Goal: Book appointment/travel/reservation

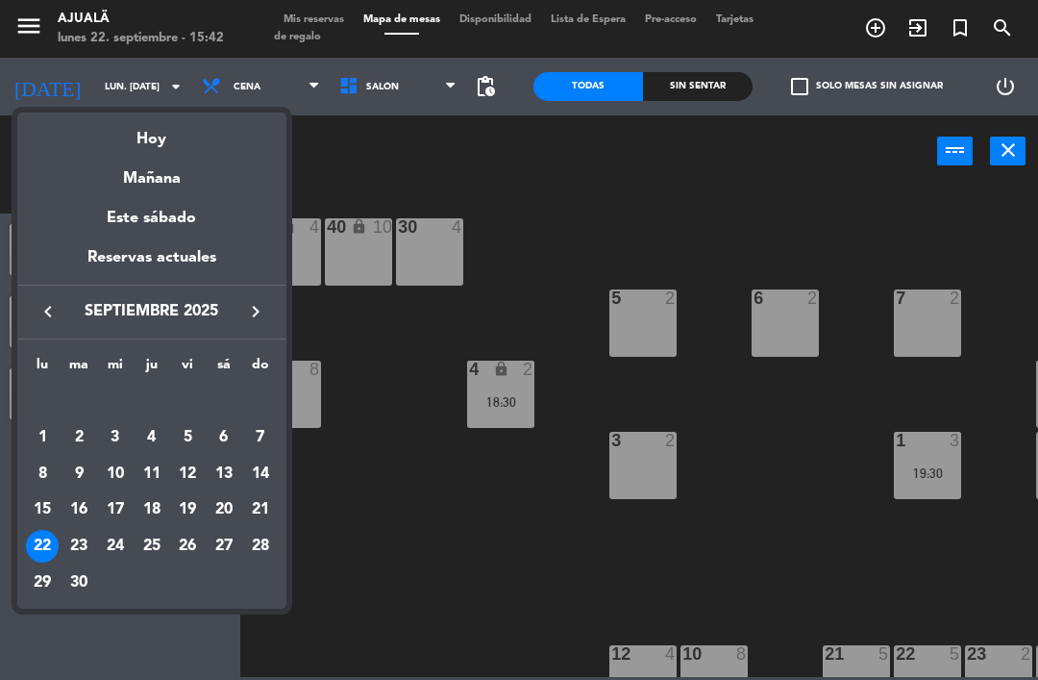
scroll to position [43, 0]
click at [172, 185] on div "Mañana" at bounding box center [151, 171] width 269 height 39
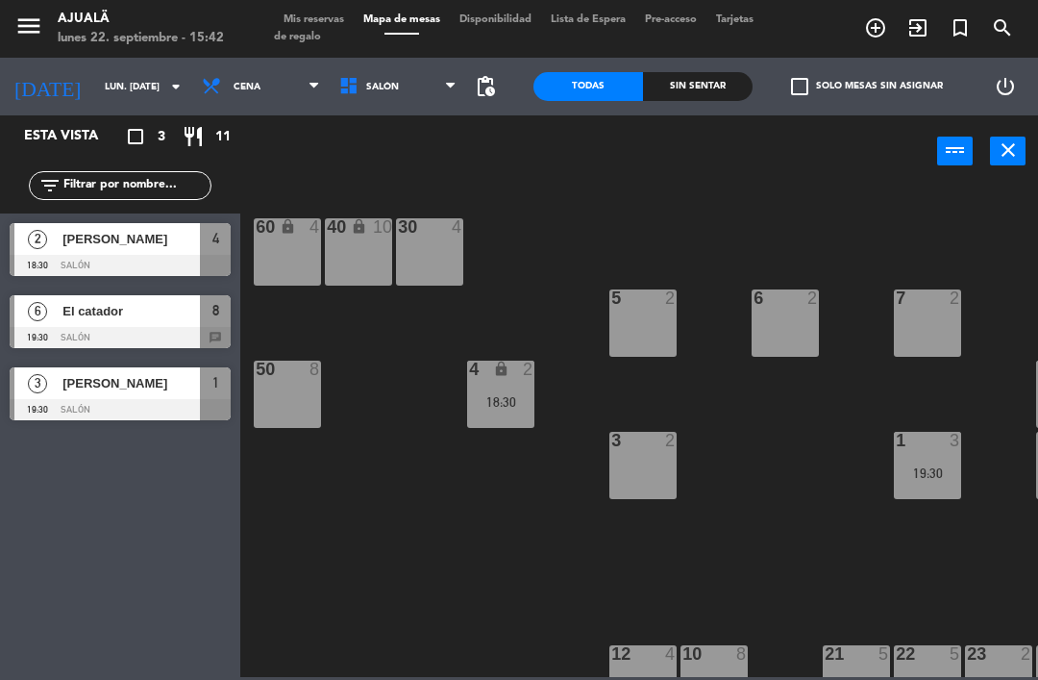
type input "[DATE] sep."
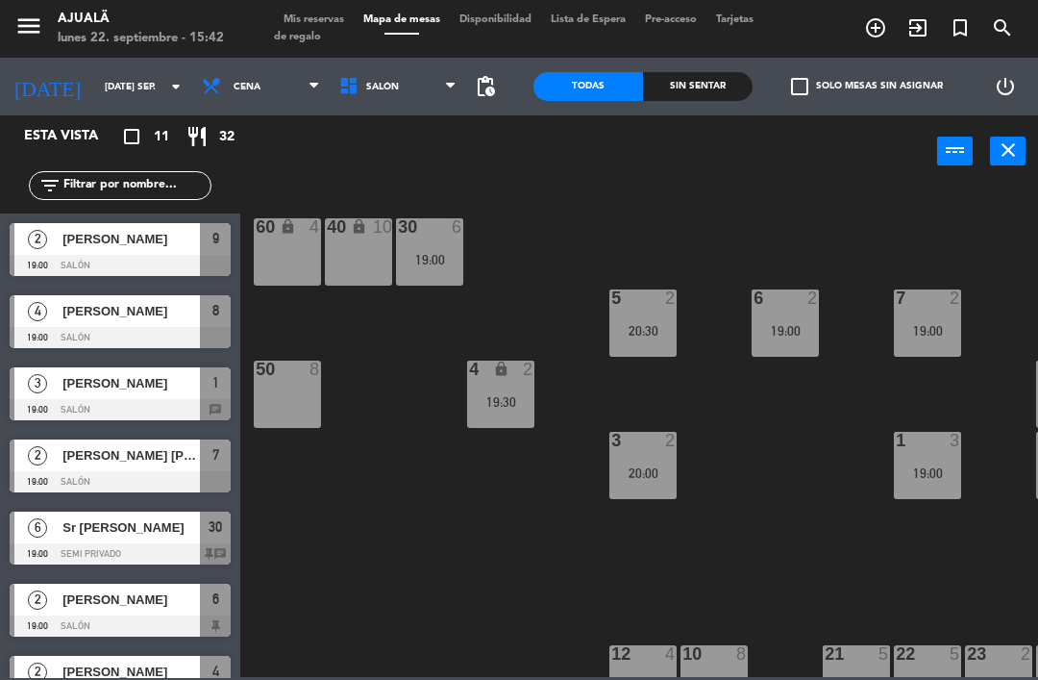
click at [263, 87] on span "Cena" at bounding box center [260, 86] width 137 height 42
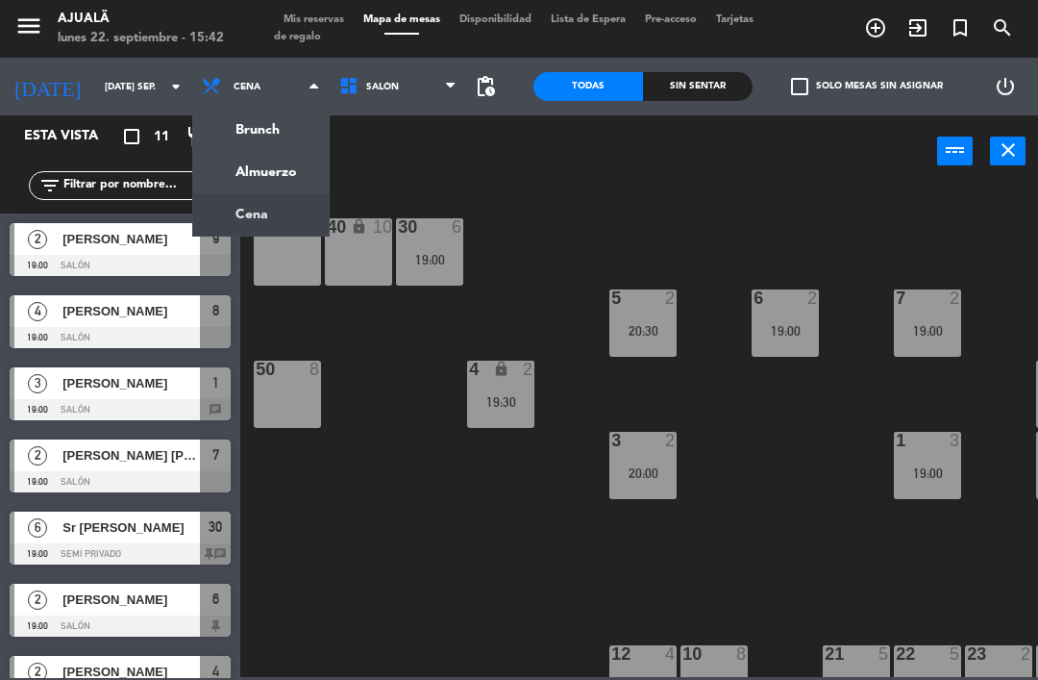
click at [263, 165] on ng-component "menu Ajualä lunes 22. septiembre - 15:42 Mis reservas Mapa de mesas Disponibili…" at bounding box center [519, 338] width 1038 height 677
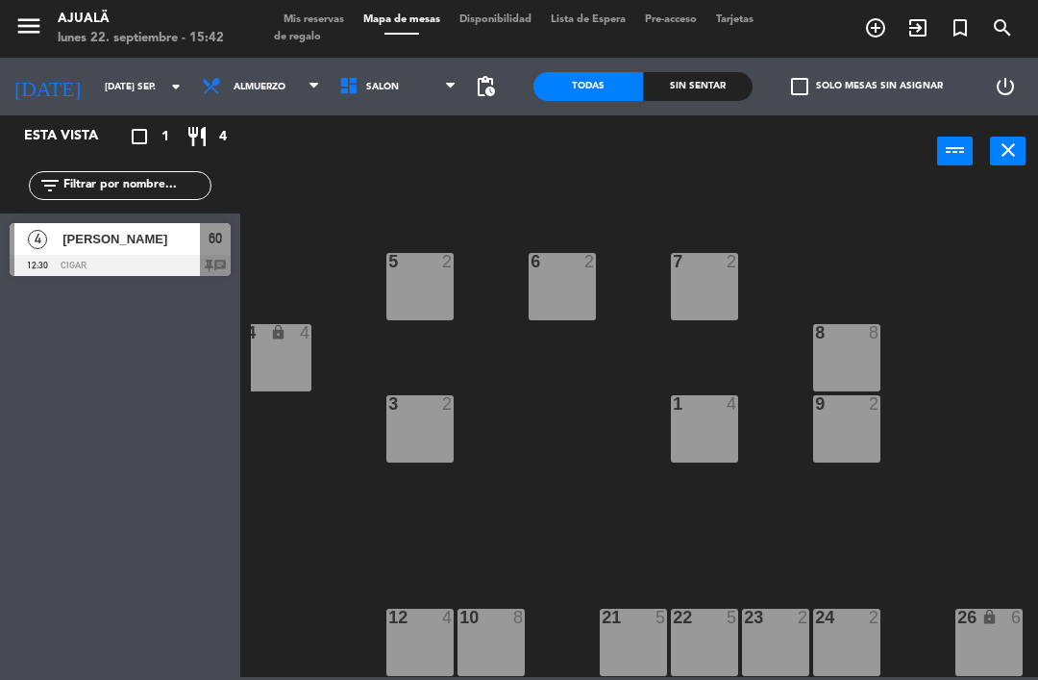
scroll to position [37, 223]
click at [709, 290] on div "7 2" at bounding box center [704, 286] width 67 height 67
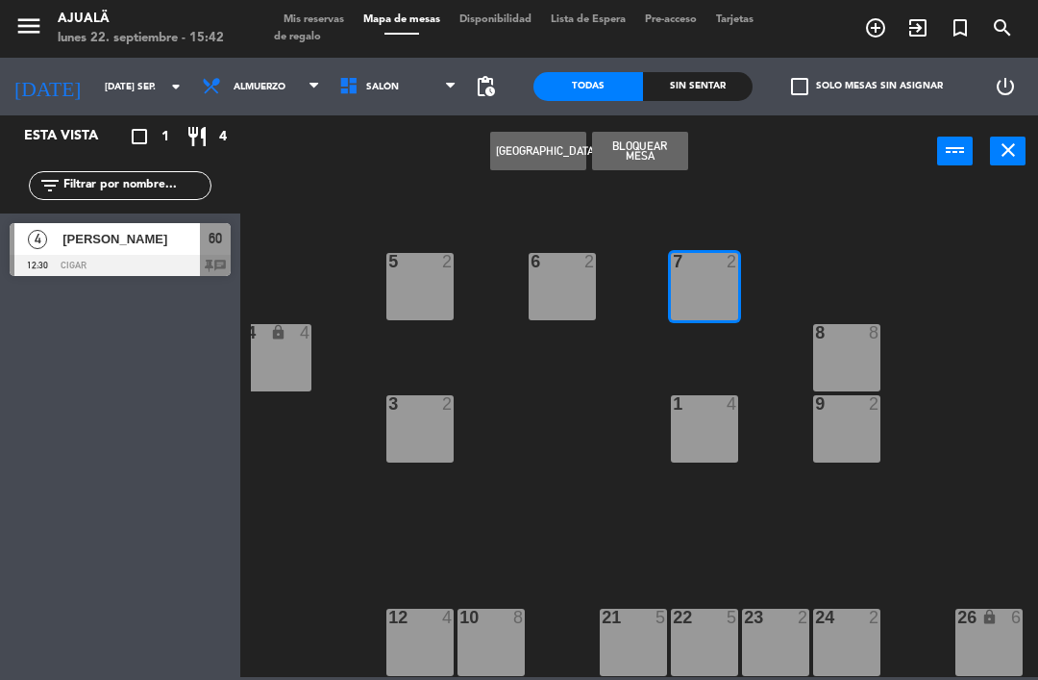
click at [534, 141] on button "[GEOGRAPHIC_DATA]" at bounding box center [538, 151] width 96 height 38
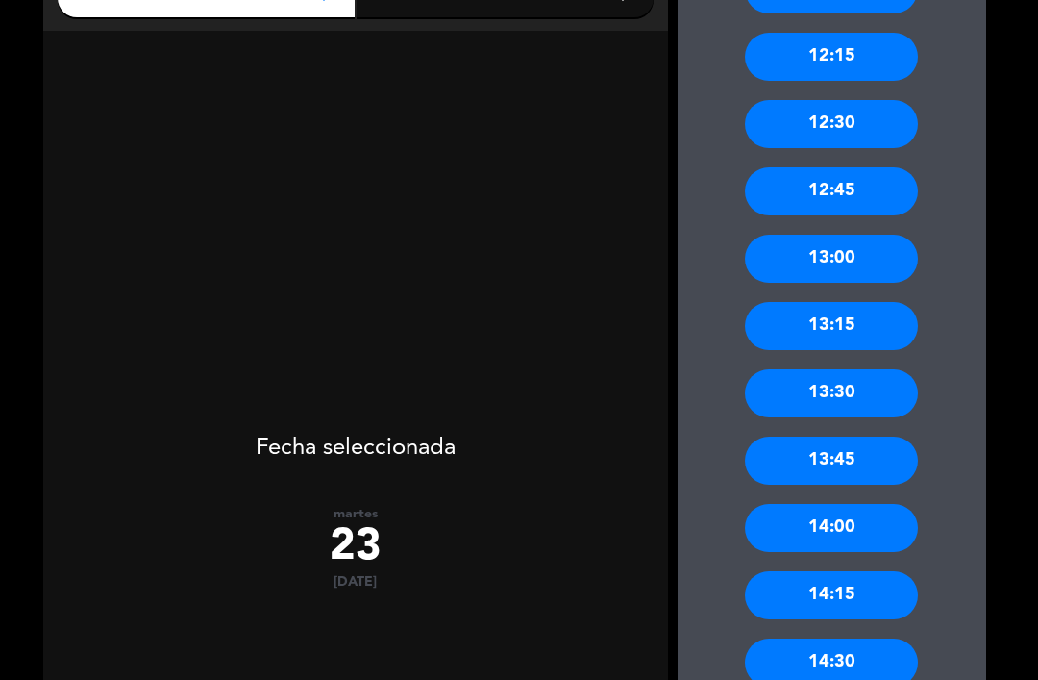
scroll to position [320, 0]
click at [843, 369] on div "13:30" at bounding box center [831, 393] width 173 height 48
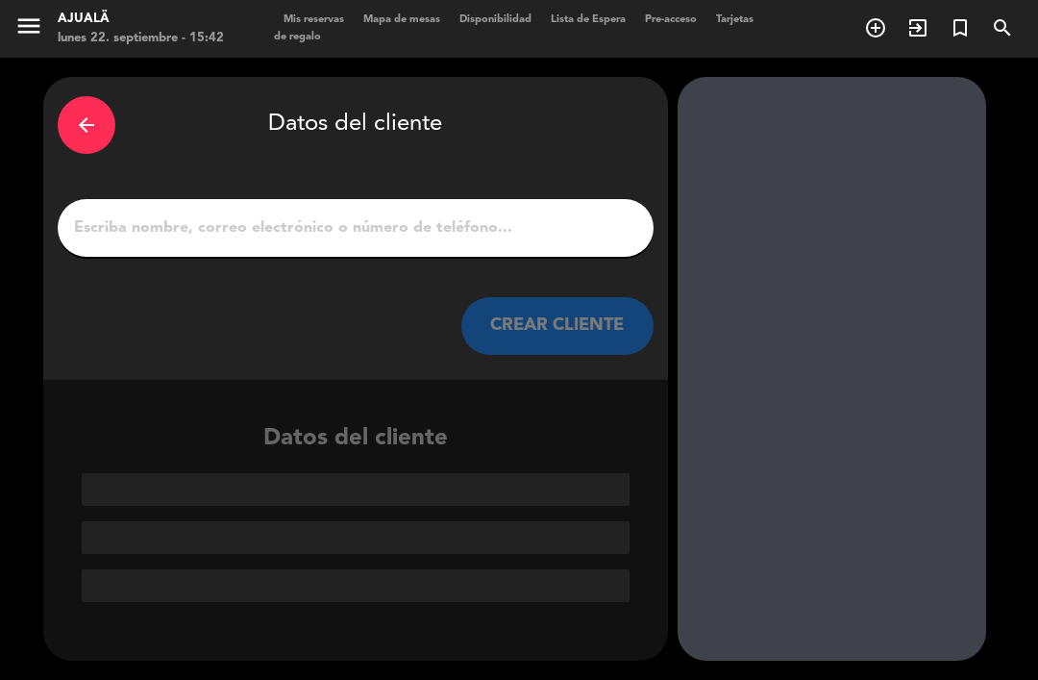
scroll to position [0, 0]
click at [474, 214] on input "1" at bounding box center [355, 227] width 567 height 27
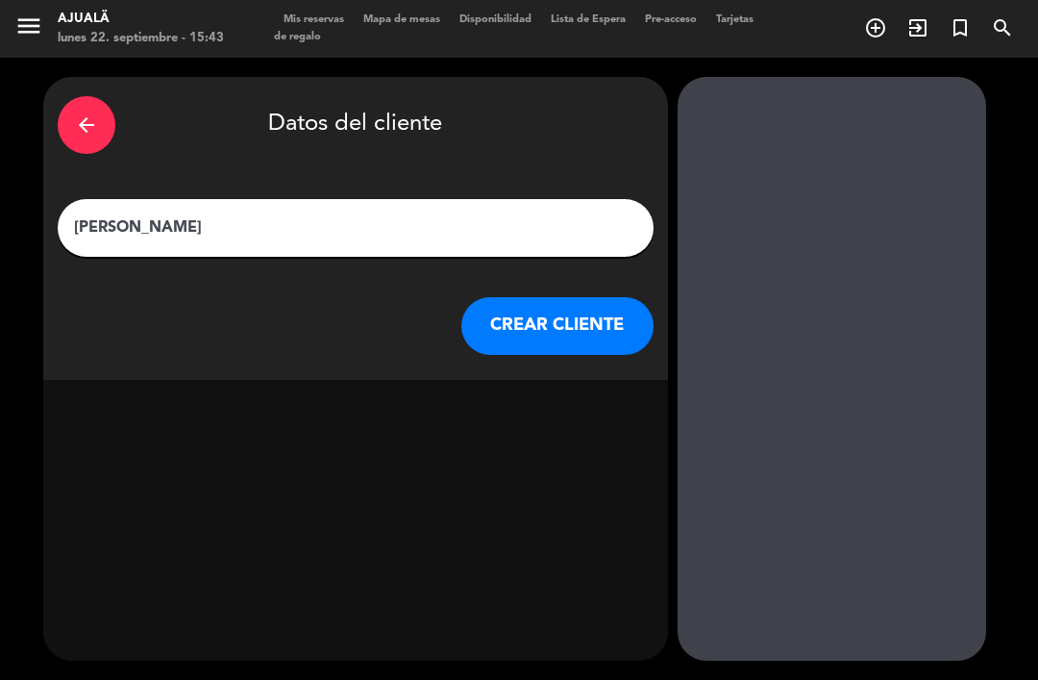
type input "[PERSON_NAME]"
click at [508, 305] on button "CREAR CLIENTE" at bounding box center [557, 326] width 192 height 58
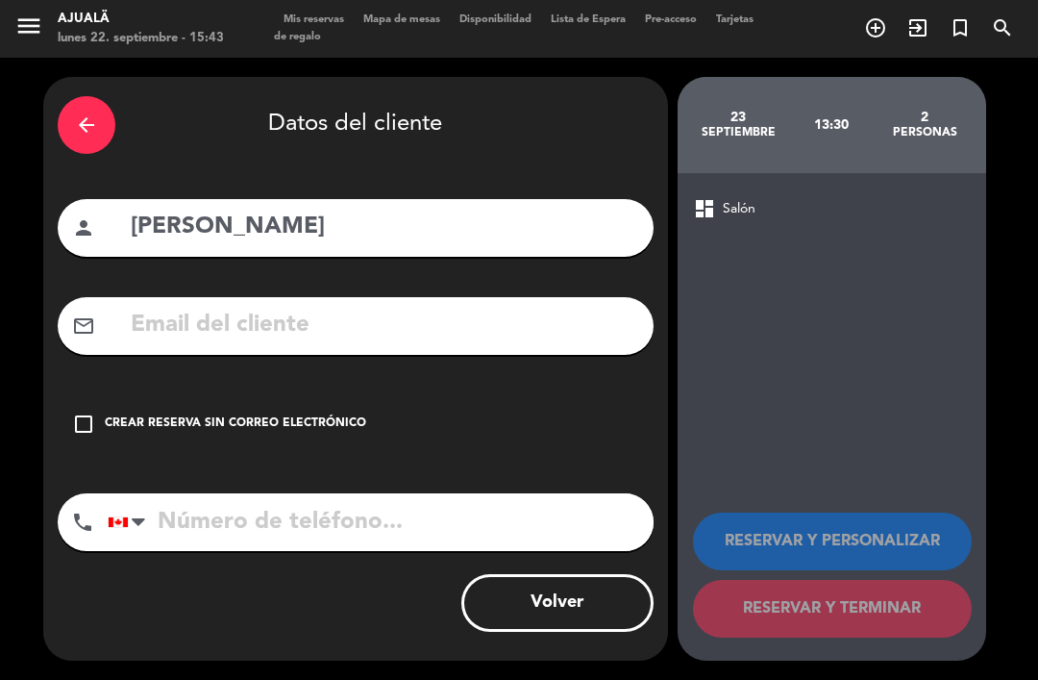
click at [75, 412] on icon "check_box_outline_blank" at bounding box center [83, 423] width 23 height 23
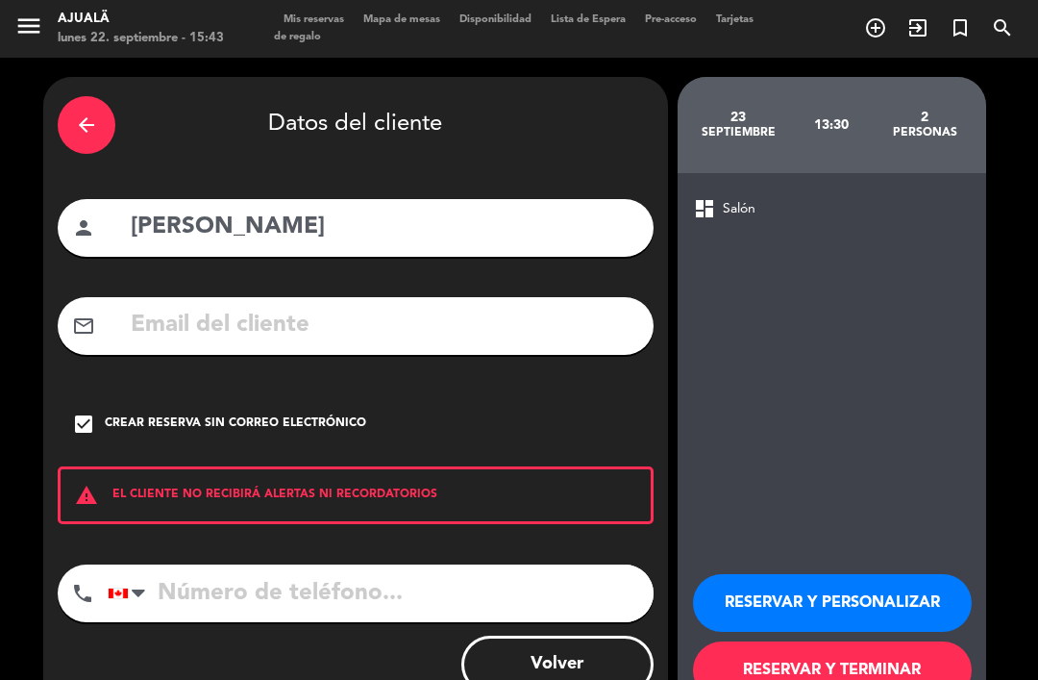
click at [838, 641] on button "RESERVAR Y TERMINAR" at bounding box center [832, 670] width 279 height 58
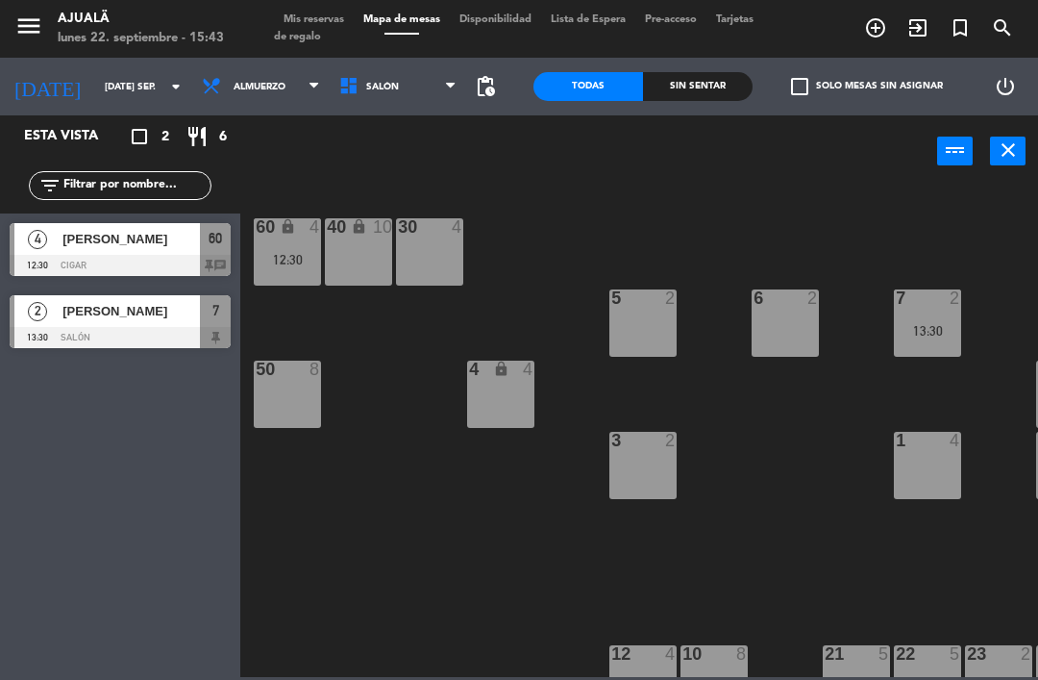
click at [138, 313] on span "[PERSON_NAME]" at bounding box center [130, 311] width 137 height 20
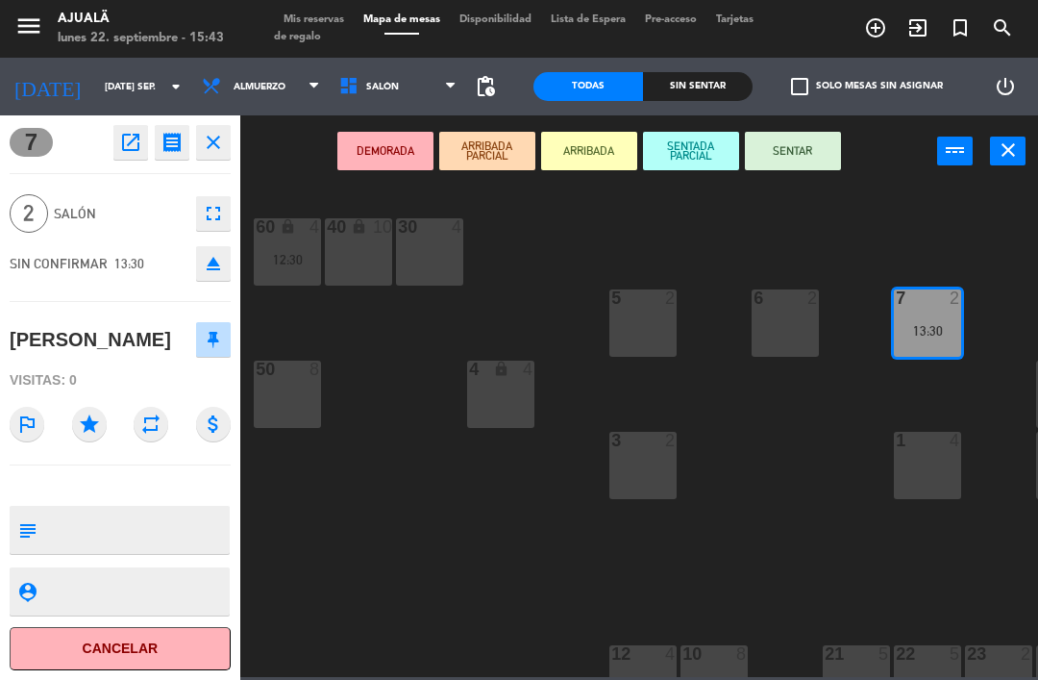
click at [165, 528] on textarea at bounding box center [136, 529] width 184 height 40
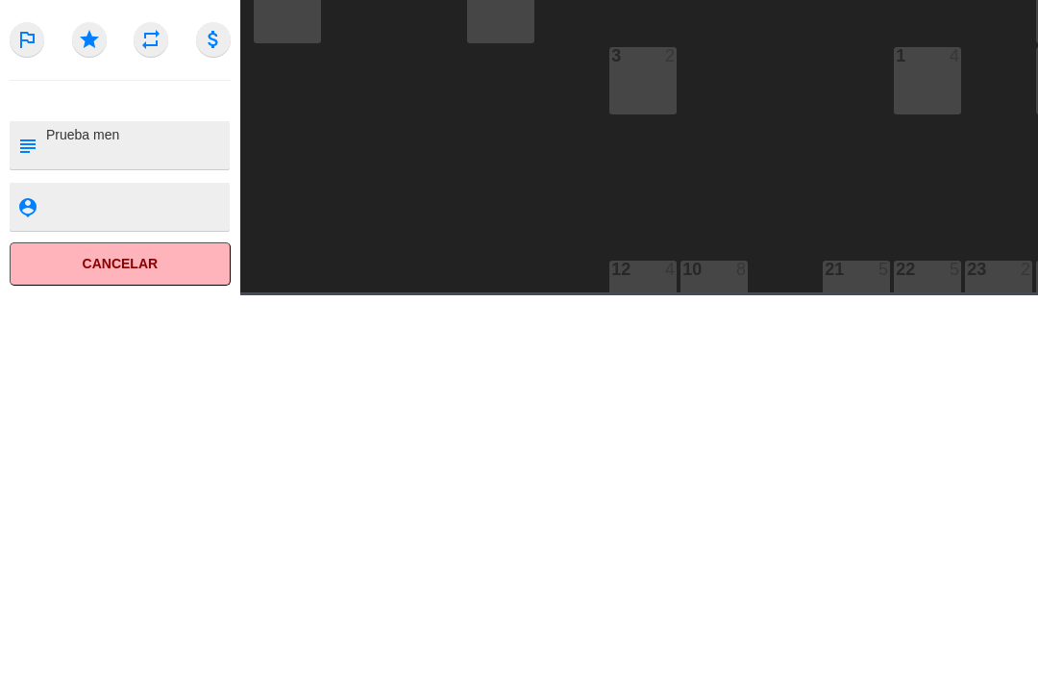
type textarea "Prueba menu"
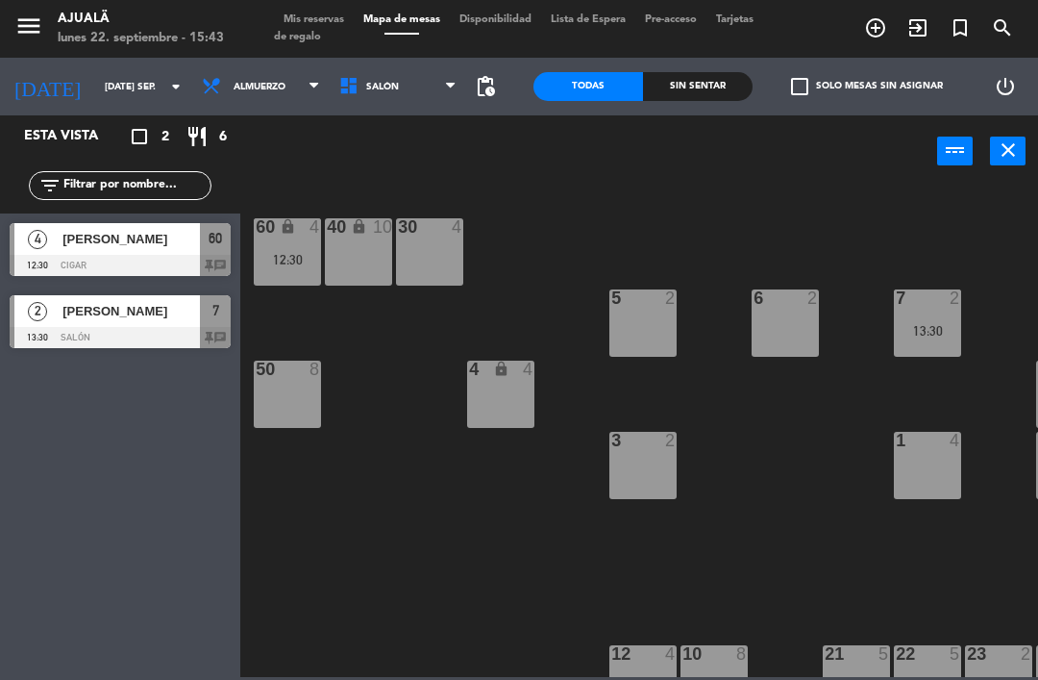
click at [100, 80] on input "[DATE] sep." at bounding box center [161, 87] width 132 height 30
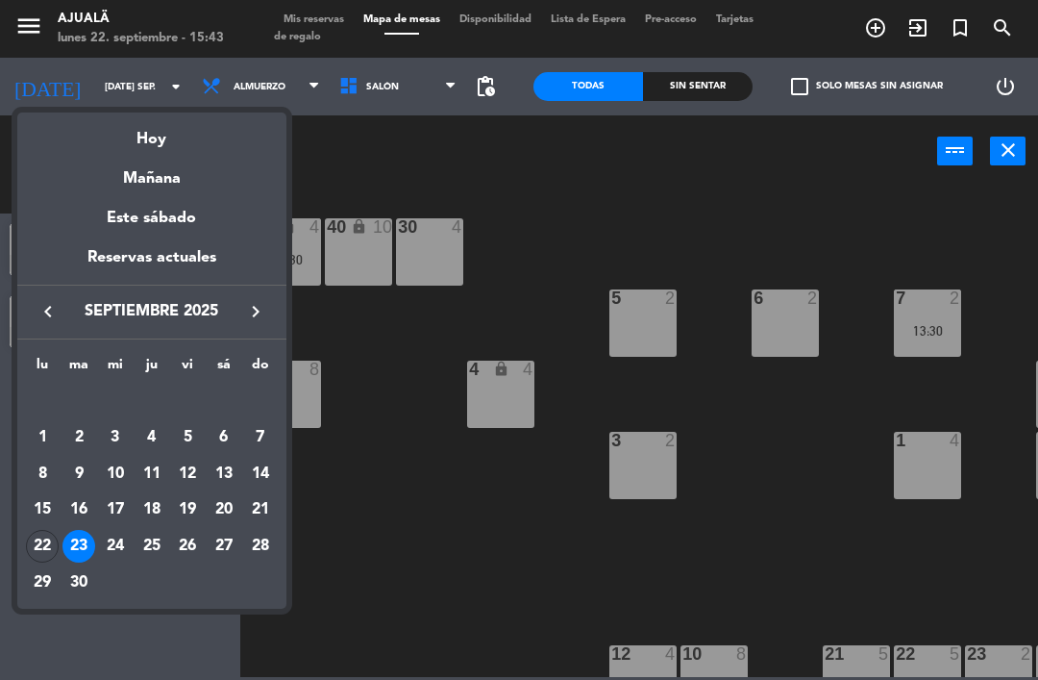
click at [85, 580] on div "30" at bounding box center [78, 582] width 33 height 33
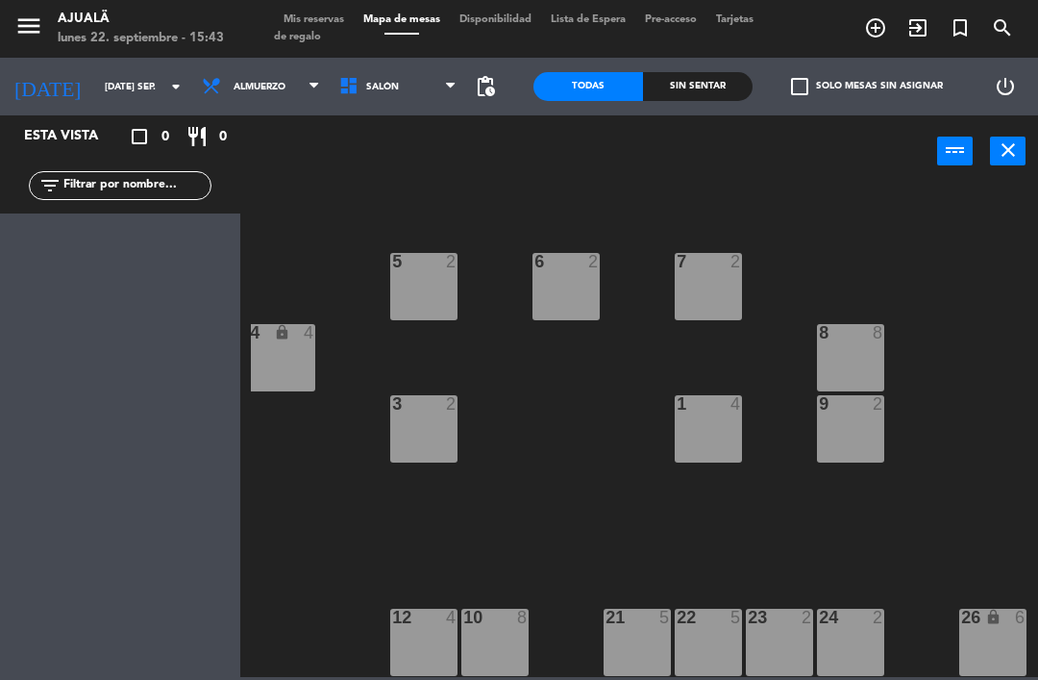
scroll to position [37, 220]
click at [105, 87] on input "[DATE] sep." at bounding box center [161, 87] width 132 height 30
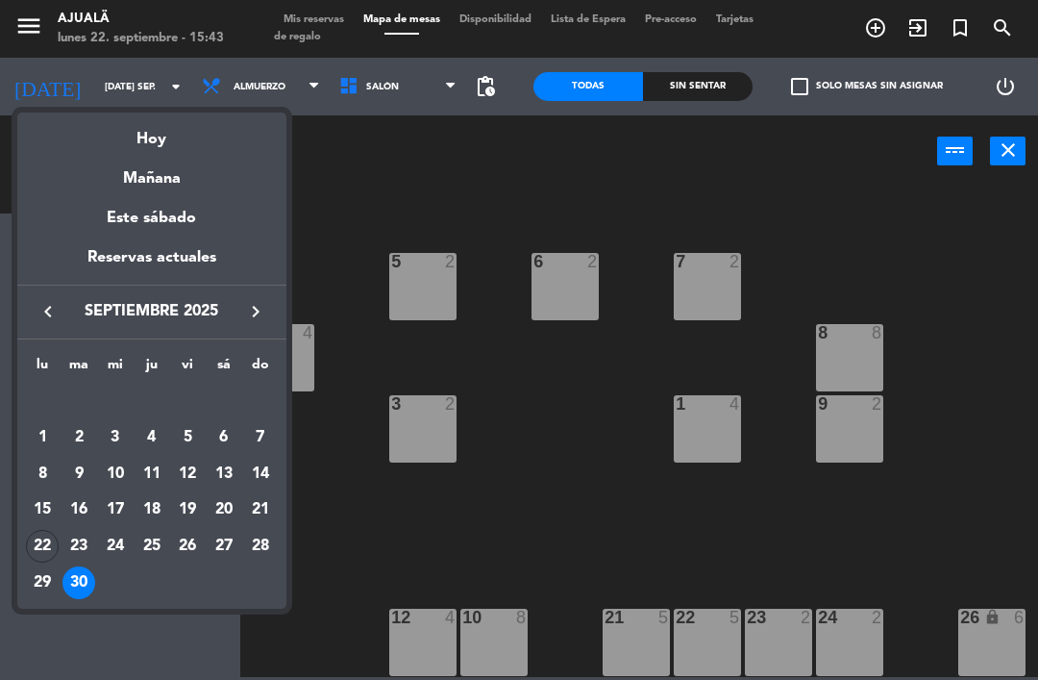
click at [247, 309] on icon "keyboard_arrow_right" at bounding box center [255, 311] width 23 height 23
click at [157, 469] on div "9" at bounding box center [152, 474] width 33 height 33
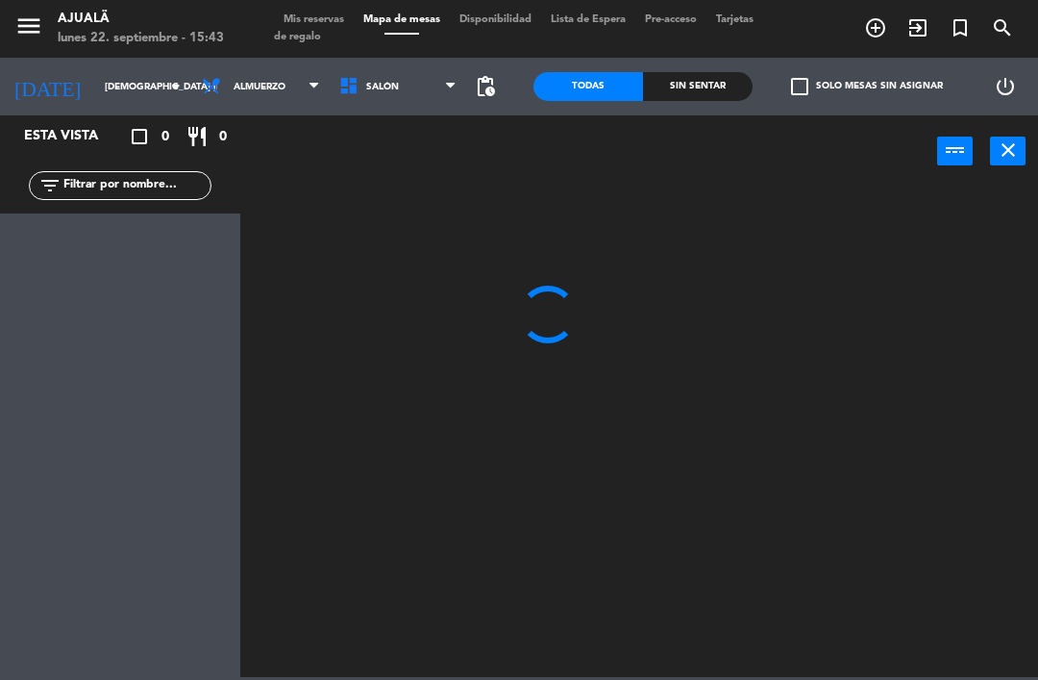
scroll to position [0, 0]
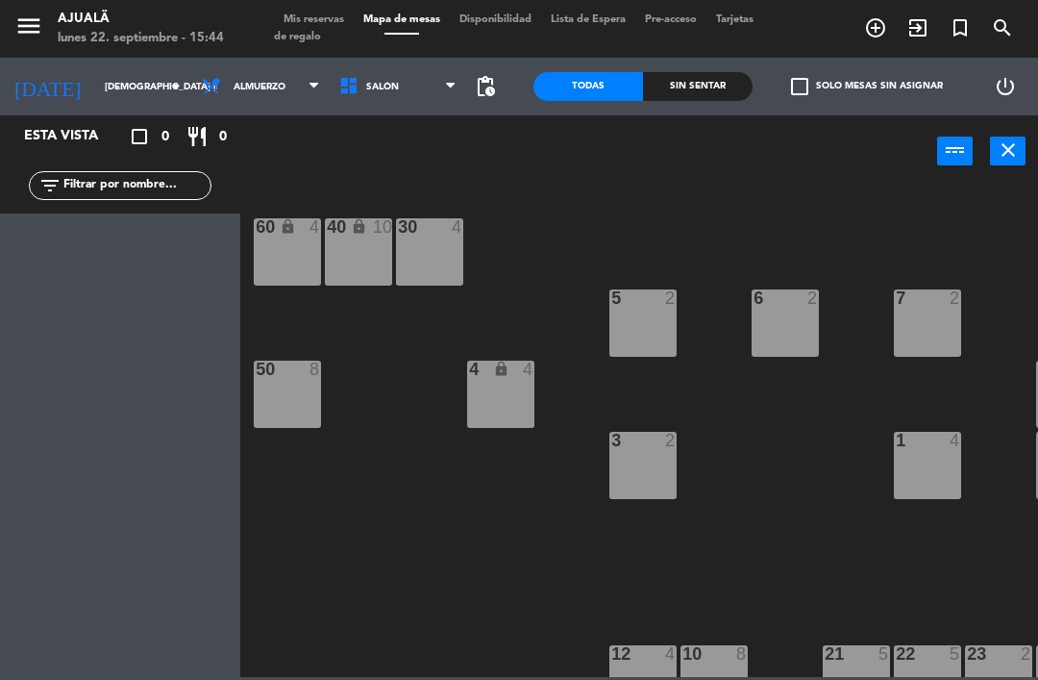
click at [100, 78] on input "[DEMOGRAPHIC_DATA] [DATE]" at bounding box center [161, 87] width 132 height 30
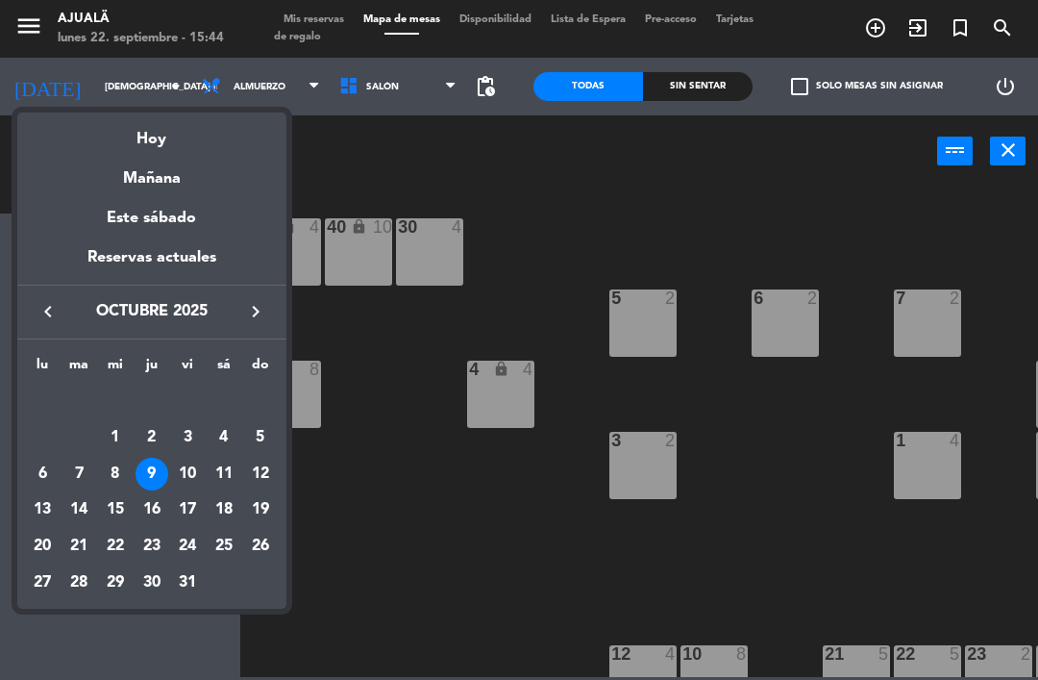
click at [198, 437] on div "3" at bounding box center [187, 437] width 33 height 33
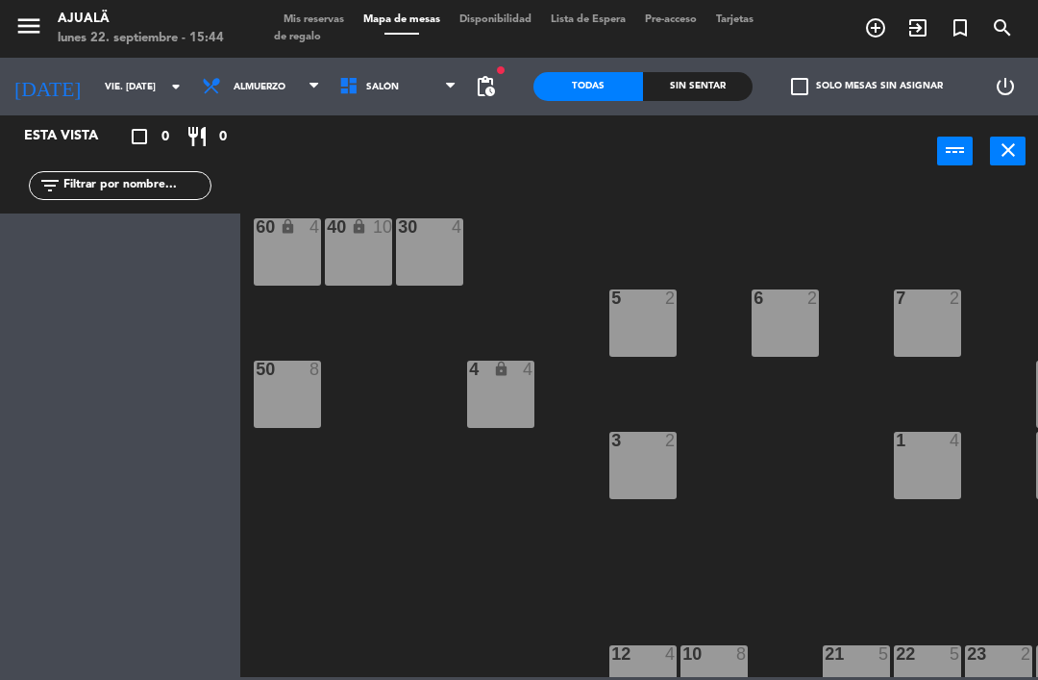
click at [239, 82] on span "Almuerzo" at bounding box center [260, 87] width 52 height 11
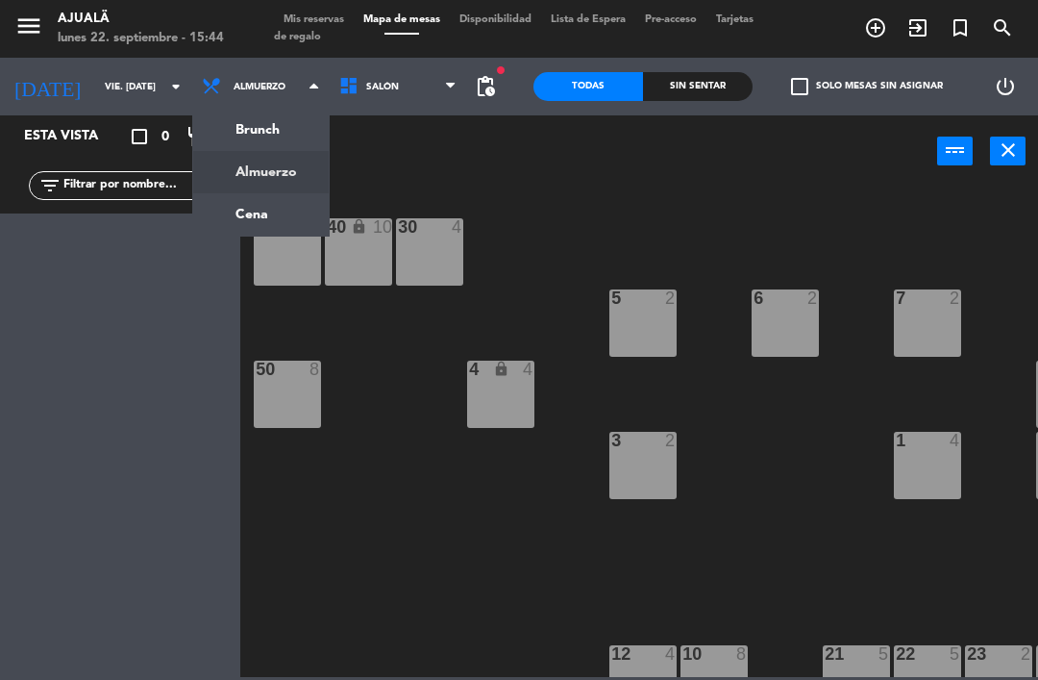
click at [248, 218] on ng-component "menu Ajualä lunes 22. septiembre - 15:44 Mis reservas Mapa de mesas Disponibili…" at bounding box center [519, 338] width 1038 height 677
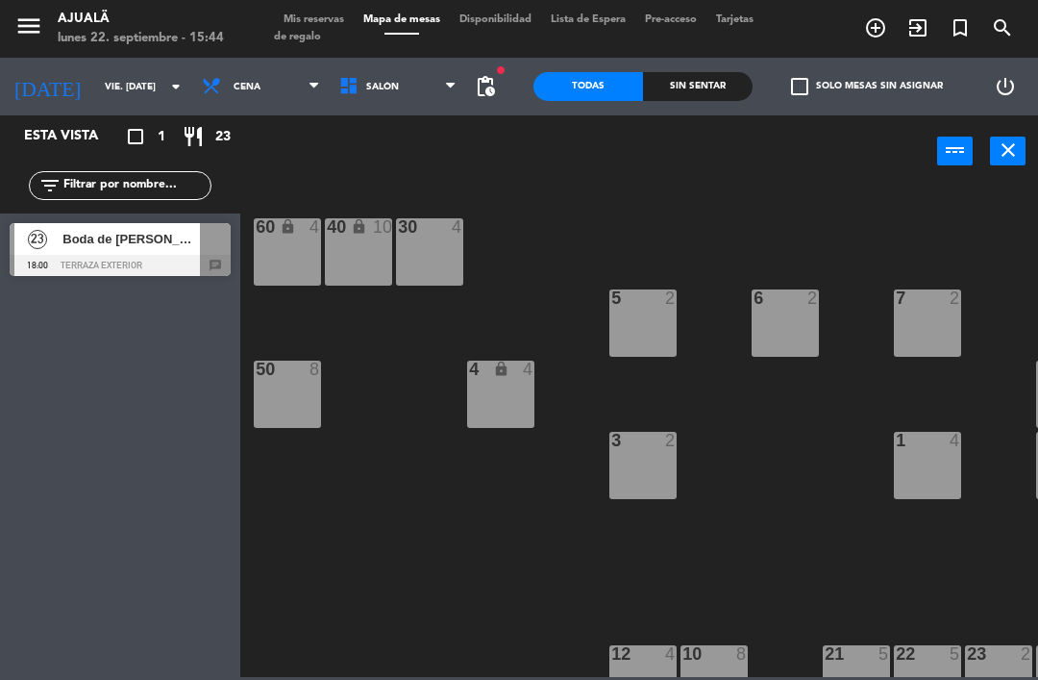
click at [133, 245] on span "Boda de [PERSON_NAME]" at bounding box center [130, 239] width 137 height 20
click at [234, 83] on span "Cena" at bounding box center [247, 87] width 27 height 11
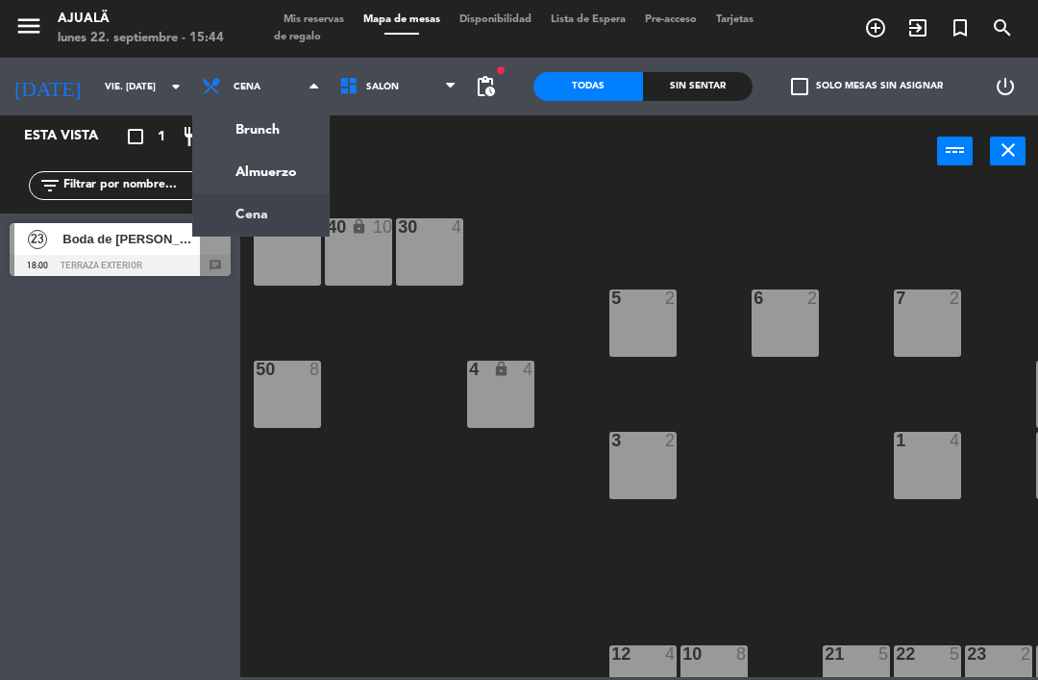
click at [238, 169] on ng-component "menu Ajualä lunes 22. septiembre - 15:44 Mis reservas Mapa de mesas Disponibili…" at bounding box center [519, 338] width 1038 height 677
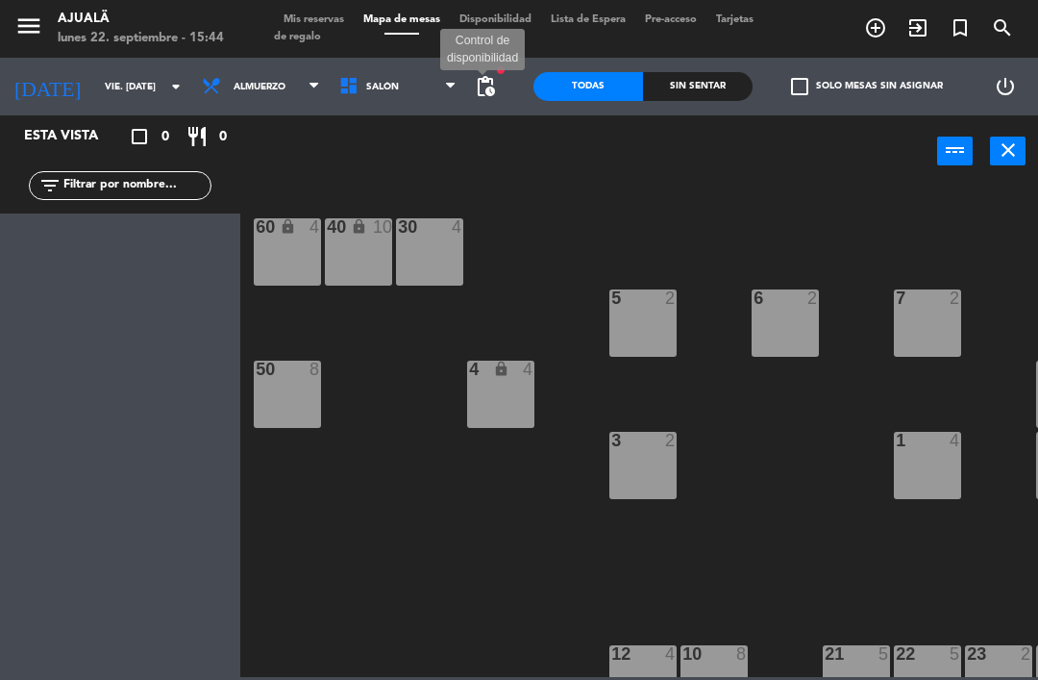
click at [497, 81] on span "pending_actions" at bounding box center [485, 86] width 23 height 23
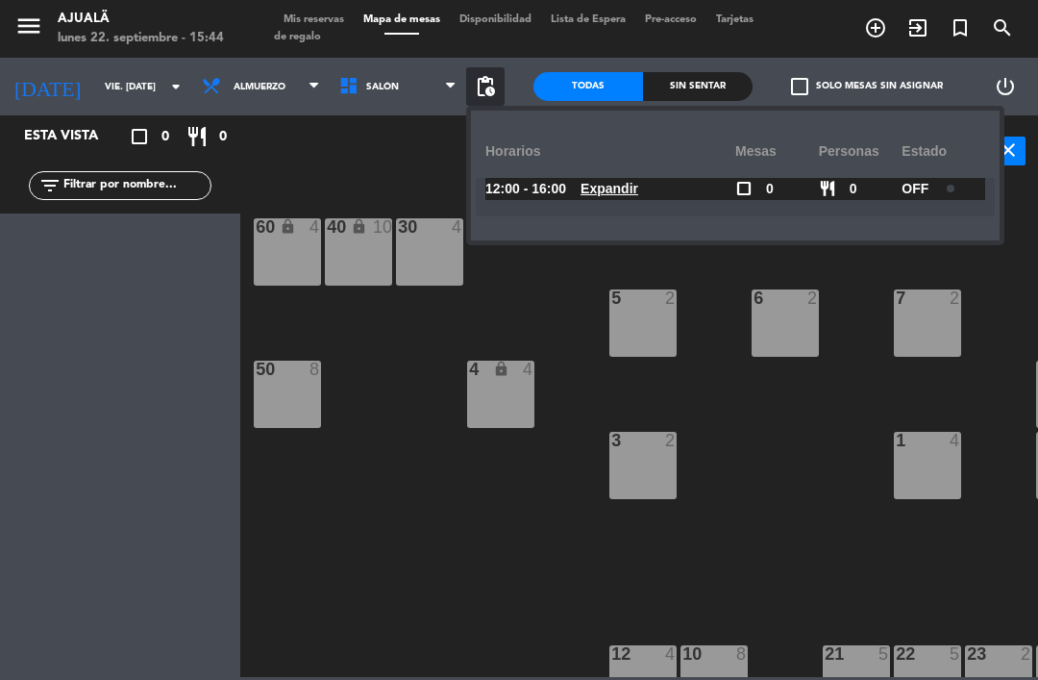
click at [917, 179] on span "OFF" at bounding box center [915, 189] width 27 height 22
click at [840, 421] on div "30 4 40 lock 10 60 lock 4 5 2 6 2 7 2 4 lock 4 8 8 50 8 3 2 1 4 9 2 12 4 10 8 2…" at bounding box center [644, 431] width 787 height 492
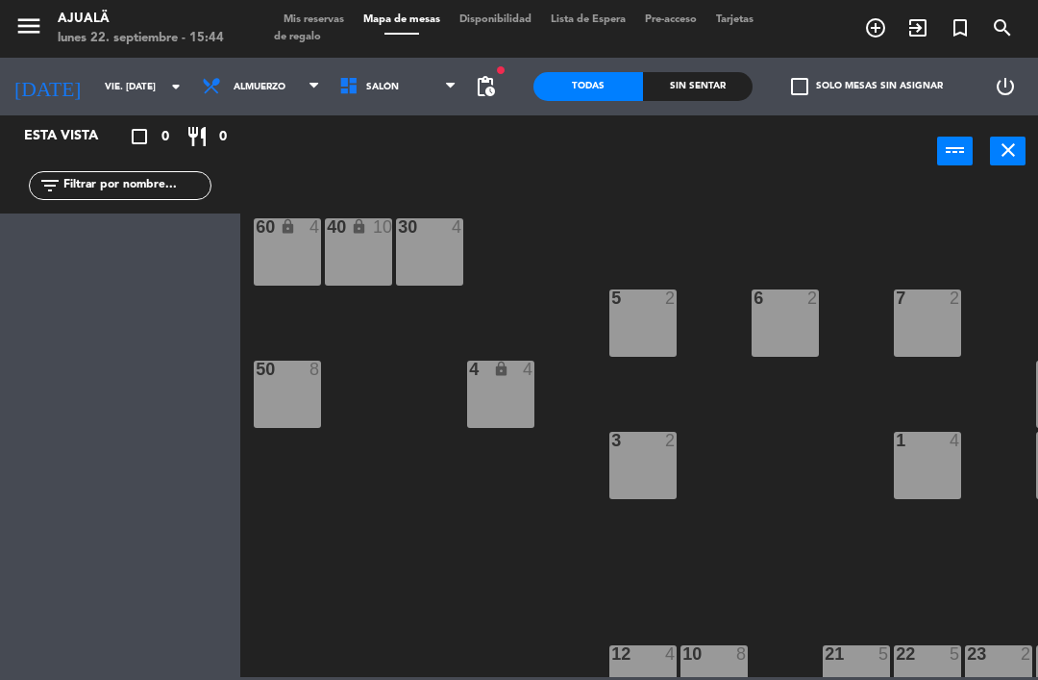
click at [135, 82] on input "vie. [DATE]" at bounding box center [161, 87] width 132 height 30
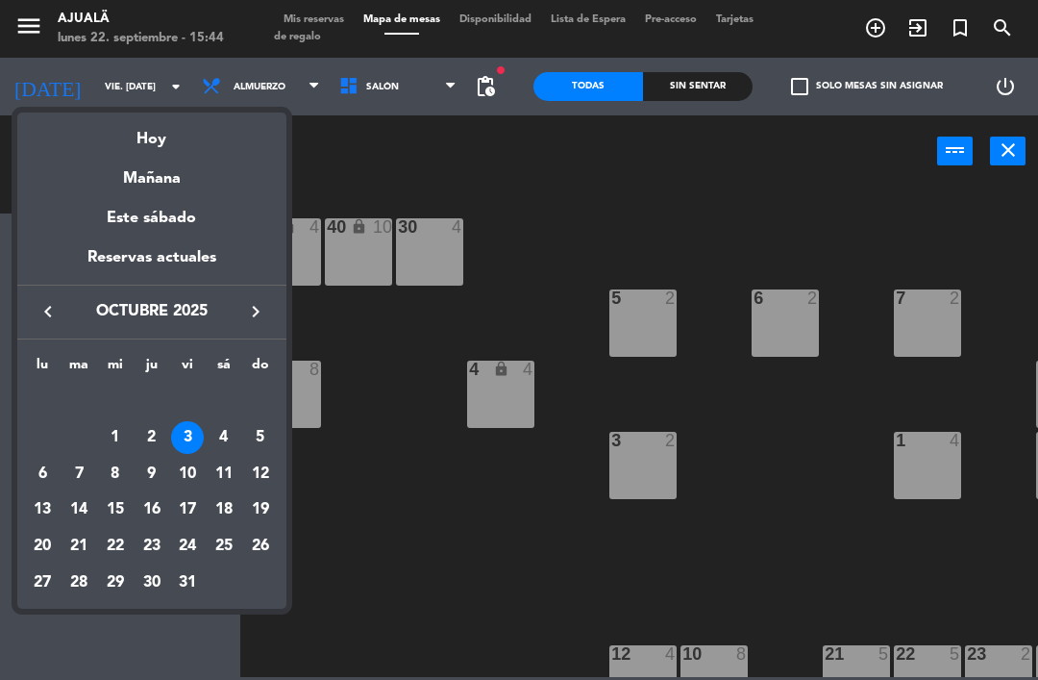
click at [159, 438] on div "2" at bounding box center [152, 437] width 33 height 33
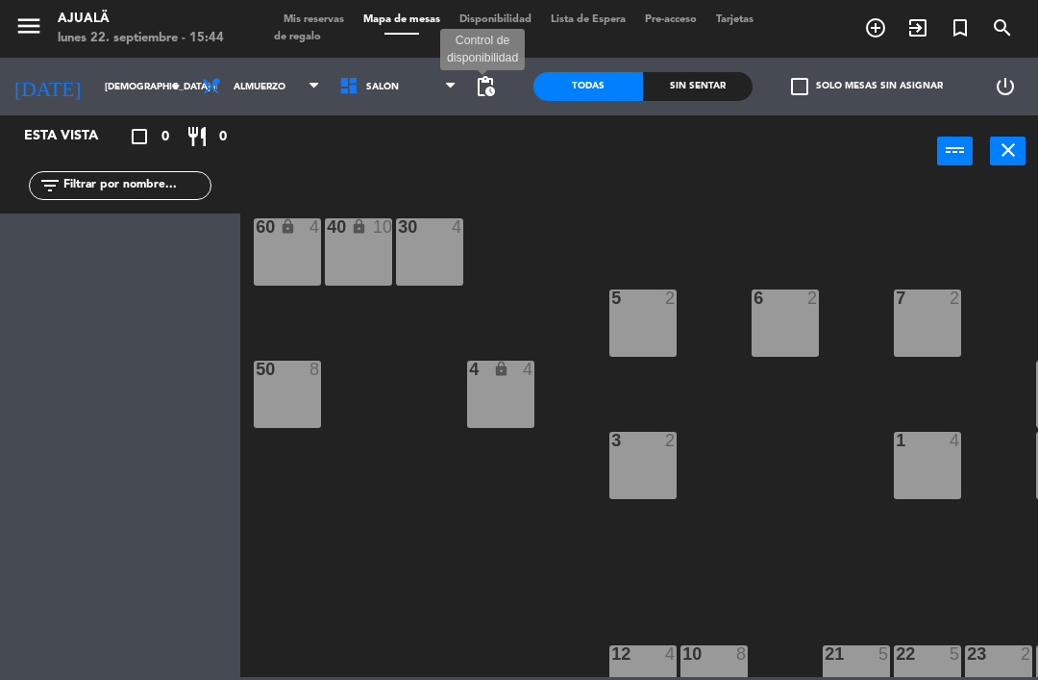
click at [486, 81] on span "pending_actions" at bounding box center [485, 86] width 23 height 23
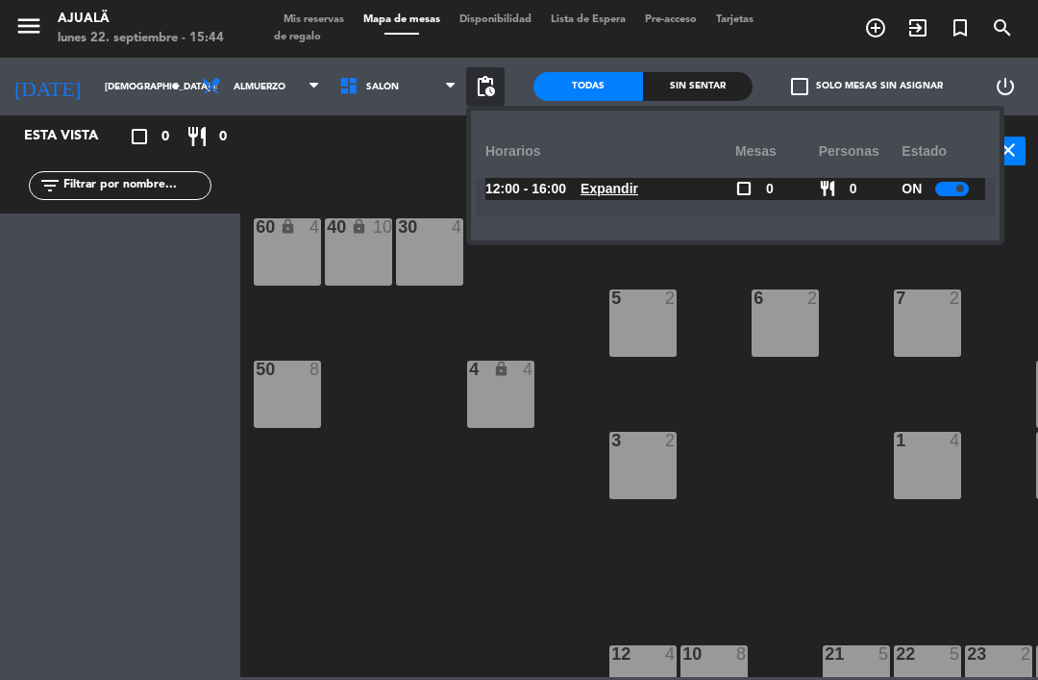
click at [505, 550] on div "30 4 40 lock 10 60 lock 4 5 2 6 2 7 2 4 lock 4 8 8 50 8 3 2 1 4 9 2 12 4 10 8 2…" at bounding box center [644, 431] width 787 height 492
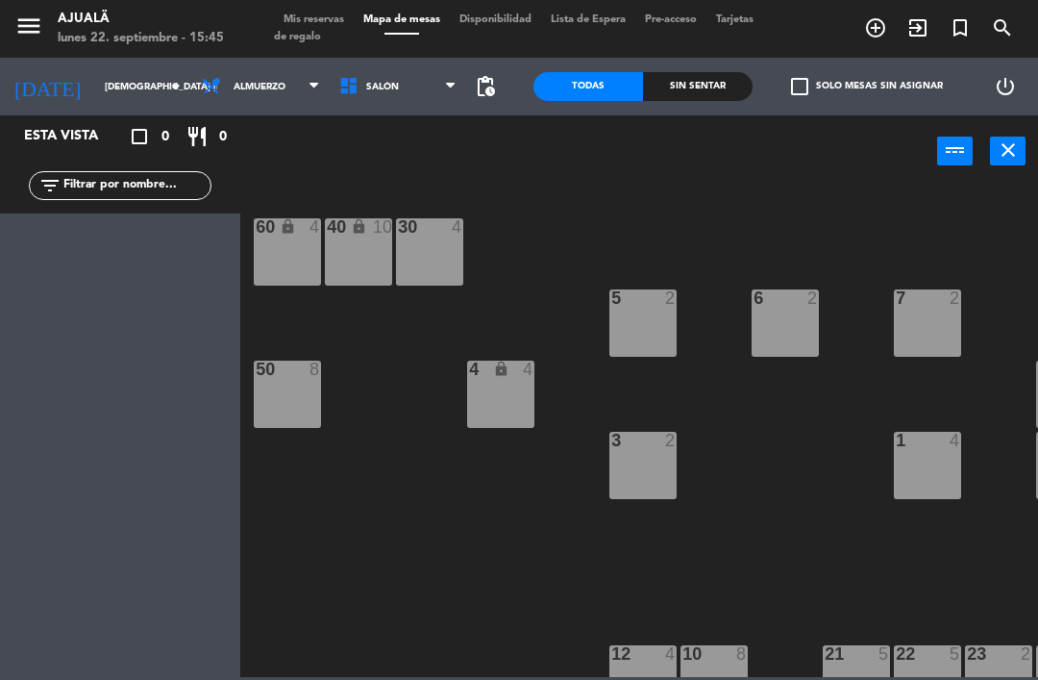
click at [124, 80] on input "[DEMOGRAPHIC_DATA] [DATE]" at bounding box center [161, 87] width 132 height 30
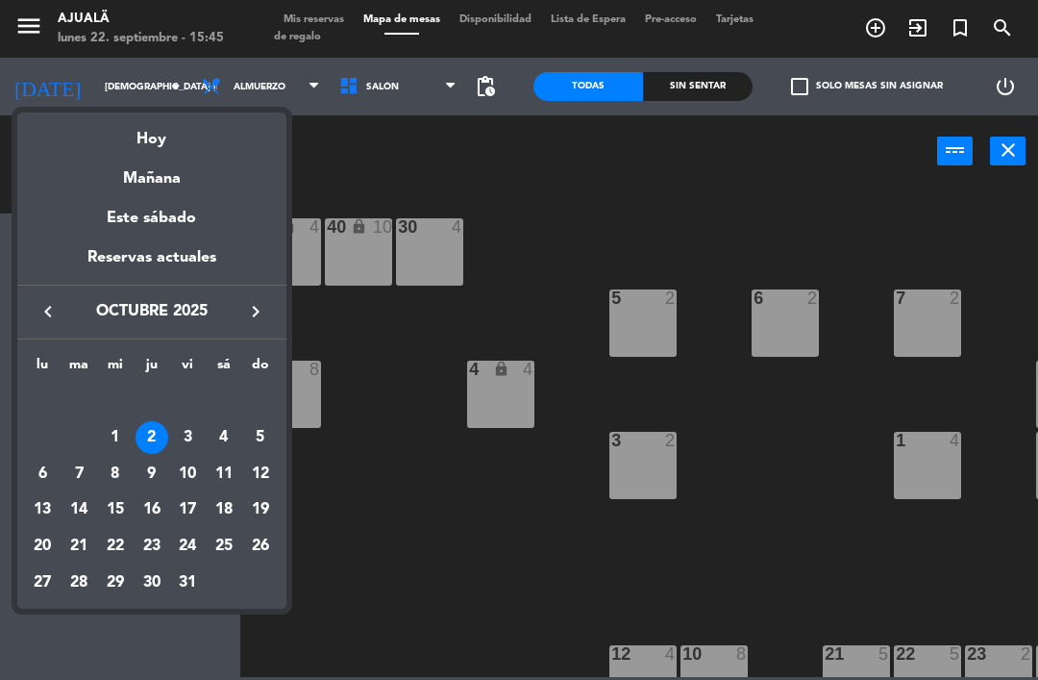
click at [45, 542] on div "20" at bounding box center [42, 546] width 33 height 33
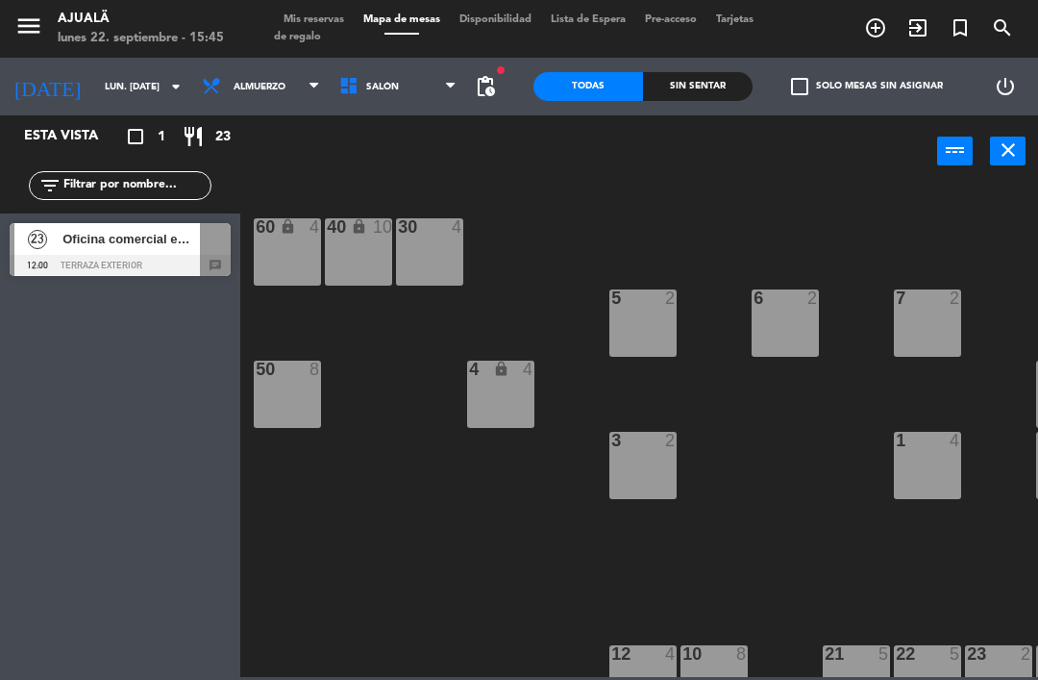
click at [165, 241] on span "Oficina comercial embajada de españa" at bounding box center [130, 239] width 137 height 20
click at [495, 73] on span "fiber_manual_record" at bounding box center [501, 70] width 12 height 12
click at [482, 82] on span "pending_actions" at bounding box center [485, 86] width 23 height 23
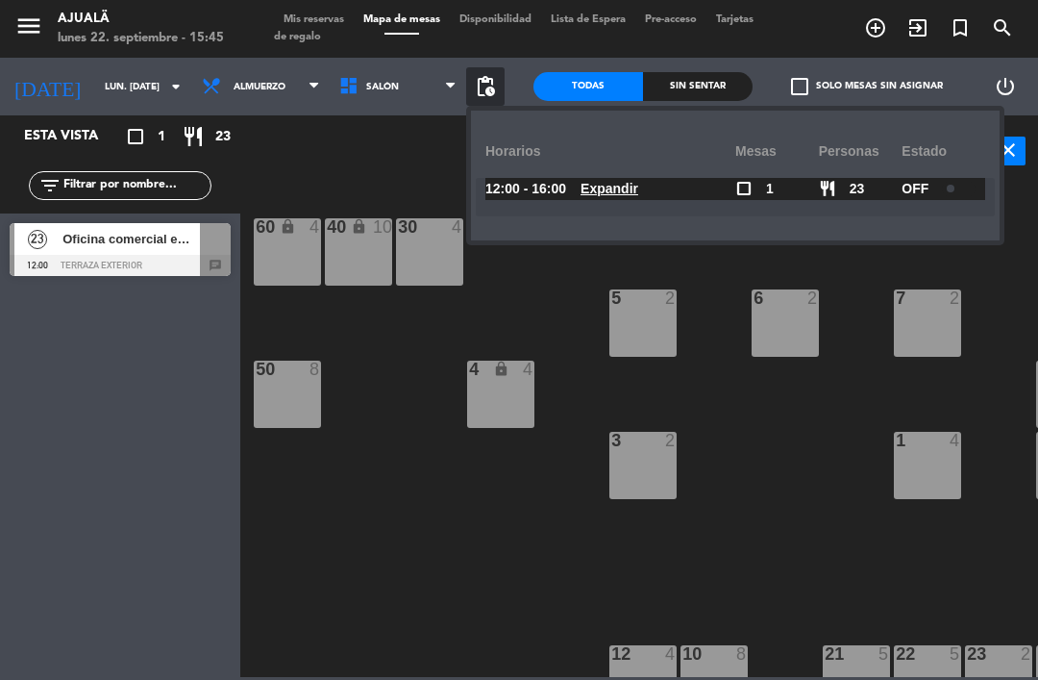
click at [532, 604] on div "30 4 40 lock 10 60 lock 4 5 2 6 2 7 2 4 lock 4 8 8 50 8 3 2 1 4 9 2 12 4 10 8 2…" at bounding box center [644, 431] width 787 height 492
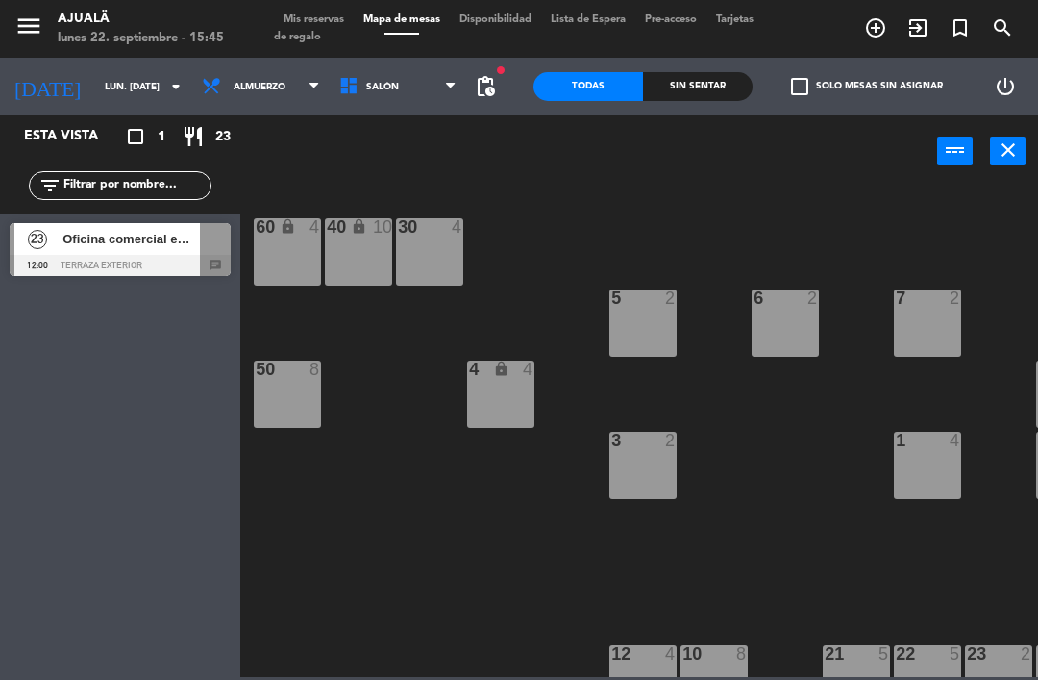
click at [108, 79] on input "lun. [DATE]" at bounding box center [161, 87] width 132 height 30
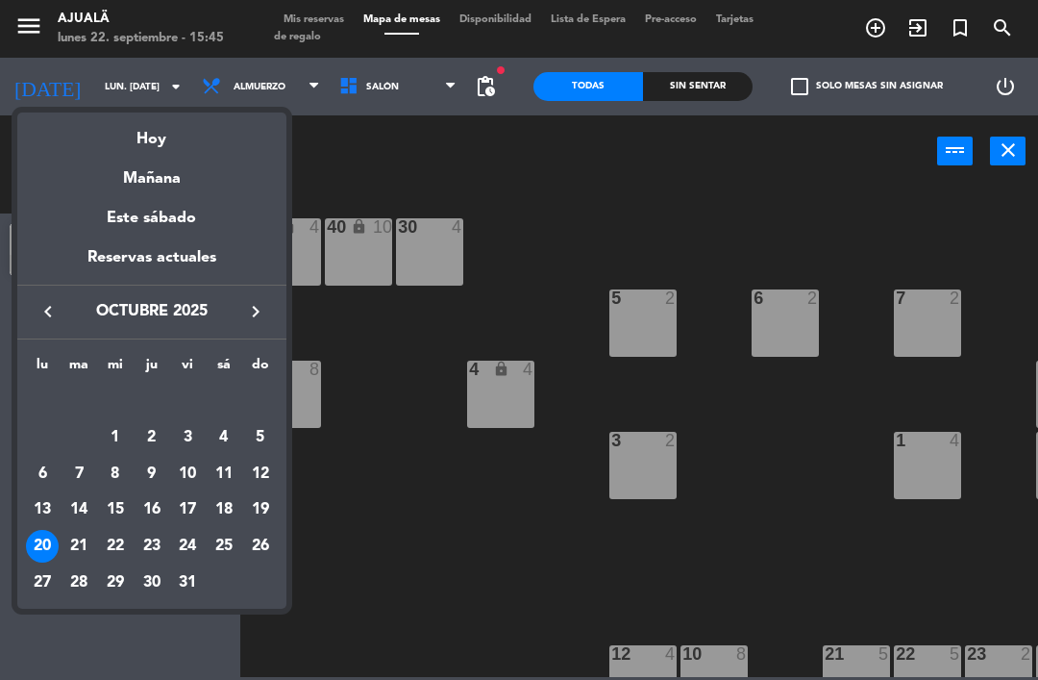
click at [410, 494] on div at bounding box center [519, 340] width 1038 height 680
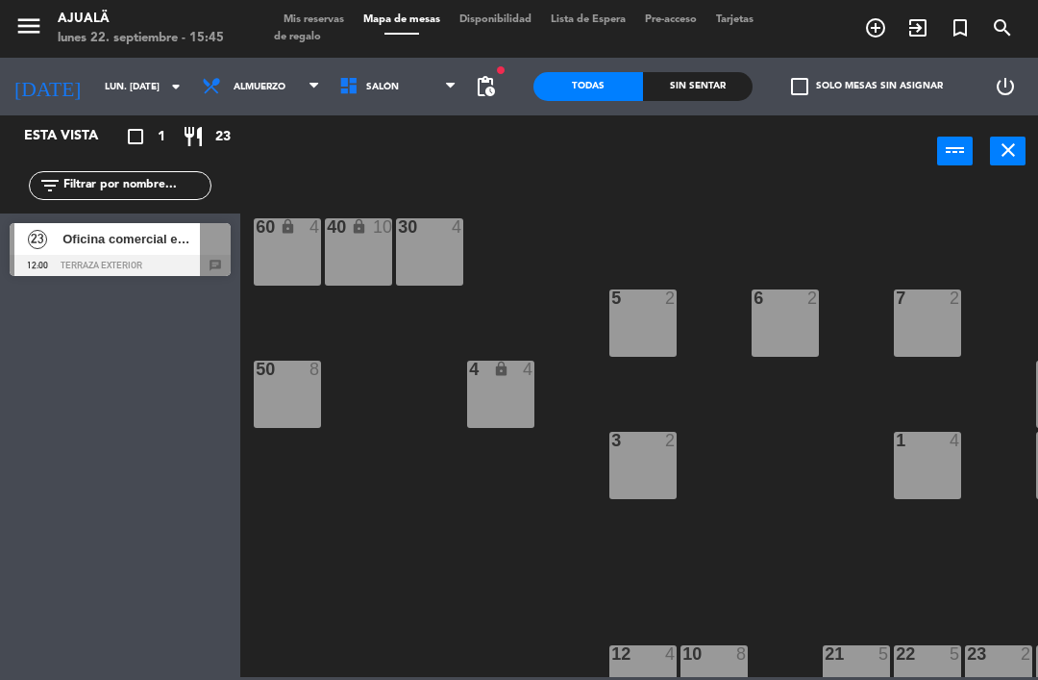
click at [423, 526] on div "30 4 40 lock 10 60 lock 4 5 2 6 2 7 2 4 lock 4 8 8 50 8 3 2 1 4 9 2 12 4 10 8 2…" at bounding box center [644, 431] width 787 height 492
click at [106, 77] on input "lun. [DATE]" at bounding box center [161, 87] width 132 height 30
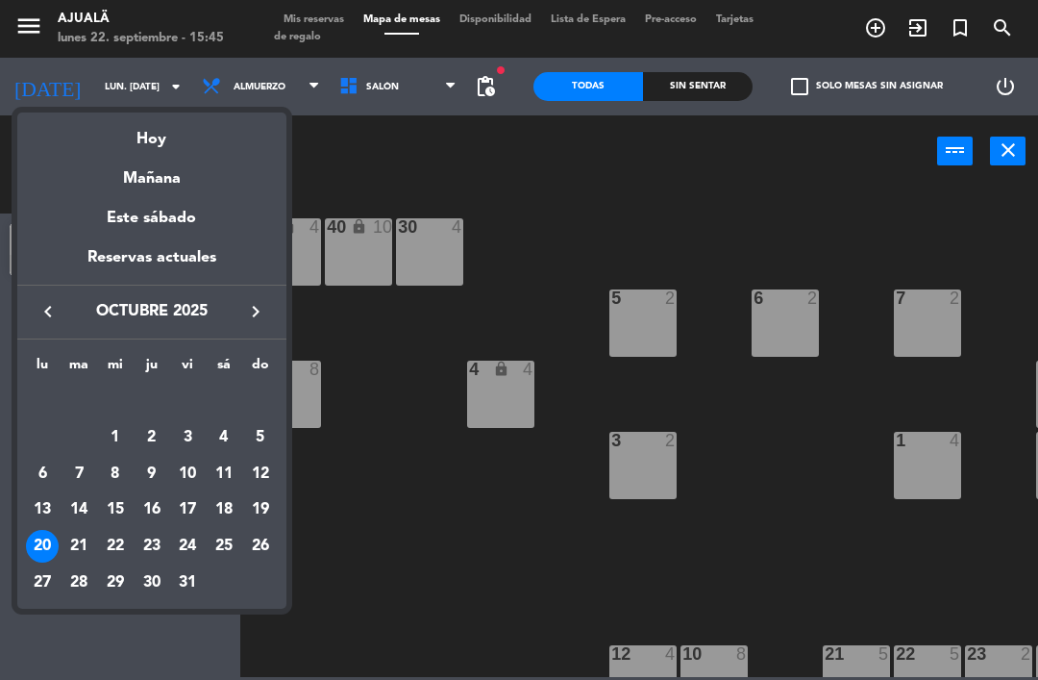
click at [170, 178] on div "Mañana" at bounding box center [151, 171] width 269 height 39
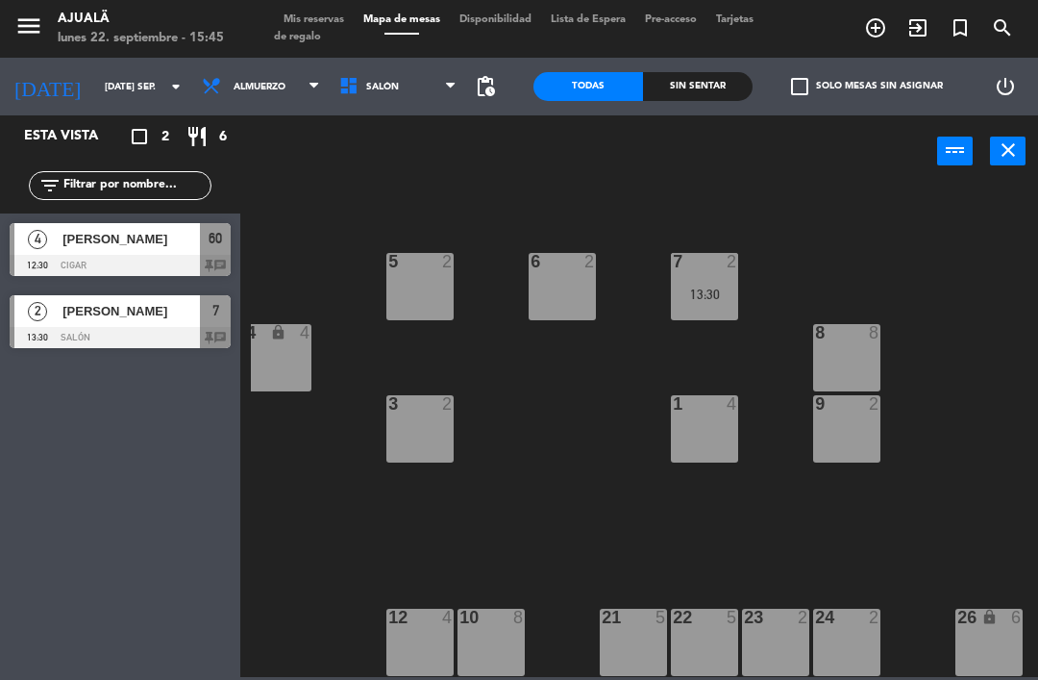
scroll to position [37, 223]
click at [95, 87] on input "[DATE] sep." at bounding box center [161, 87] width 132 height 30
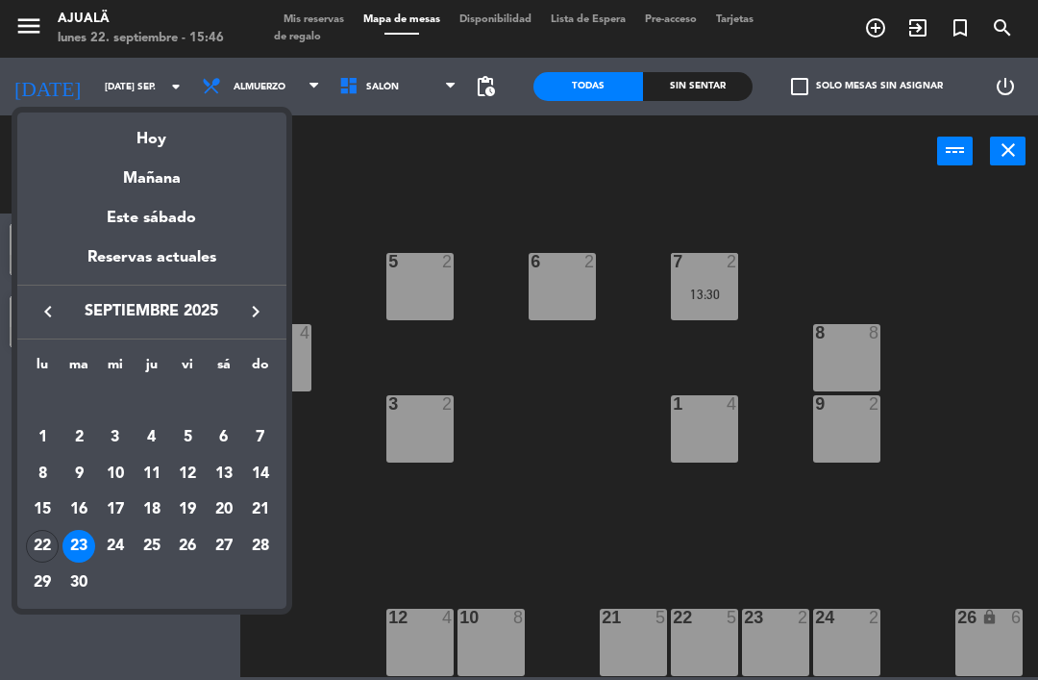
click at [248, 310] on icon "keyboard_arrow_right" at bounding box center [255, 311] width 23 height 23
click at [43, 544] on div "20" at bounding box center [42, 546] width 33 height 33
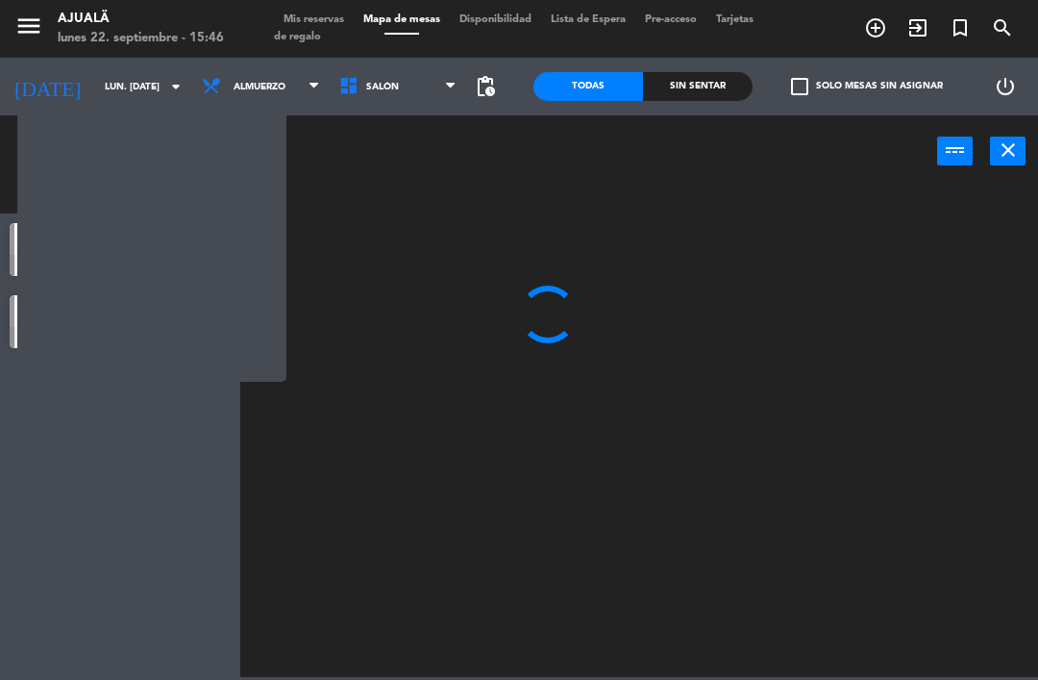
scroll to position [0, 0]
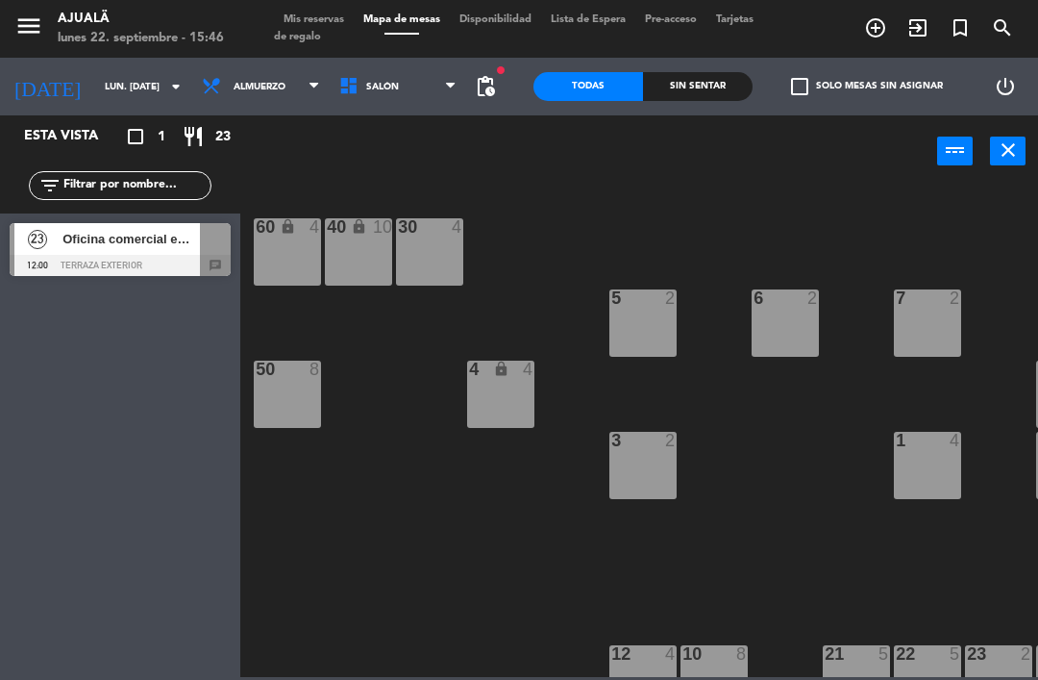
click at [234, 83] on span "Almuerzo" at bounding box center [260, 87] width 52 height 11
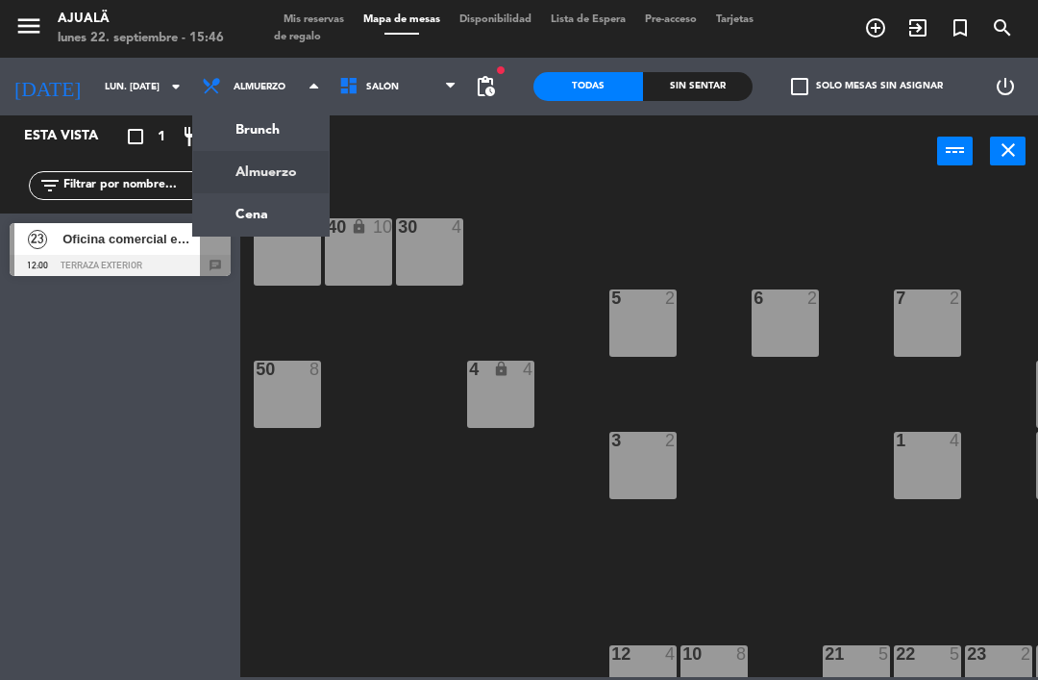
click at [238, 205] on ng-component "menu Ajualä lunes 22. septiembre - 15:46 Mis reservas Mapa de mesas Disponibili…" at bounding box center [519, 338] width 1038 height 677
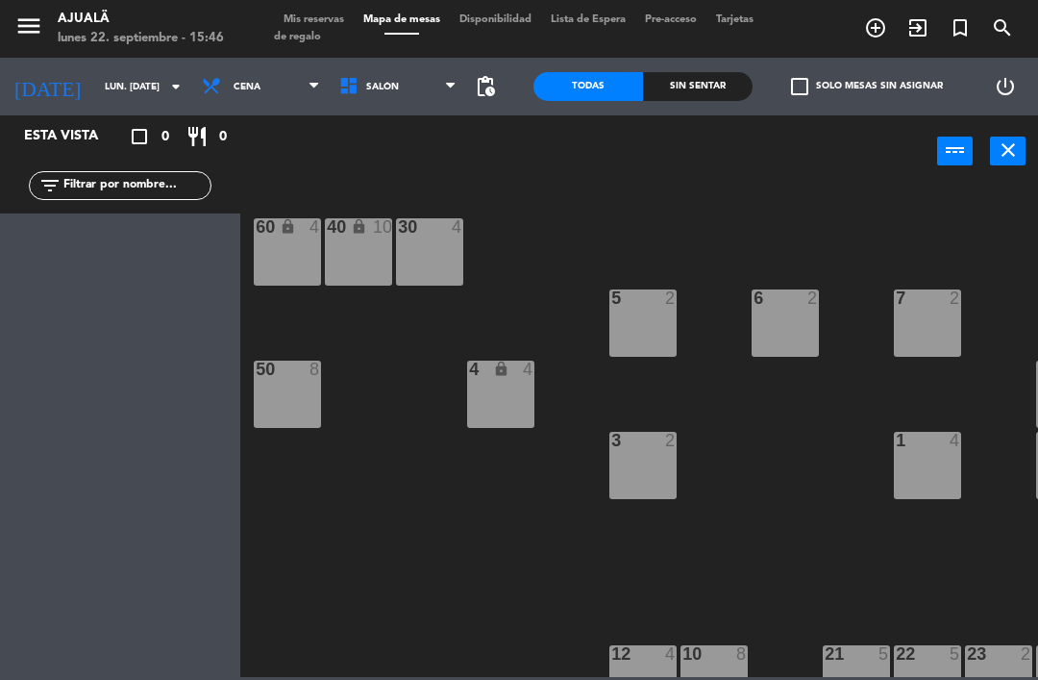
click at [234, 87] on span "Cena" at bounding box center [247, 87] width 27 height 11
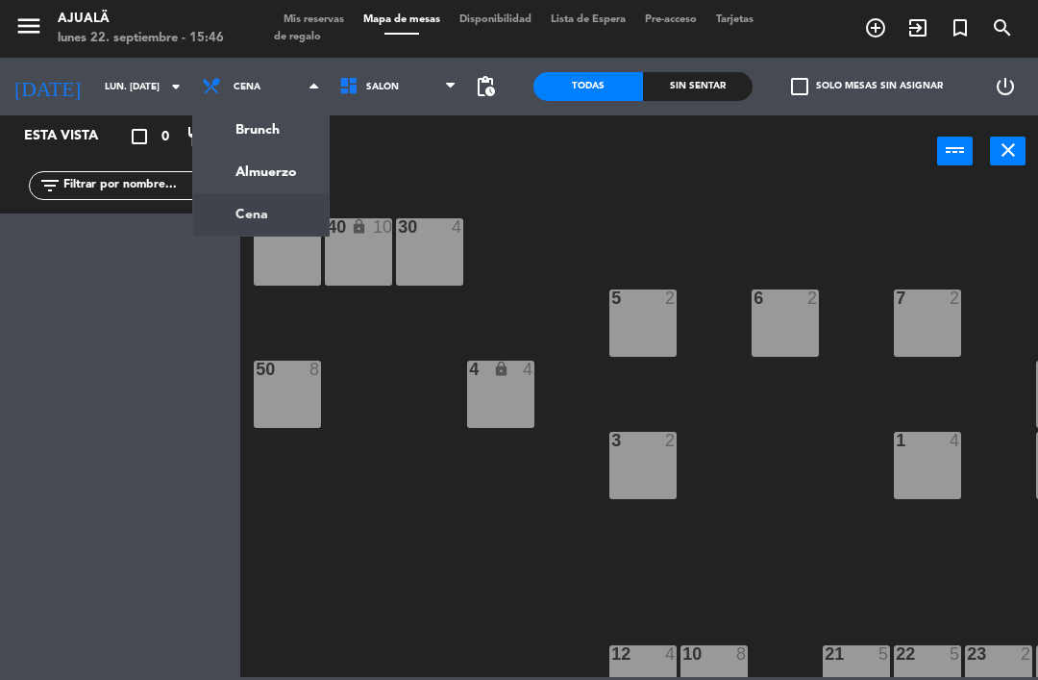
click at [257, 172] on ng-component "menu Ajualä lunes 22. septiembre - 15:46 Mis reservas Mapa de mesas Disponibili…" at bounding box center [519, 338] width 1038 height 677
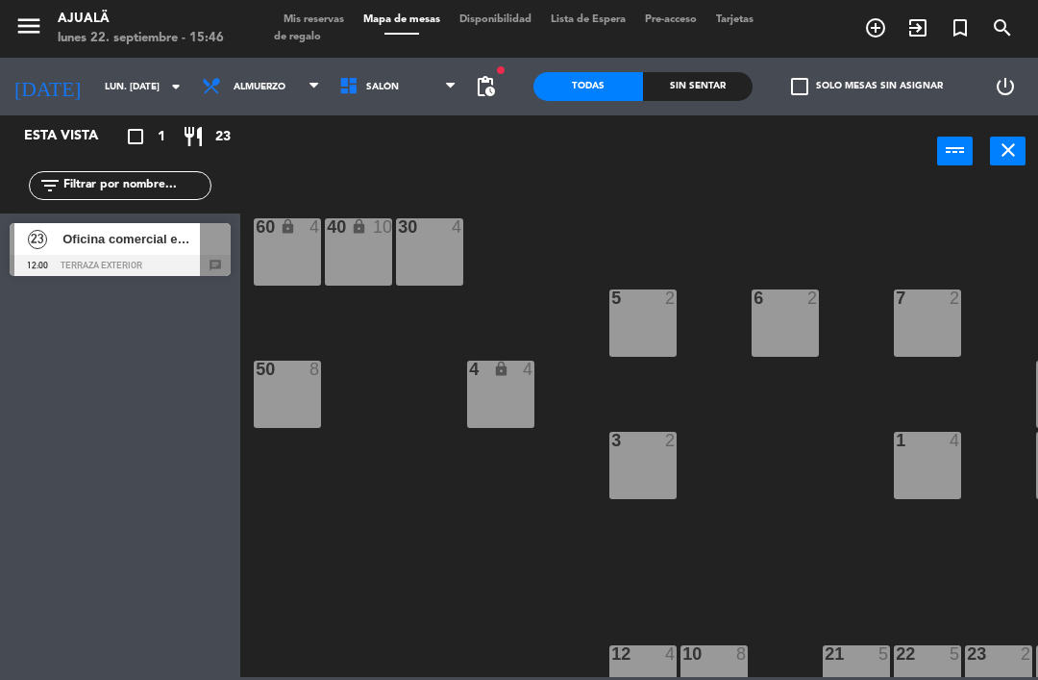
click at [128, 249] on div "Oficina comercial embajada de españa" at bounding box center [130, 239] width 139 height 32
click at [481, 93] on span "pending_actions" at bounding box center [485, 86] width 23 height 23
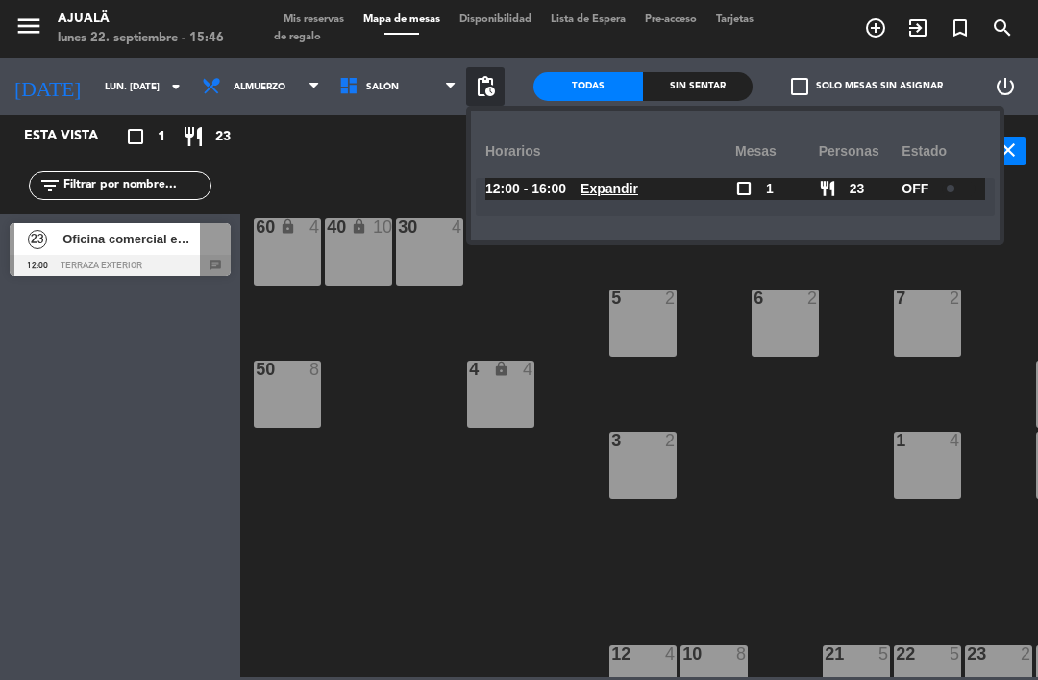
click at [331, 607] on div "30 4 40 lock 10 60 lock 4 5 2 6 2 7 2 4 lock 4 8 8 50 8 3 2 1 4 9 2 12 4 10 8 2…" at bounding box center [644, 431] width 787 height 492
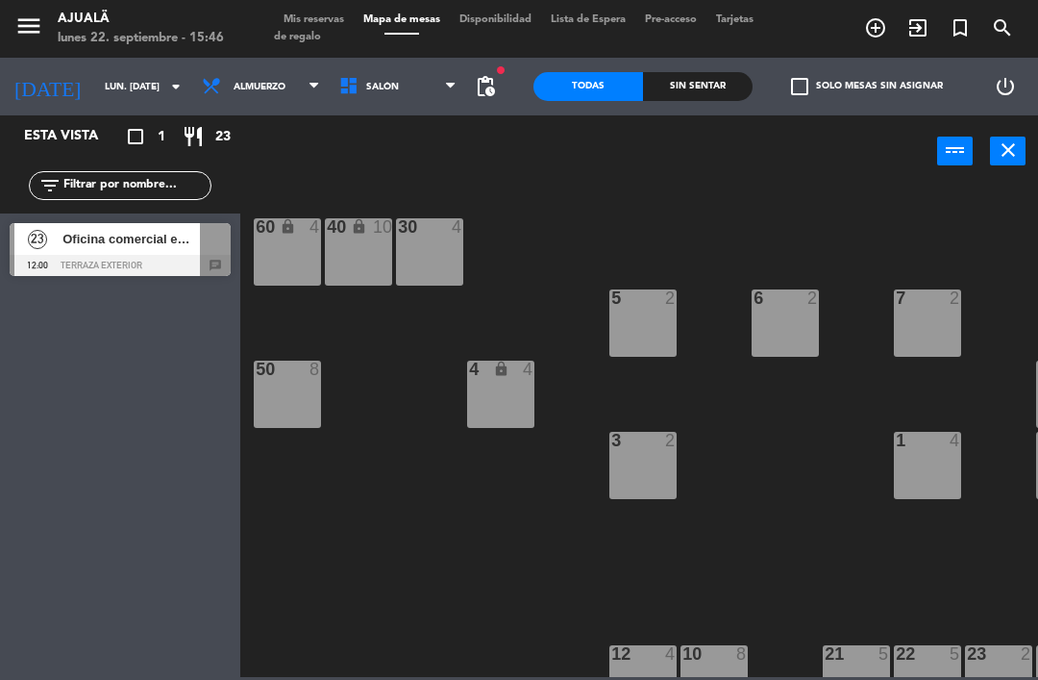
click at [102, 82] on input "lun. [DATE]" at bounding box center [161, 87] width 132 height 30
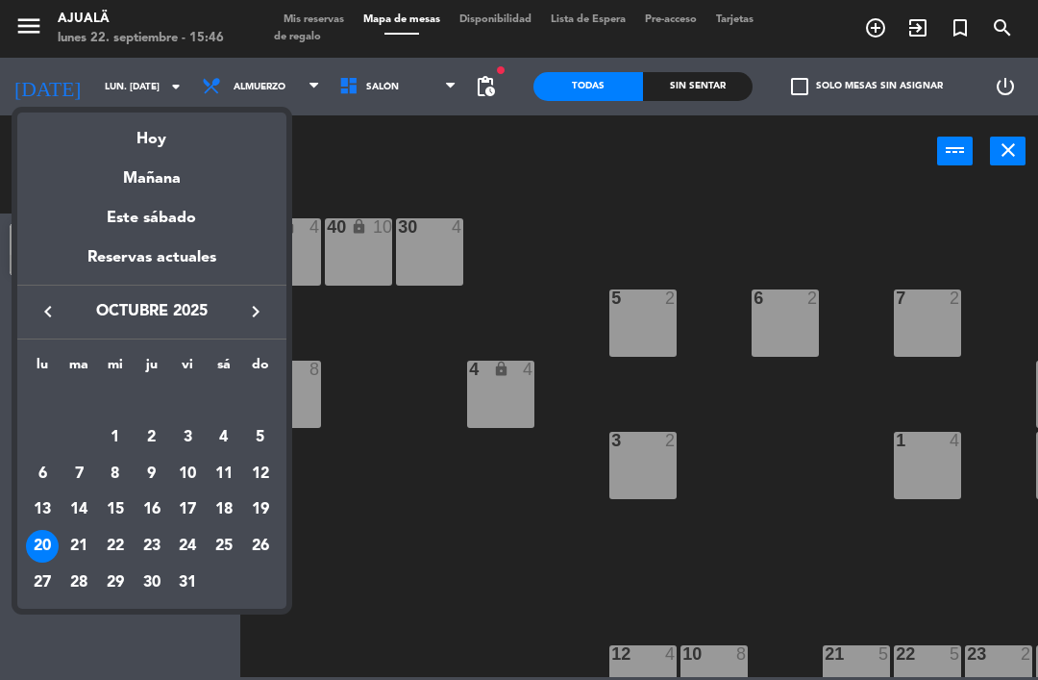
click at [65, 301] on span "octubre 2025" at bounding box center [151, 311] width 173 height 25
click at [48, 315] on icon "keyboard_arrow_left" at bounding box center [48, 311] width 23 height 23
click at [78, 566] on div "30" at bounding box center [78, 582] width 33 height 33
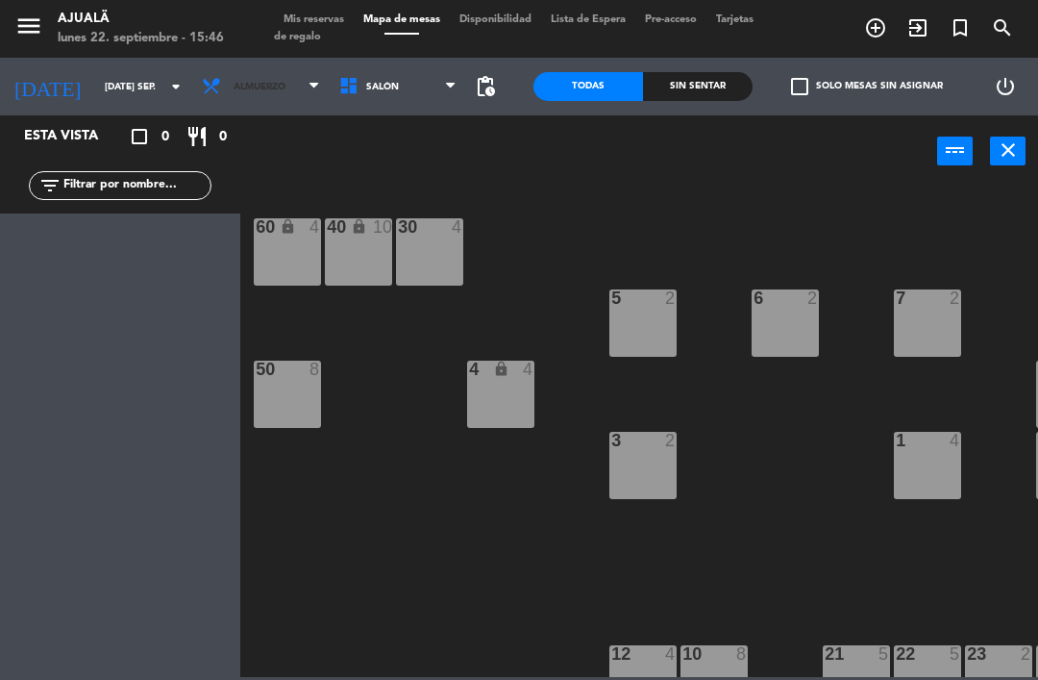
click at [245, 96] on span "Almuerzo" at bounding box center [260, 86] width 137 height 42
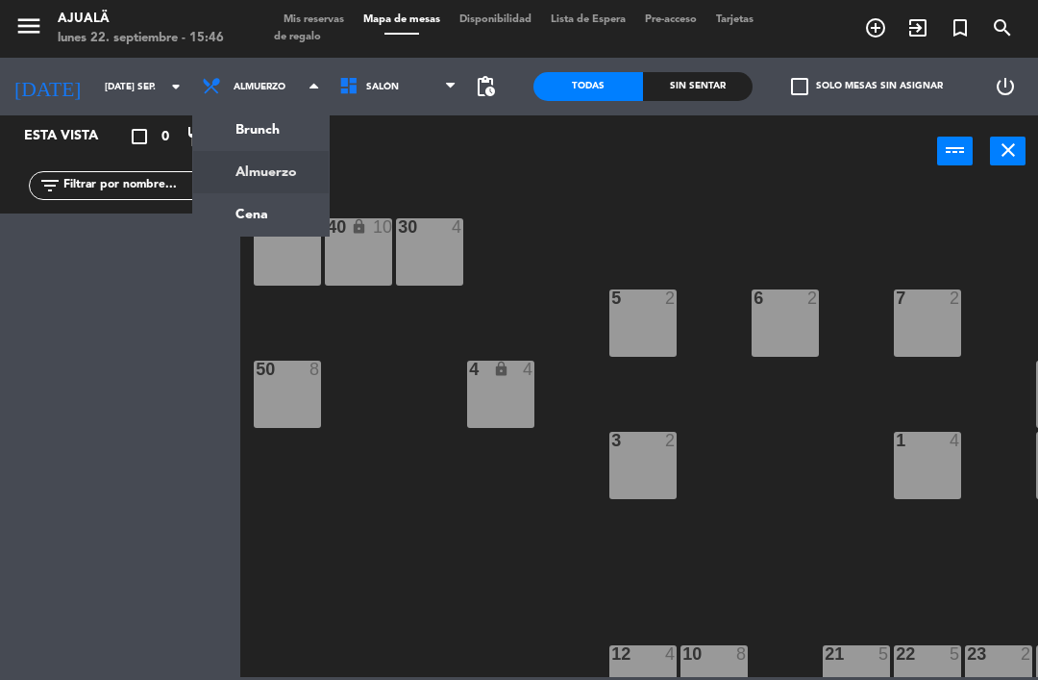
click at [253, 210] on ng-component "menu Ajualä lunes 22. septiembre - 15:46 Mis reservas Mapa de mesas Disponibili…" at bounding box center [519, 338] width 1038 height 677
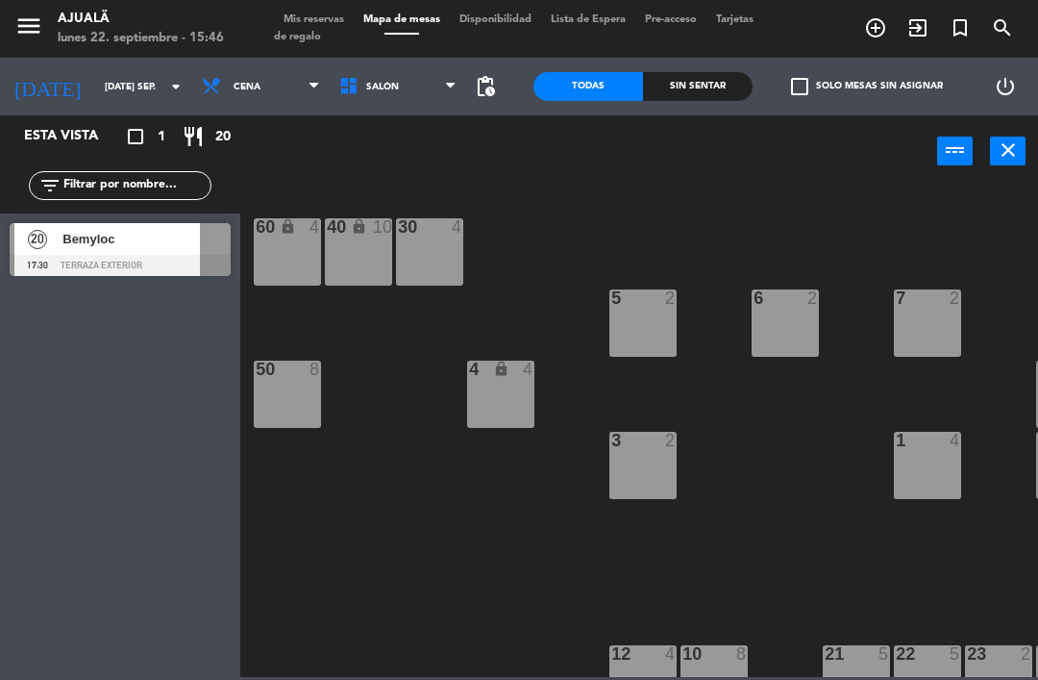
click at [129, 241] on span "Bemyloc" at bounding box center [130, 239] width 137 height 20
click at [478, 80] on span "pending_actions" at bounding box center [485, 86] width 23 height 23
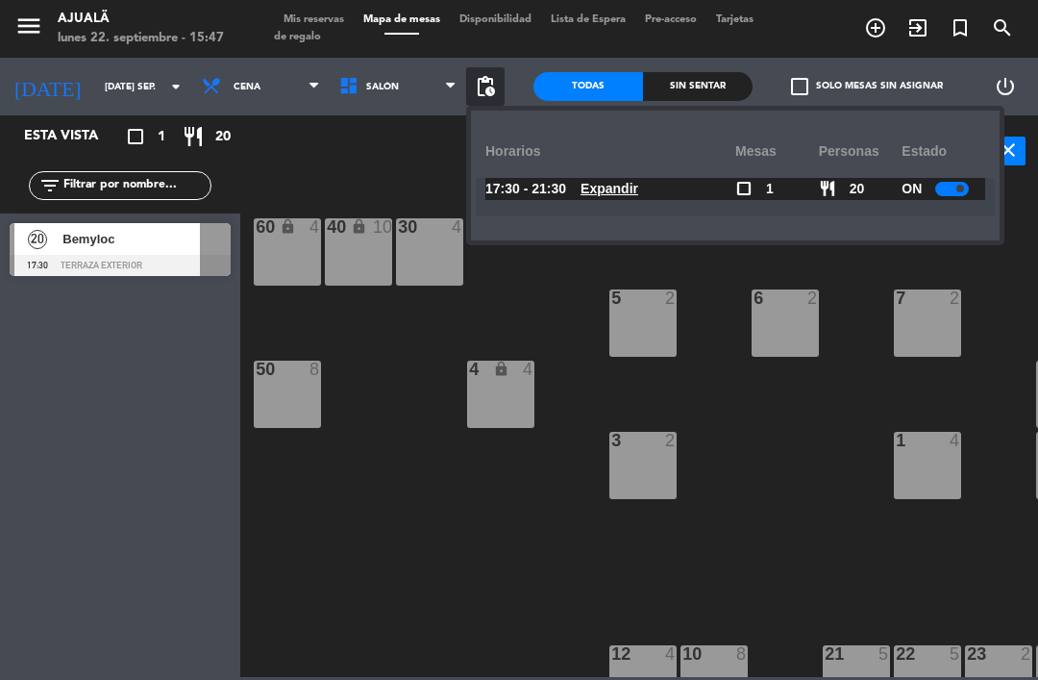
click at [460, 593] on div "30 4 40 lock 10 60 lock 4 5 2 6 2 7 2 4 lock 4 8 8 50 8 3 2 1 4 9 2 12 4 10 8 2…" at bounding box center [644, 431] width 787 height 492
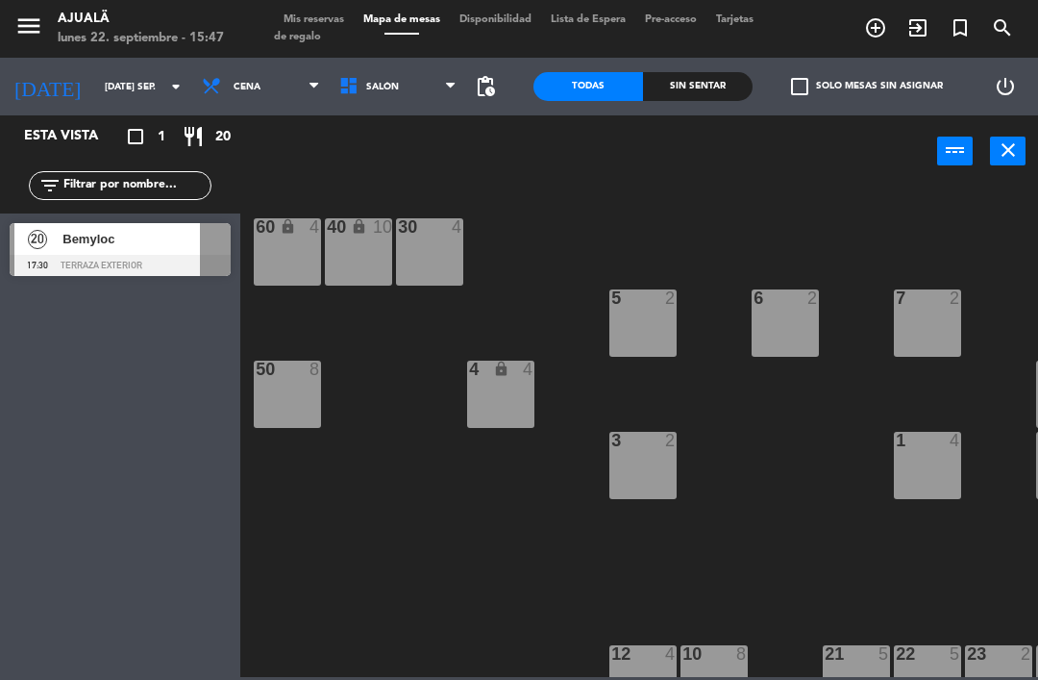
click at [97, 85] on input "[DATE] sep." at bounding box center [161, 87] width 132 height 30
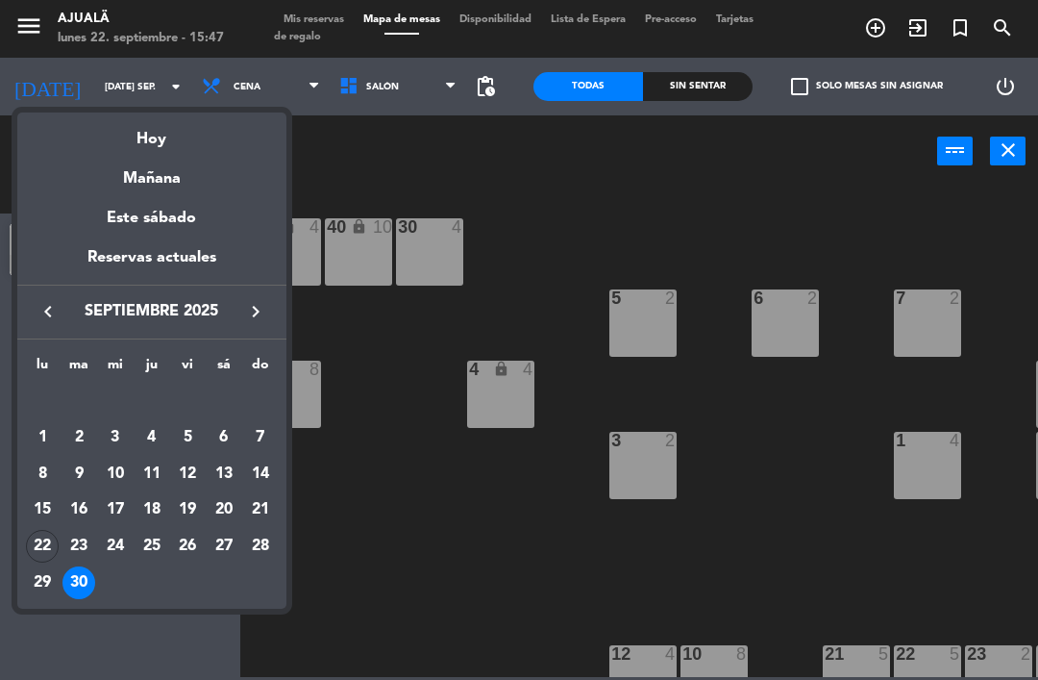
click at [270, 312] on button "keyboard_arrow_right" at bounding box center [255, 311] width 35 height 25
click at [161, 472] on div "9" at bounding box center [152, 474] width 33 height 33
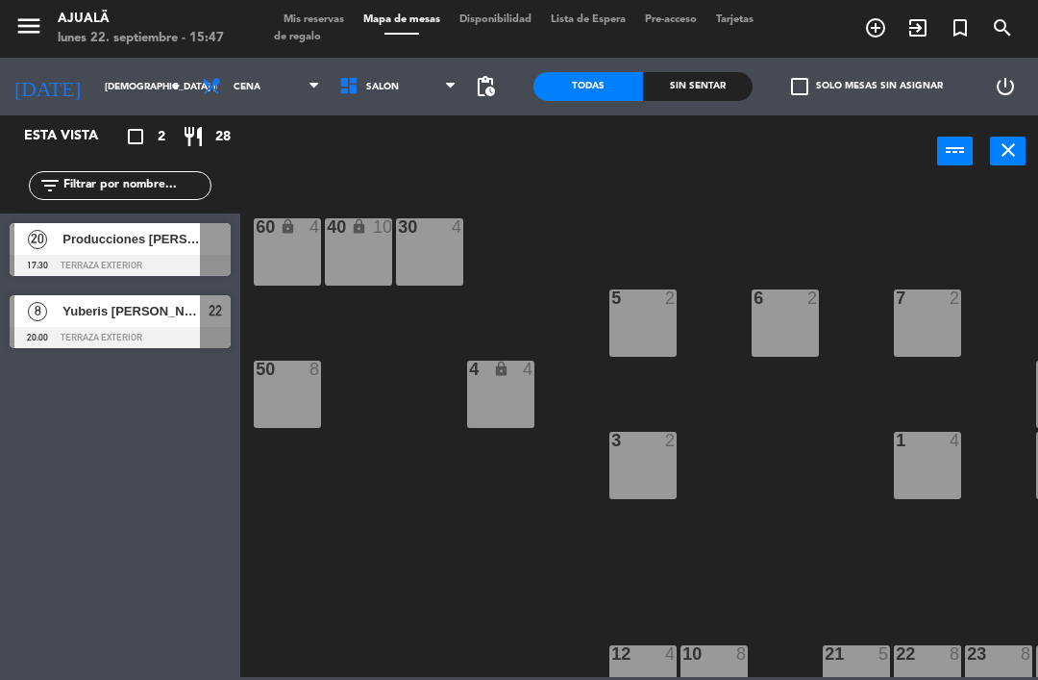
click at [114, 338] on div at bounding box center [120, 337] width 221 height 21
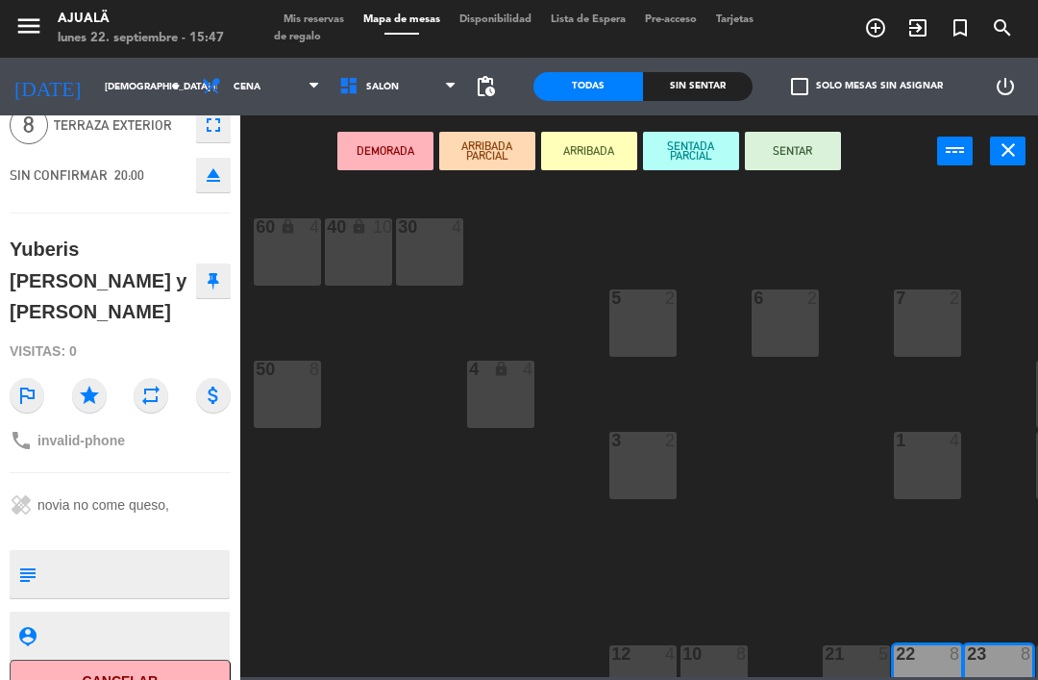
scroll to position [87, 0]
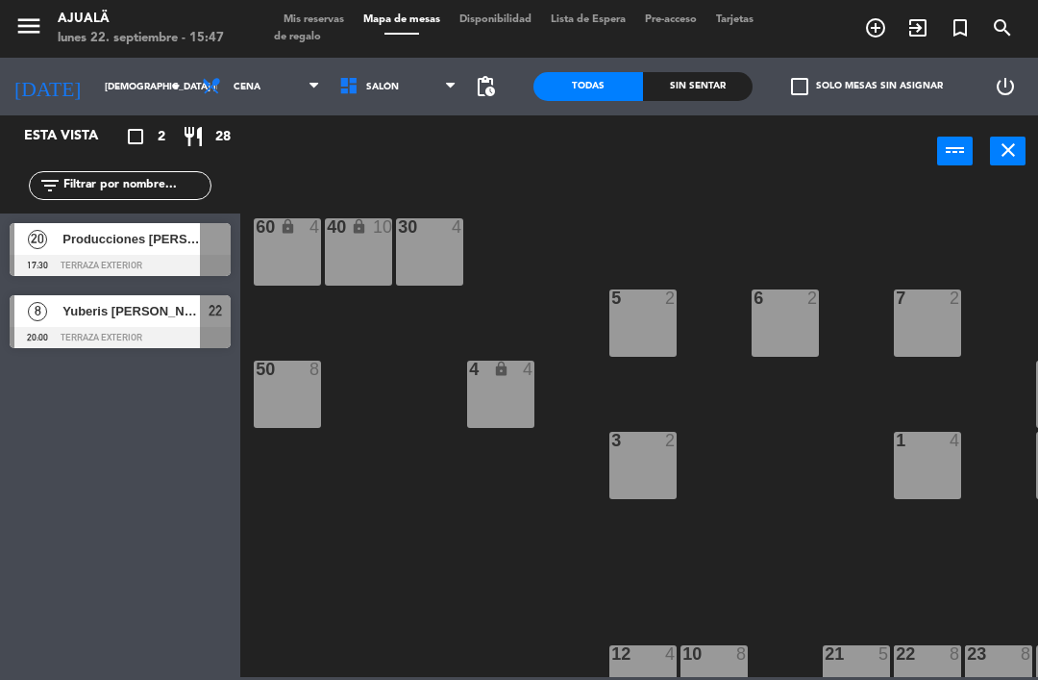
click at [138, 245] on span "Producciones [PERSON_NAME]" at bounding box center [130, 239] width 137 height 20
click at [136, 331] on div at bounding box center [120, 337] width 221 height 21
click at [481, 87] on span "pending_actions" at bounding box center [485, 86] width 23 height 23
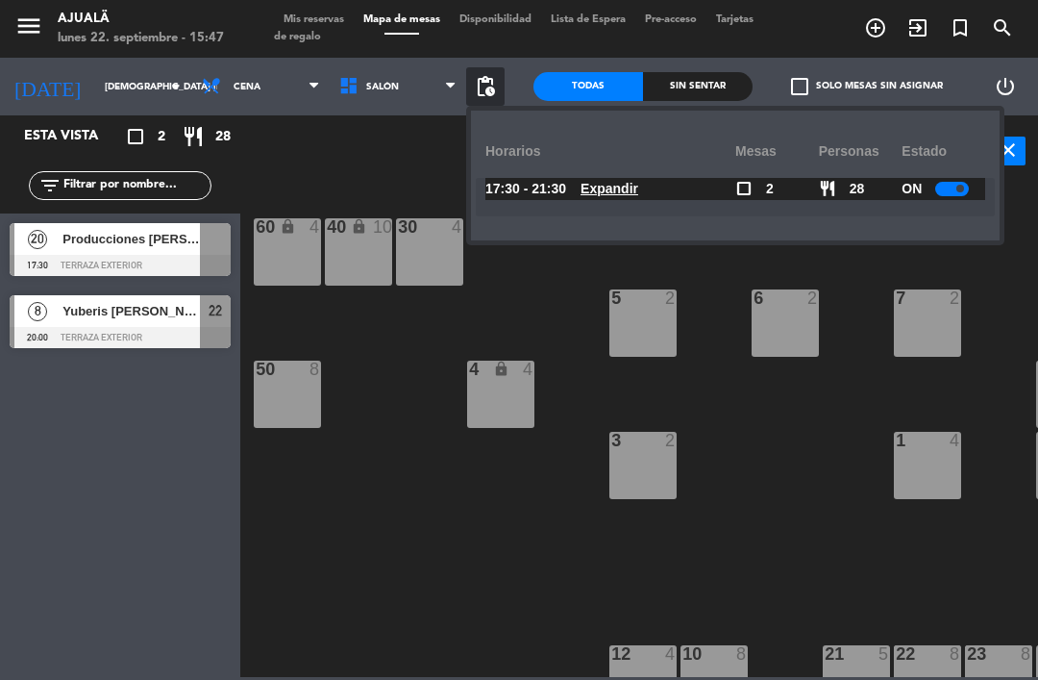
click at [438, 510] on div "30 4 40 lock 10 60 lock 4 5 2 6 2 7 2 4 lock 4 8 8 50 8 3 2 1 4 9 2 12 4 10 8 2…" at bounding box center [644, 431] width 787 height 492
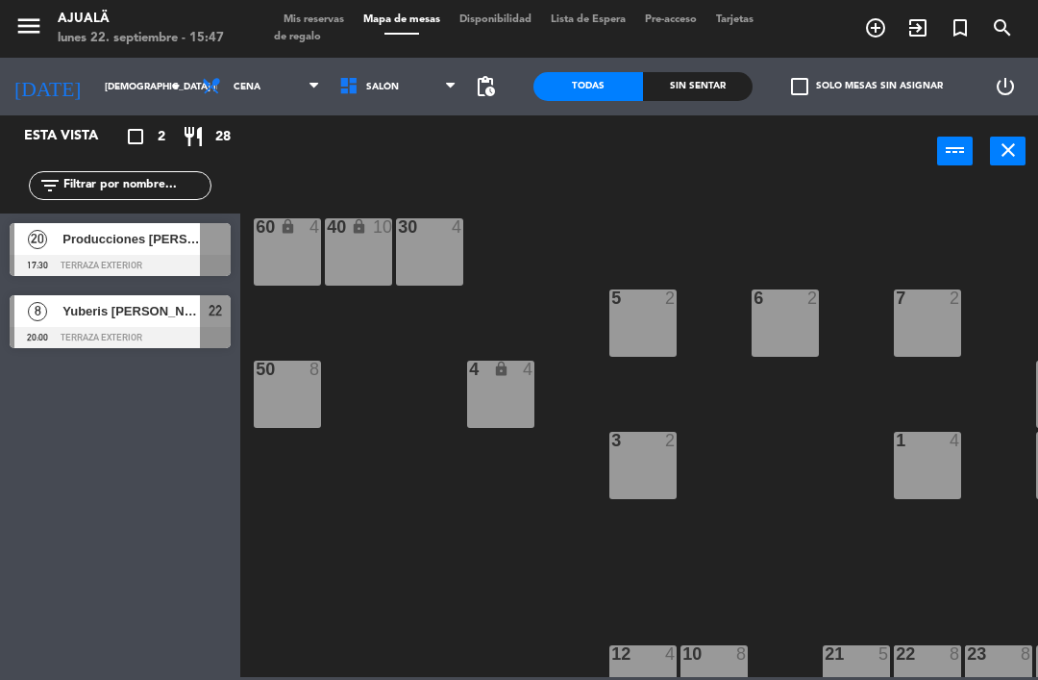
click at [375, 78] on span "Salón" at bounding box center [398, 86] width 137 height 42
click at [468, 193] on div "30 4 40 lock 10 60 lock 4 5 2 6 2 7 2 4 lock 4 8 8 50 8 3 2 1 4 9 2 12 4 10 8 2…" at bounding box center [644, 431] width 787 height 492
click at [235, 91] on span "Cena" at bounding box center [260, 86] width 137 height 42
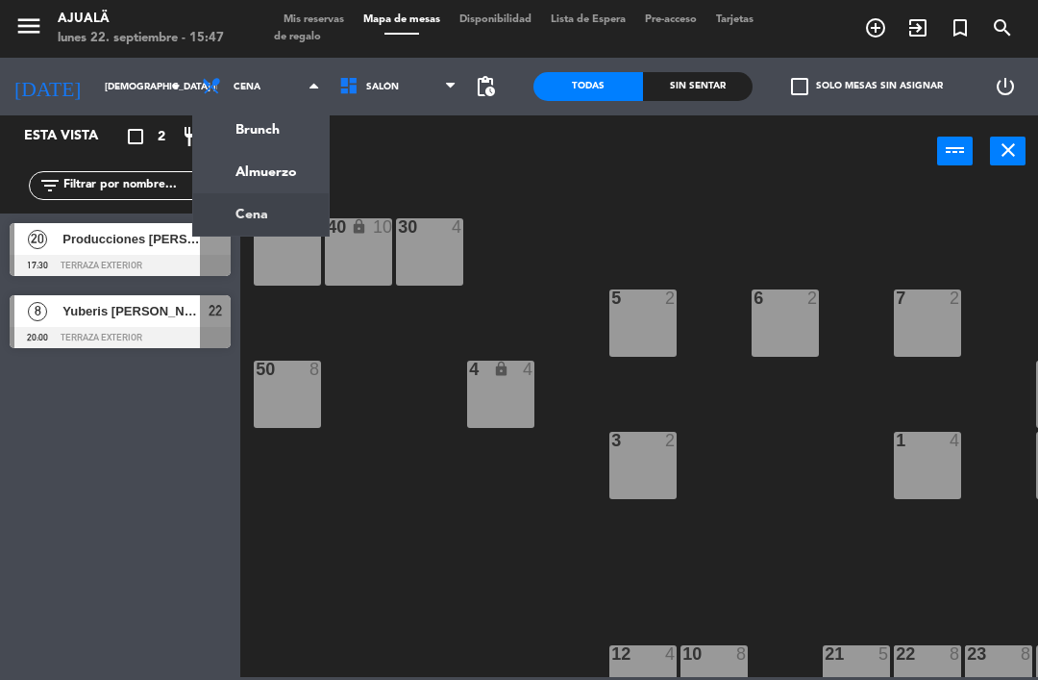
click at [262, 164] on ng-component "menu Ajualä lunes 22. septiembre - 15:47 Mis reservas Mapa de mesas Disponibili…" at bounding box center [519, 338] width 1038 height 677
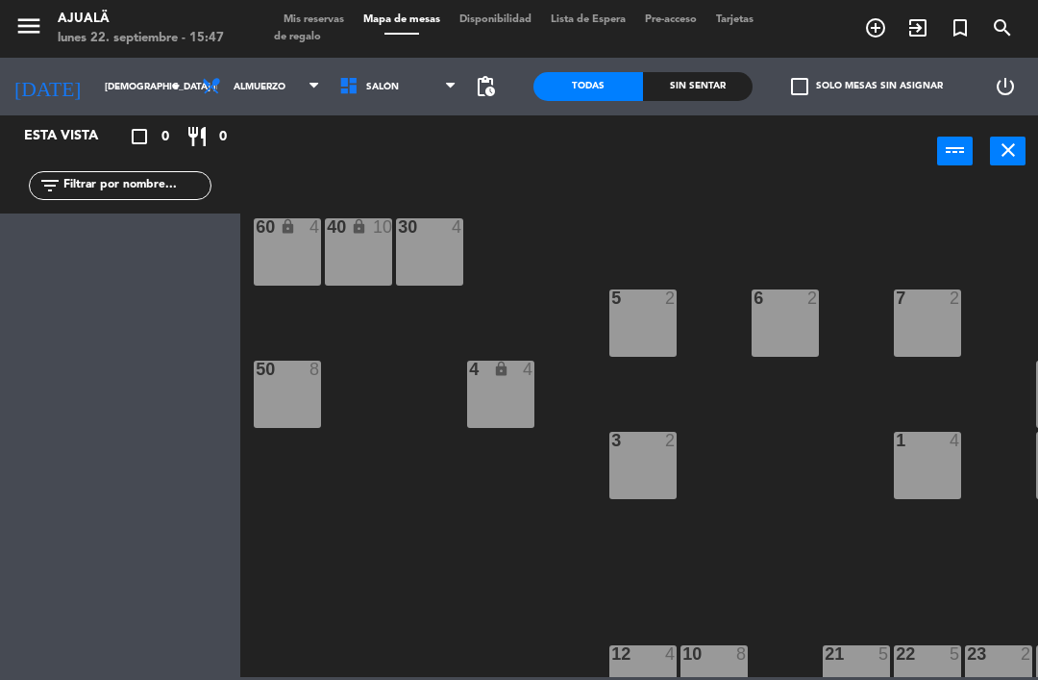
click at [463, 85] on span at bounding box center [455, 87] width 19 height 18
click at [411, 79] on span "Salón" at bounding box center [398, 86] width 137 height 42
click at [115, 97] on input "[DEMOGRAPHIC_DATA] [DATE]" at bounding box center [161, 87] width 132 height 30
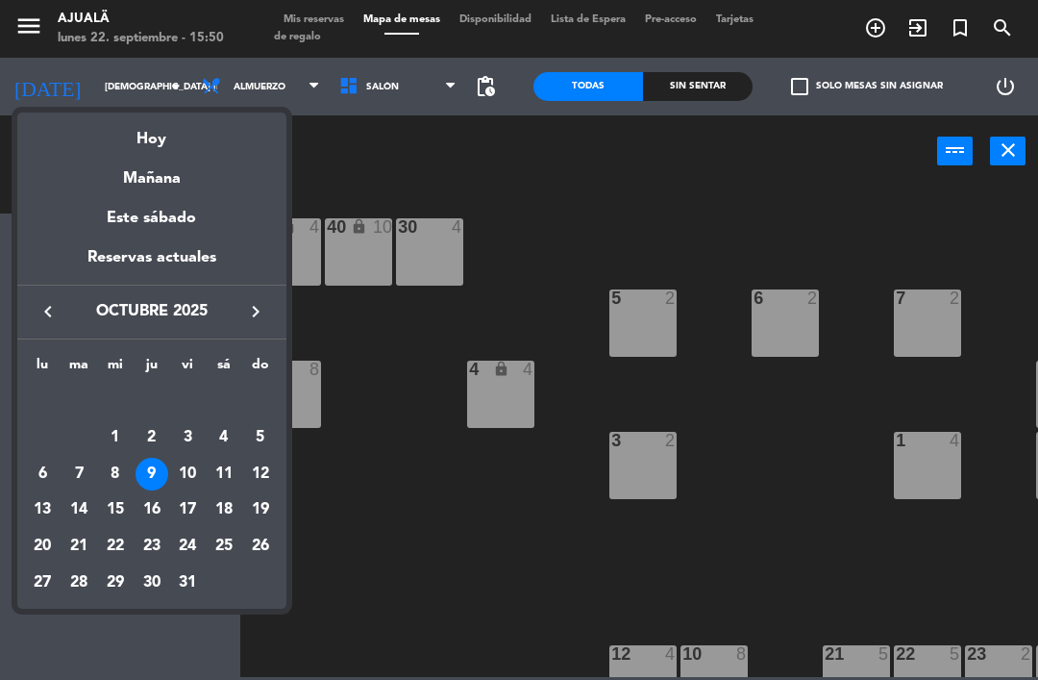
click at [51, 317] on icon "keyboard_arrow_left" at bounding box center [48, 311] width 23 height 23
click at [84, 547] on div "23" at bounding box center [78, 546] width 33 height 33
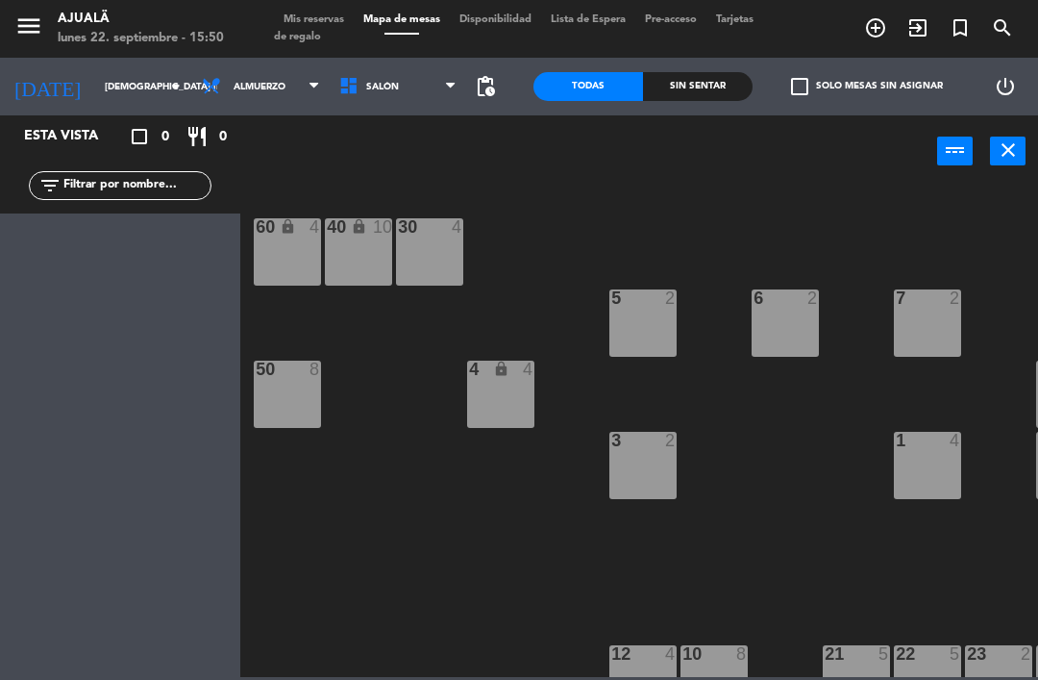
type input "[DATE] sep."
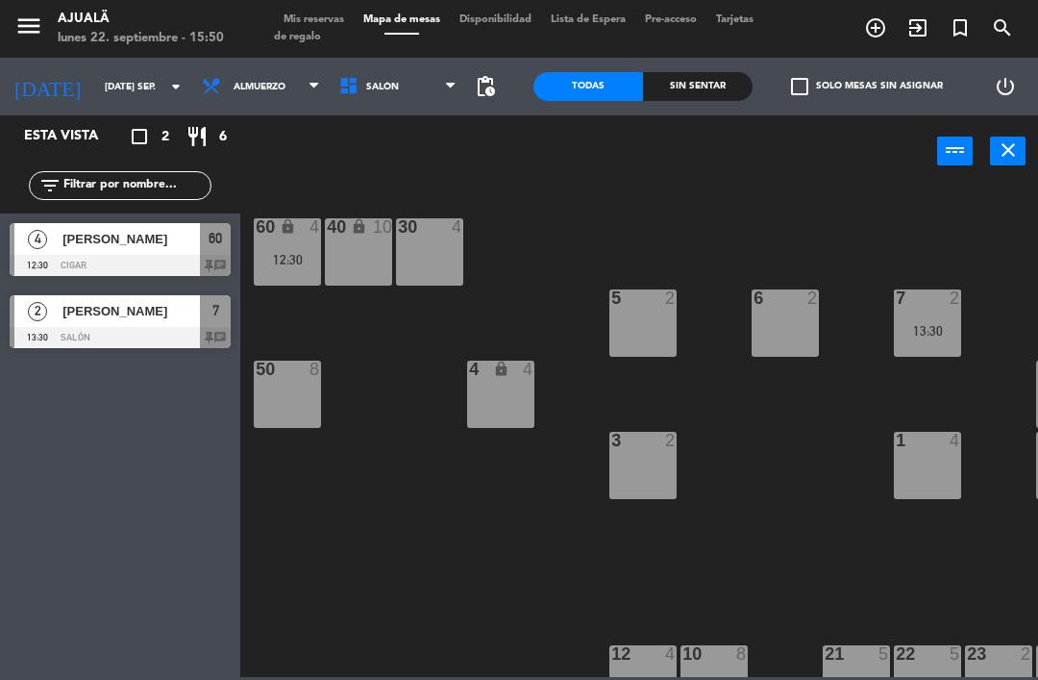
click at [247, 88] on span "Almuerzo" at bounding box center [260, 87] width 52 height 11
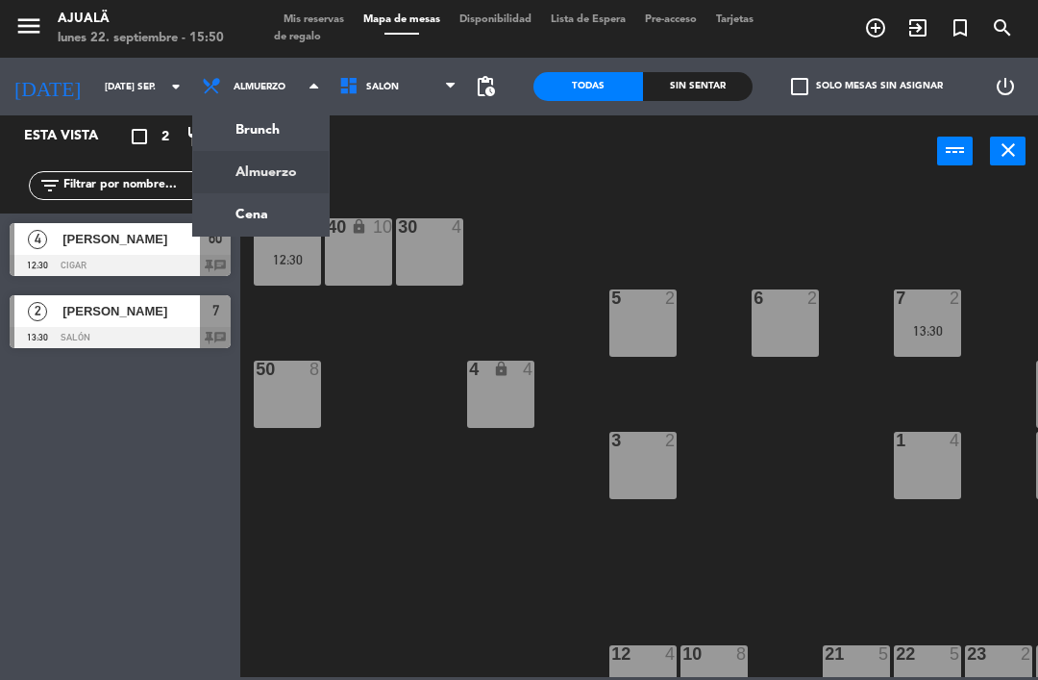
click at [260, 219] on ng-component "menu Ajualä lunes 22. septiembre - 15:50 Mis reservas Mapa de mesas Disponibili…" at bounding box center [519, 338] width 1038 height 677
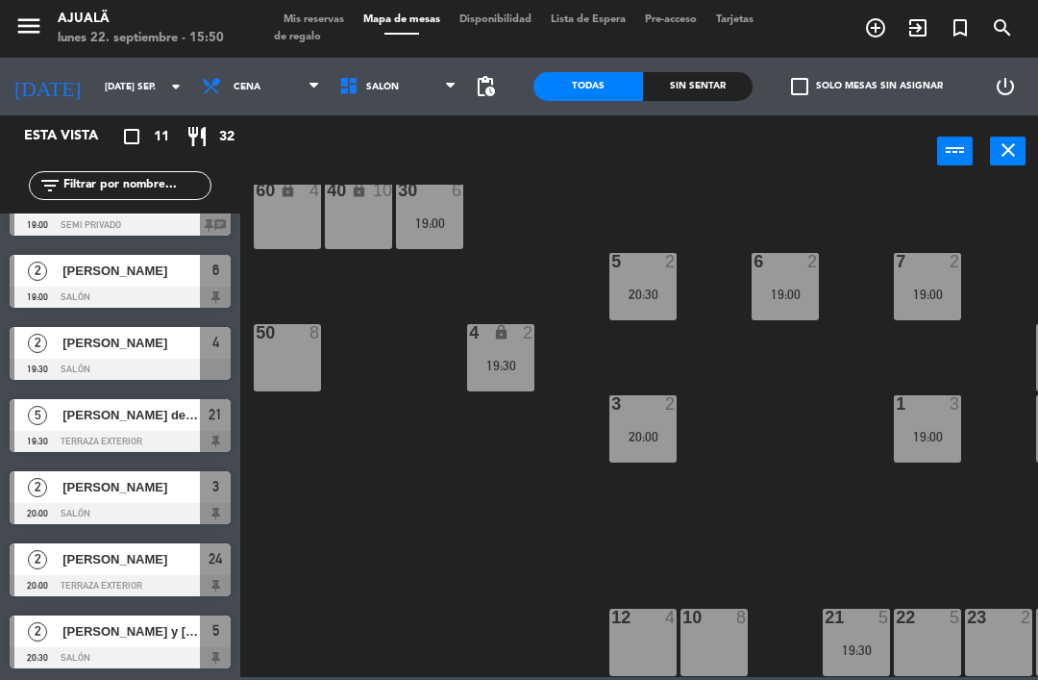
scroll to position [37, 0]
click at [108, 94] on input "[DATE] sep." at bounding box center [161, 87] width 132 height 30
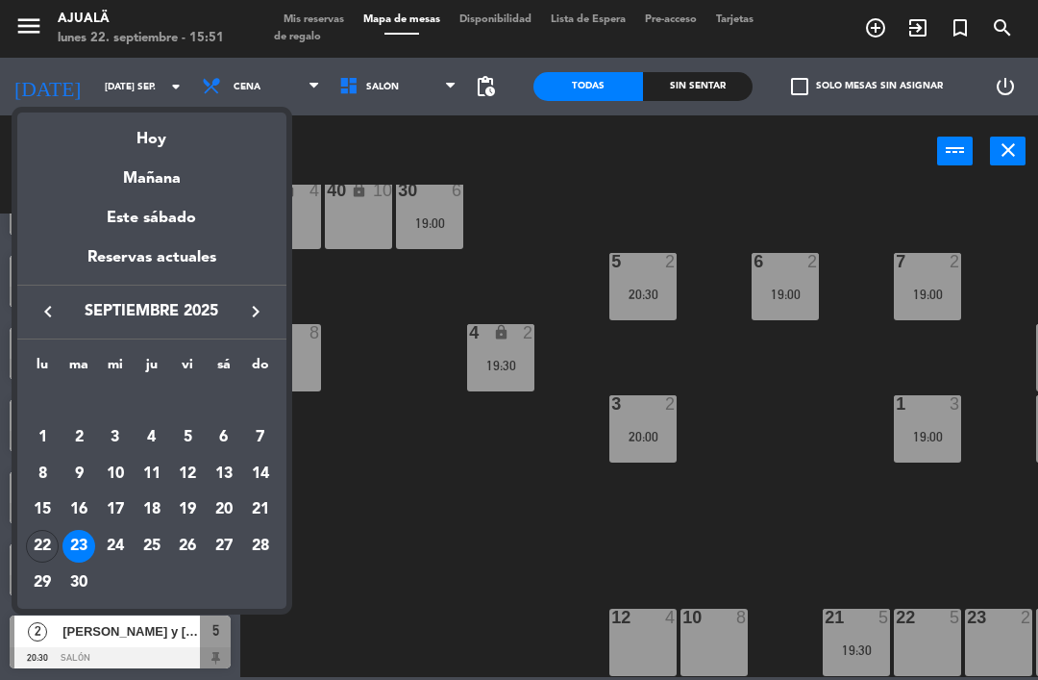
click at [408, 313] on div at bounding box center [519, 340] width 1038 height 680
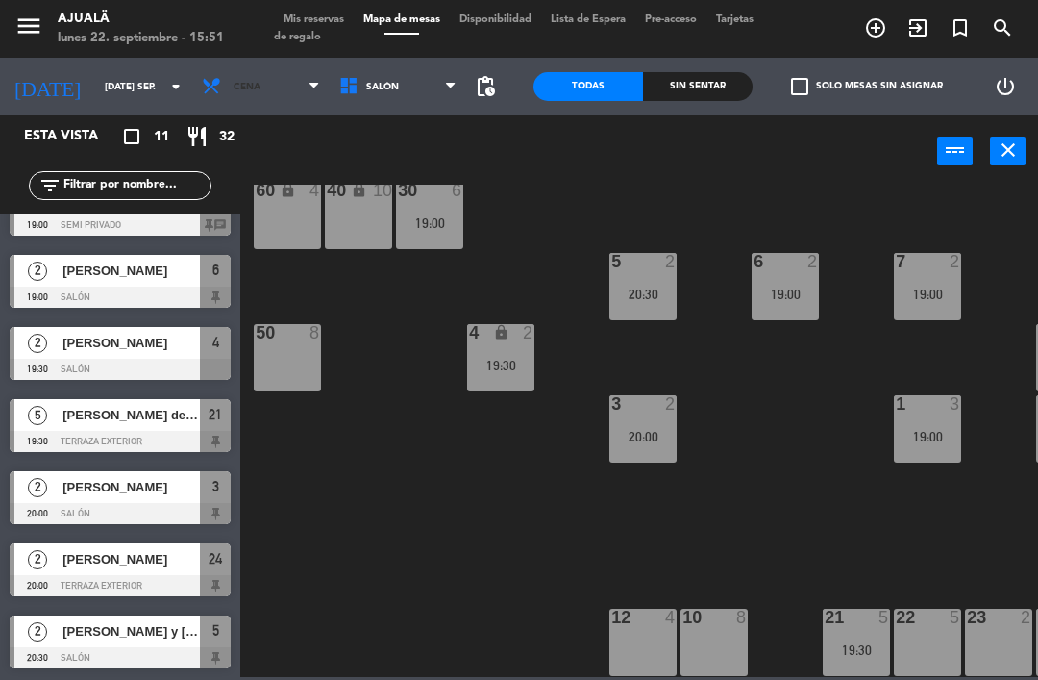
click at [234, 87] on span "Cena" at bounding box center [247, 87] width 27 height 11
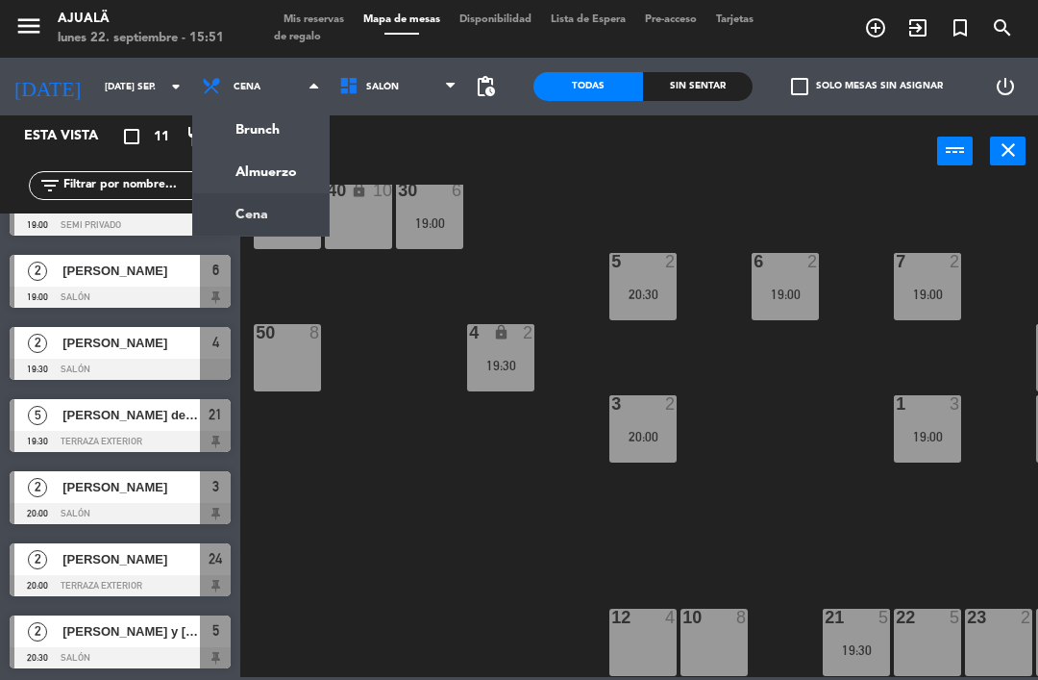
scroll to position [329, 0]
click at [316, 492] on div "30 6 19:00 40 lock 10 60 lock 4 5 2 20:30 6 2 19:00 7 2 19:00 4 lock 2 19:30 8 …" at bounding box center [644, 431] width 787 height 492
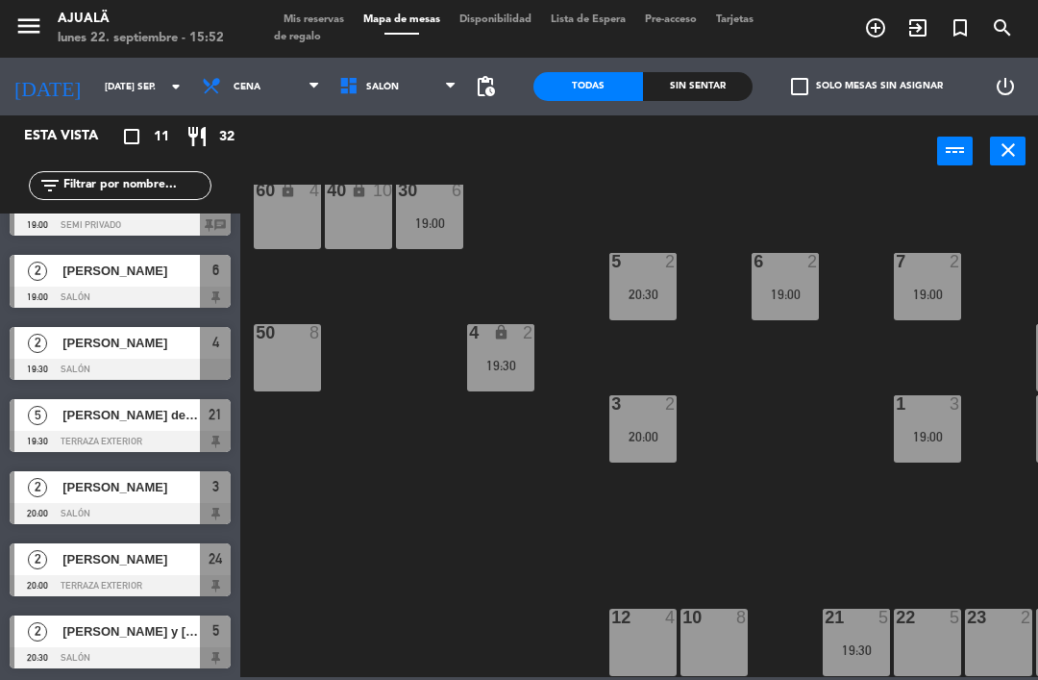
click at [165, 500] on div "[PERSON_NAME]" at bounding box center [130, 487] width 139 height 32
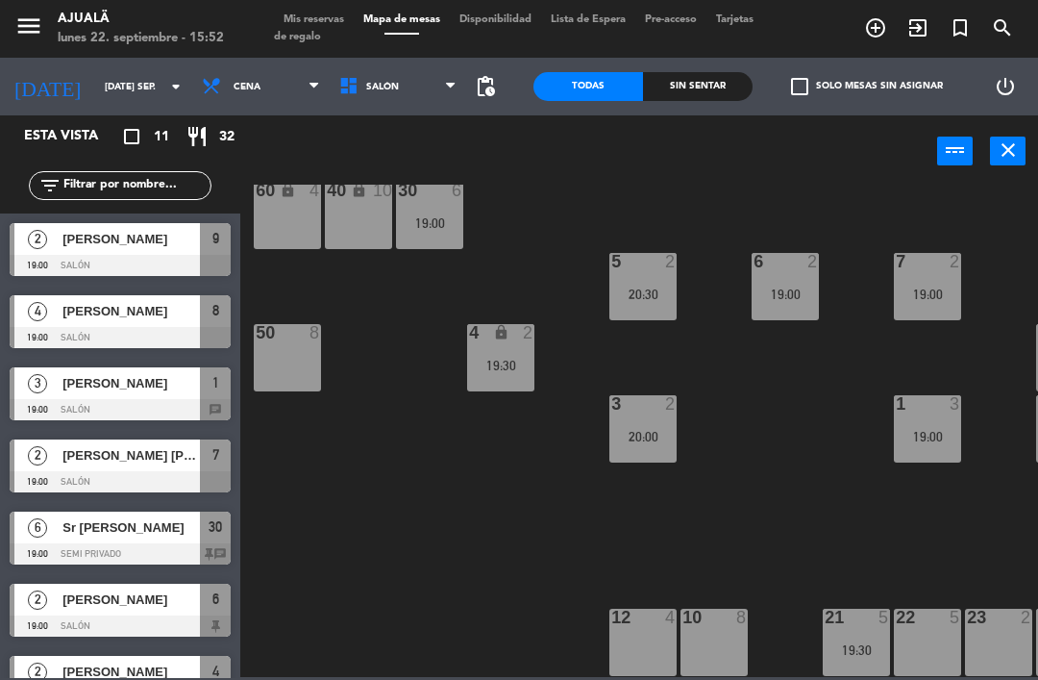
scroll to position [69, 0]
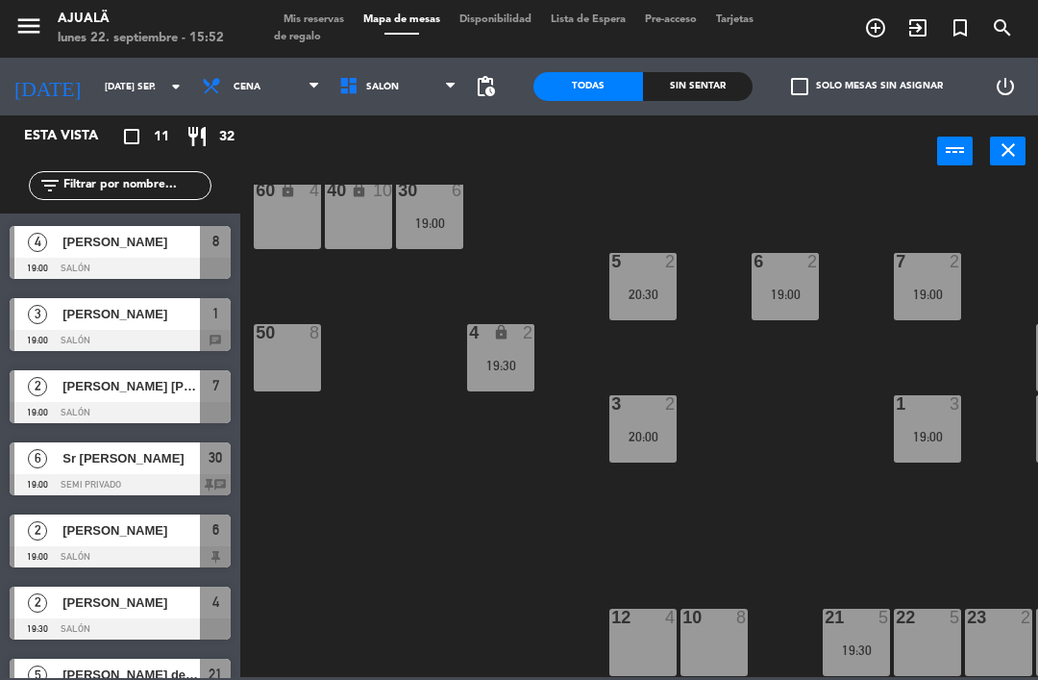
click at [97, 90] on input "[DATE] sep." at bounding box center [161, 87] width 132 height 30
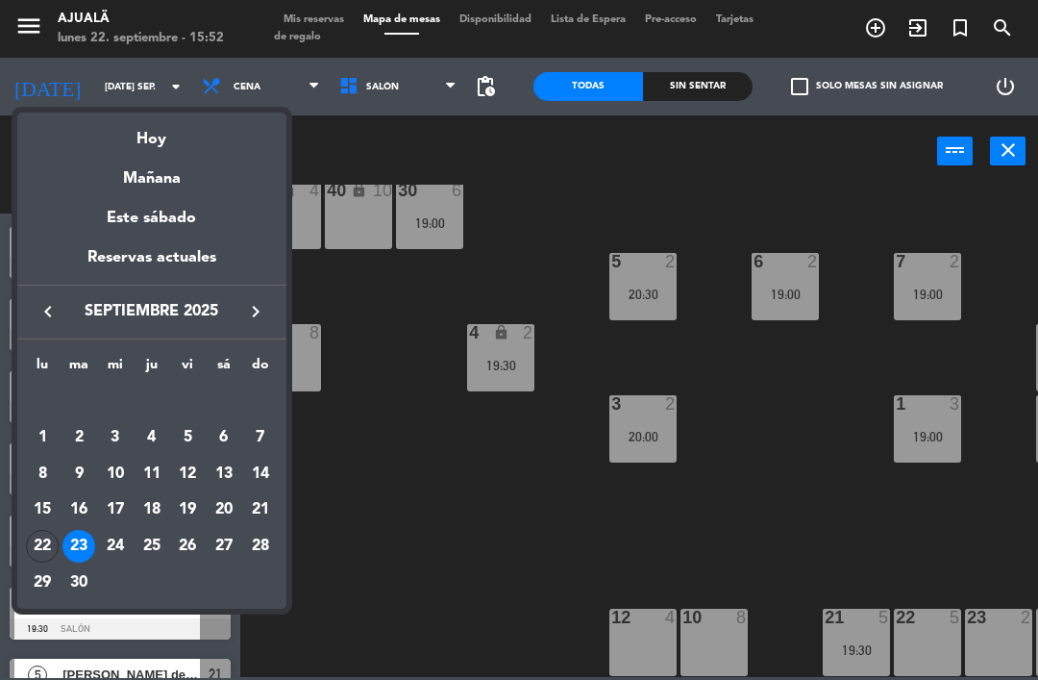
click at [115, 535] on div "24" at bounding box center [115, 546] width 33 height 33
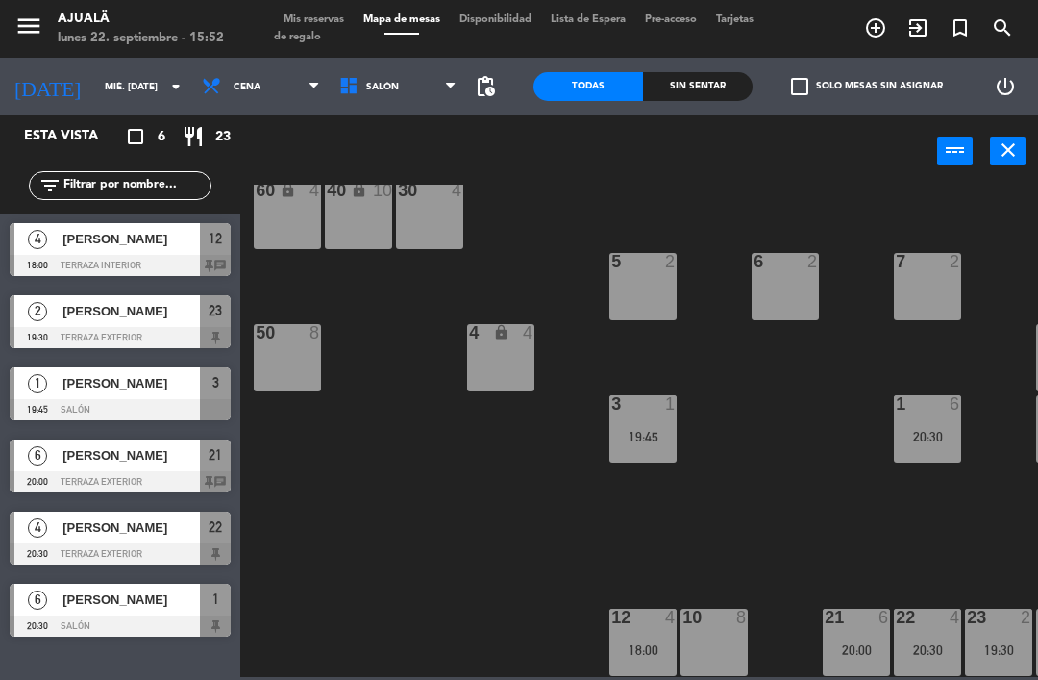
scroll to position [37, 0]
click at [113, 99] on input "mié. [DATE]" at bounding box center [161, 87] width 132 height 30
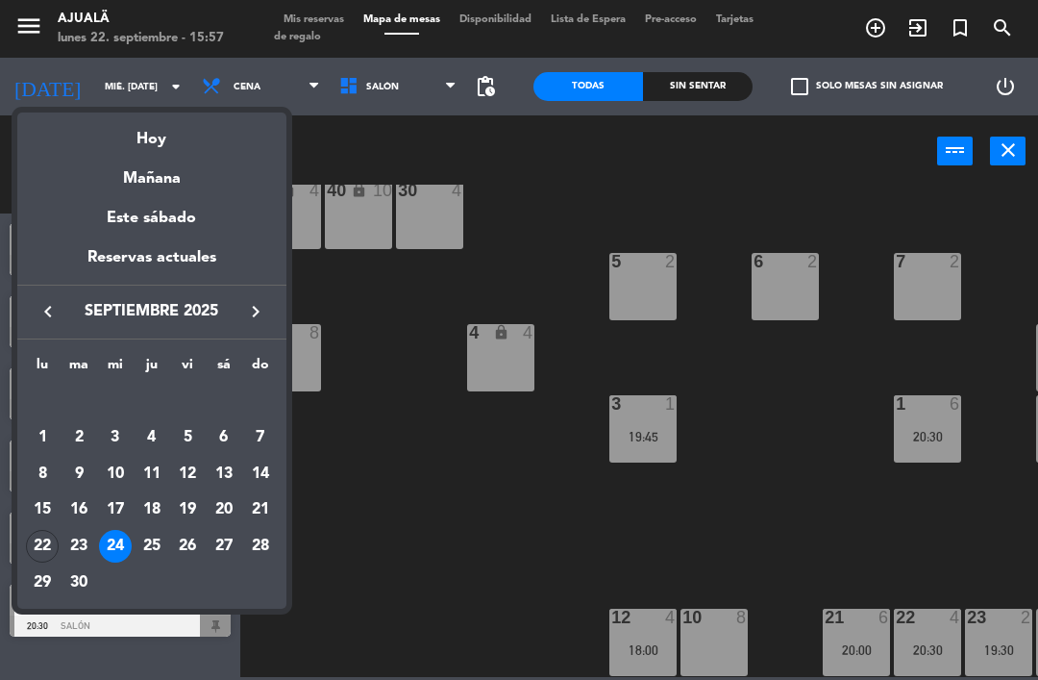
click at [94, 537] on td "23" at bounding box center [79, 546] width 37 height 37
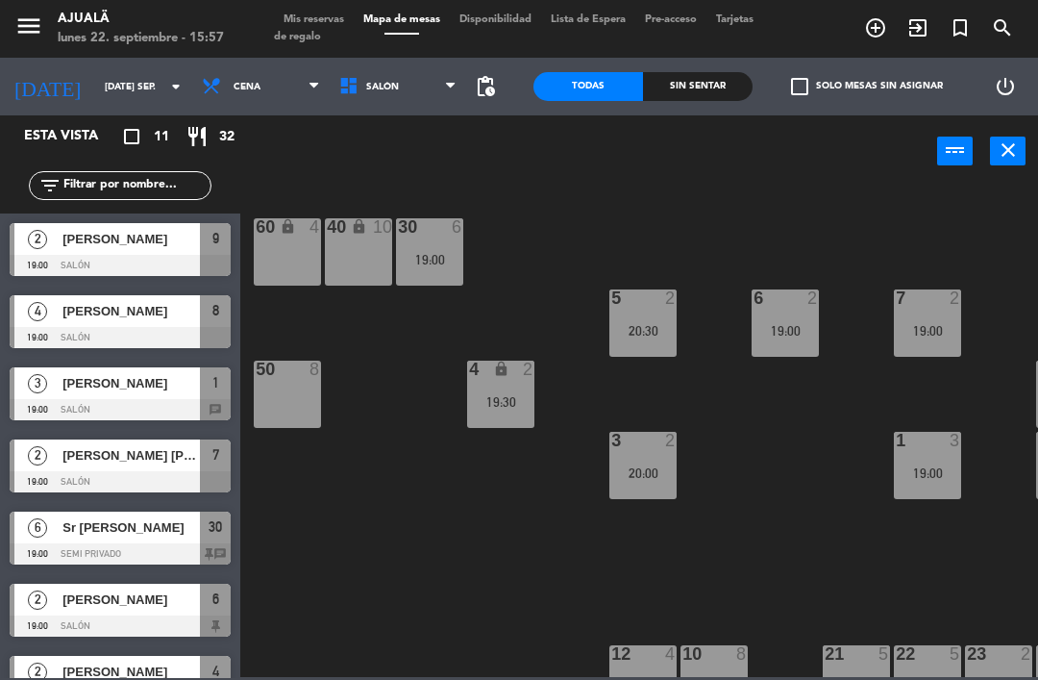
scroll to position [0, 0]
click at [102, 102] on input "[DATE] sep." at bounding box center [161, 87] width 132 height 30
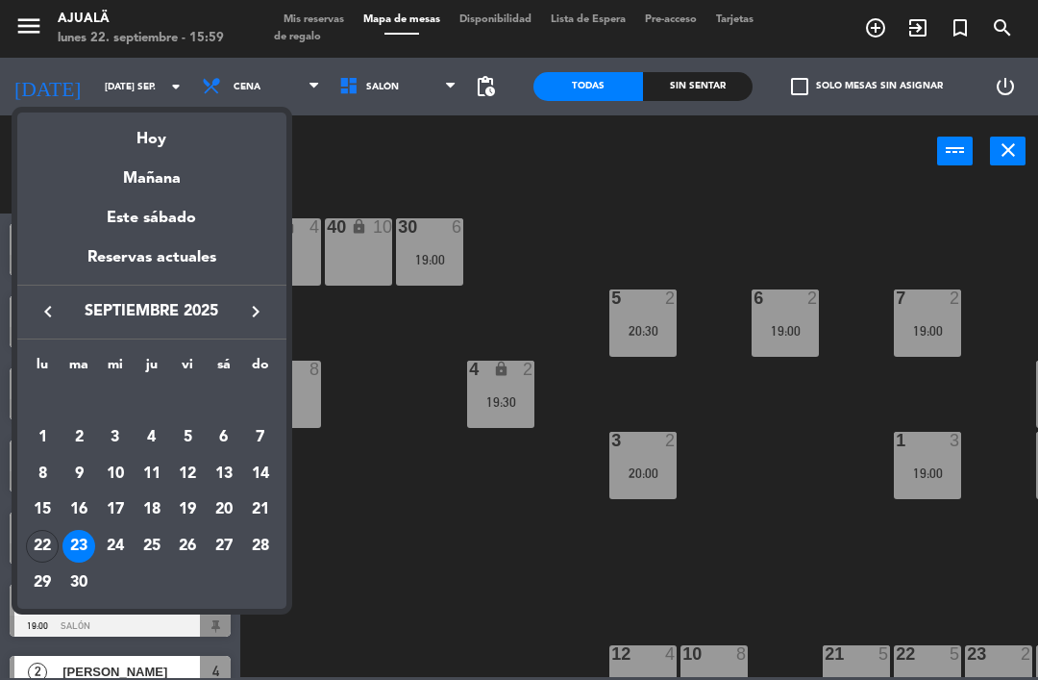
click at [46, 538] on div "22" at bounding box center [42, 546] width 33 height 33
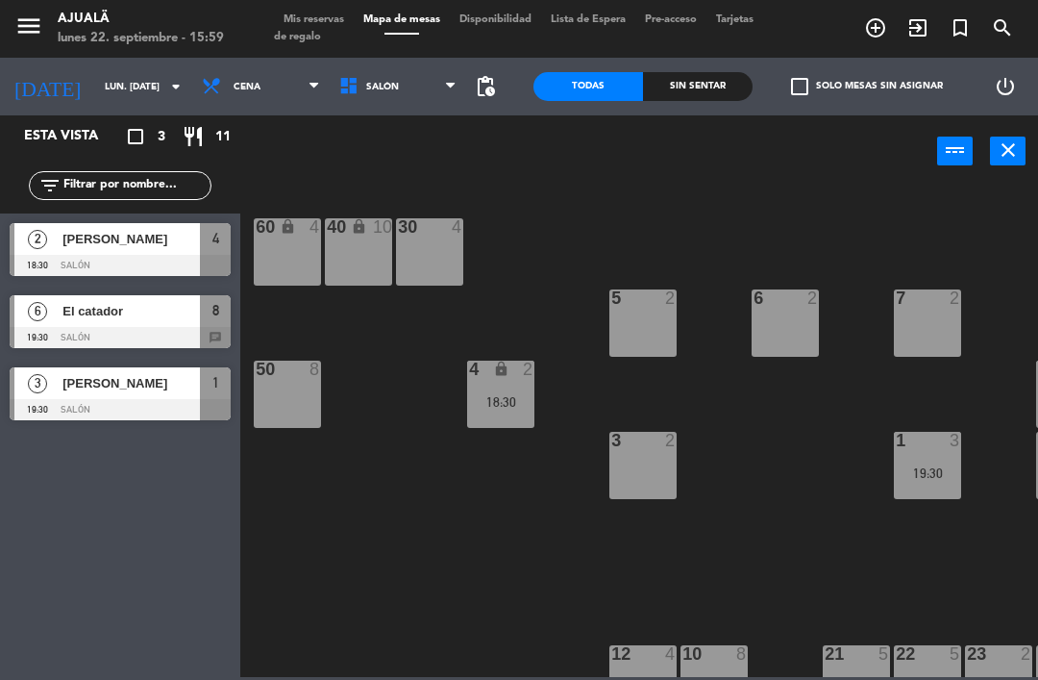
click at [148, 328] on div at bounding box center [120, 337] width 221 height 21
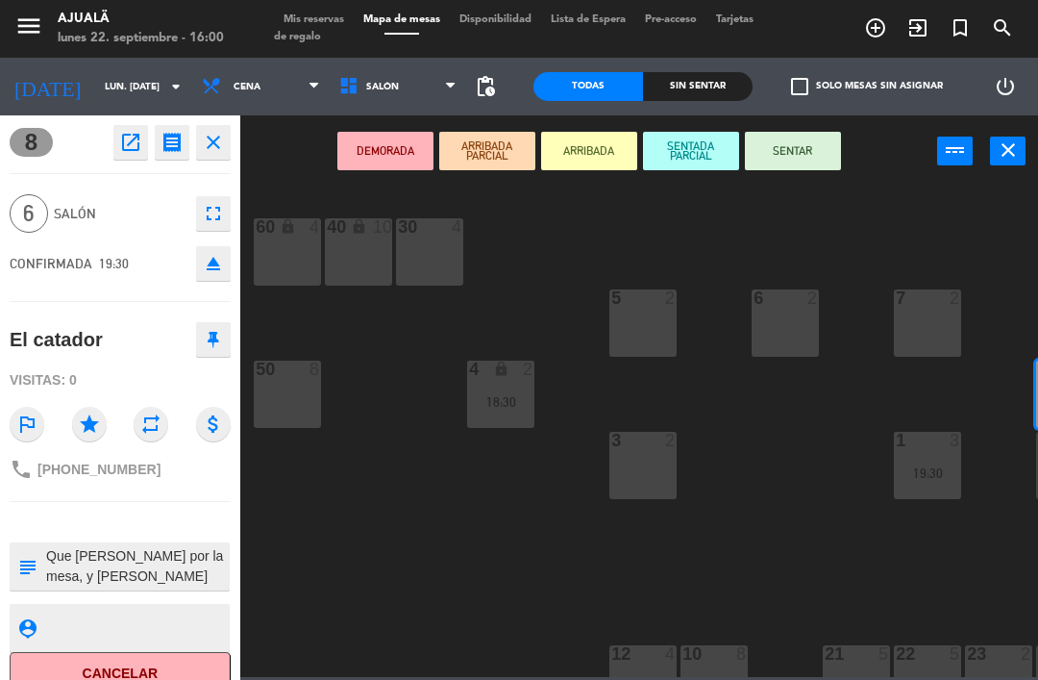
scroll to position [-6, 0]
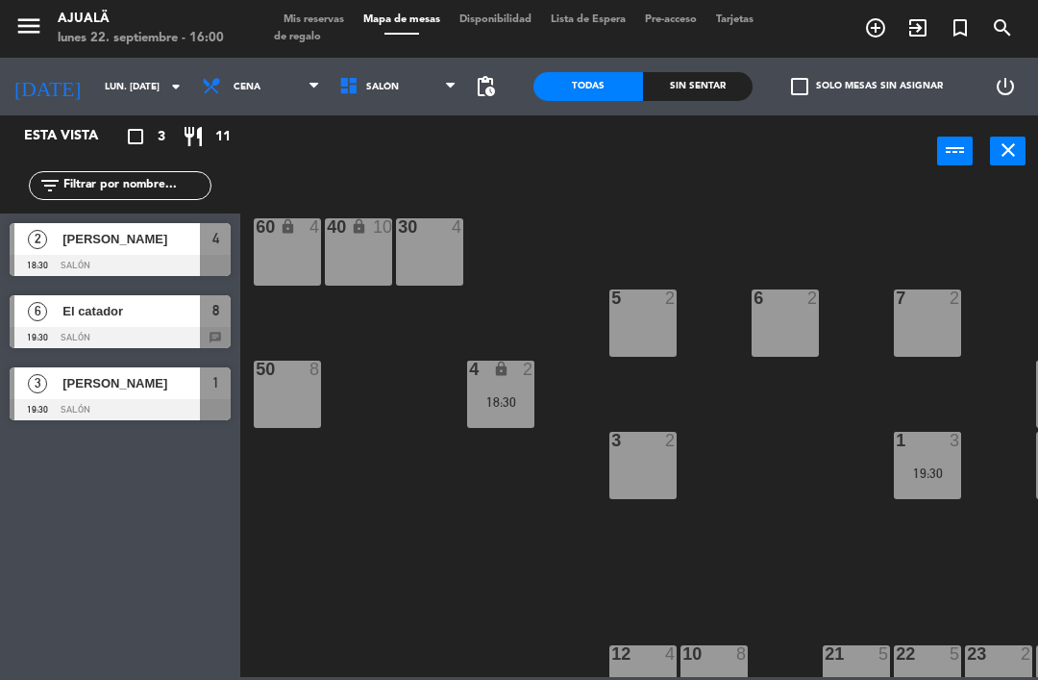
click at [95, 78] on input "lun. [DATE]" at bounding box center [161, 87] width 132 height 30
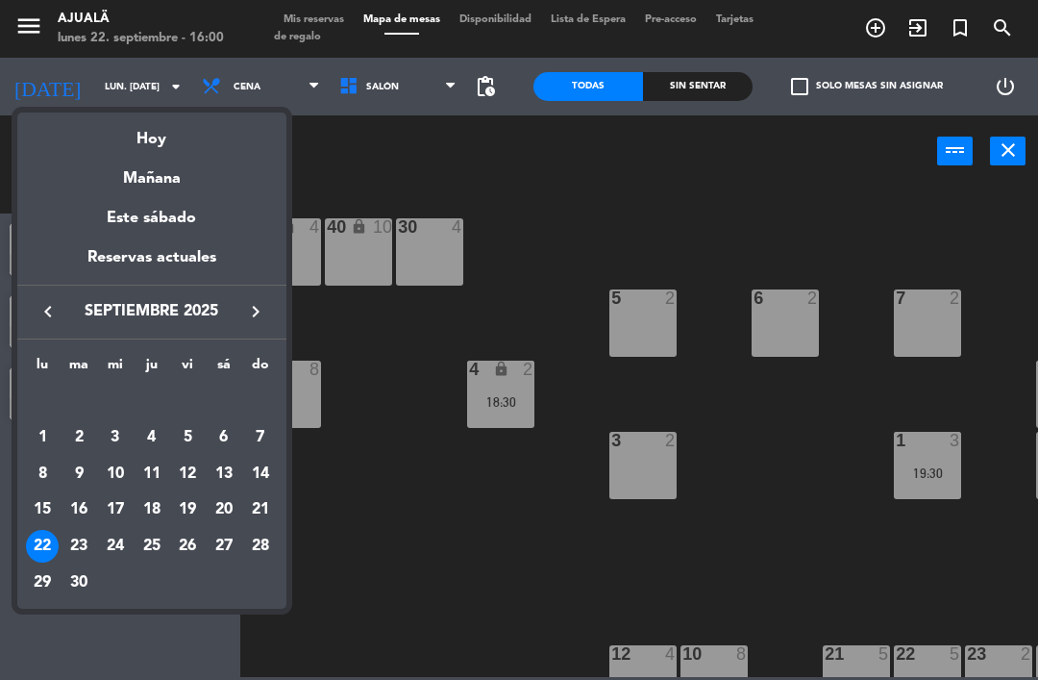
click at [83, 538] on div "23" at bounding box center [78, 546] width 33 height 33
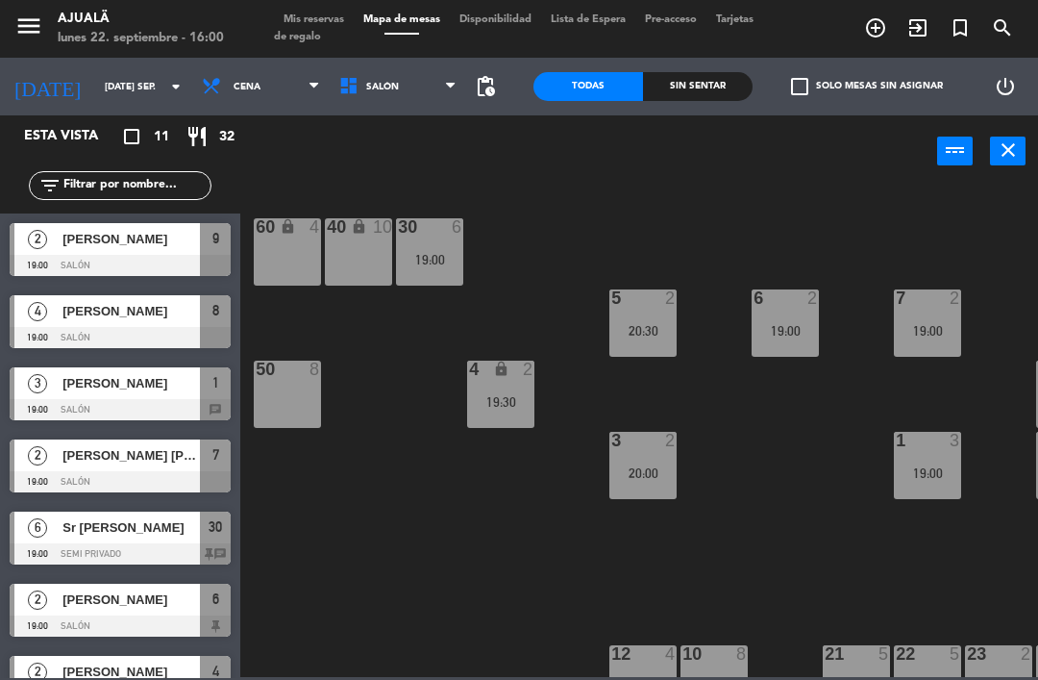
scroll to position [0, 0]
click at [100, 85] on input "[DATE] sep." at bounding box center [161, 87] width 132 height 30
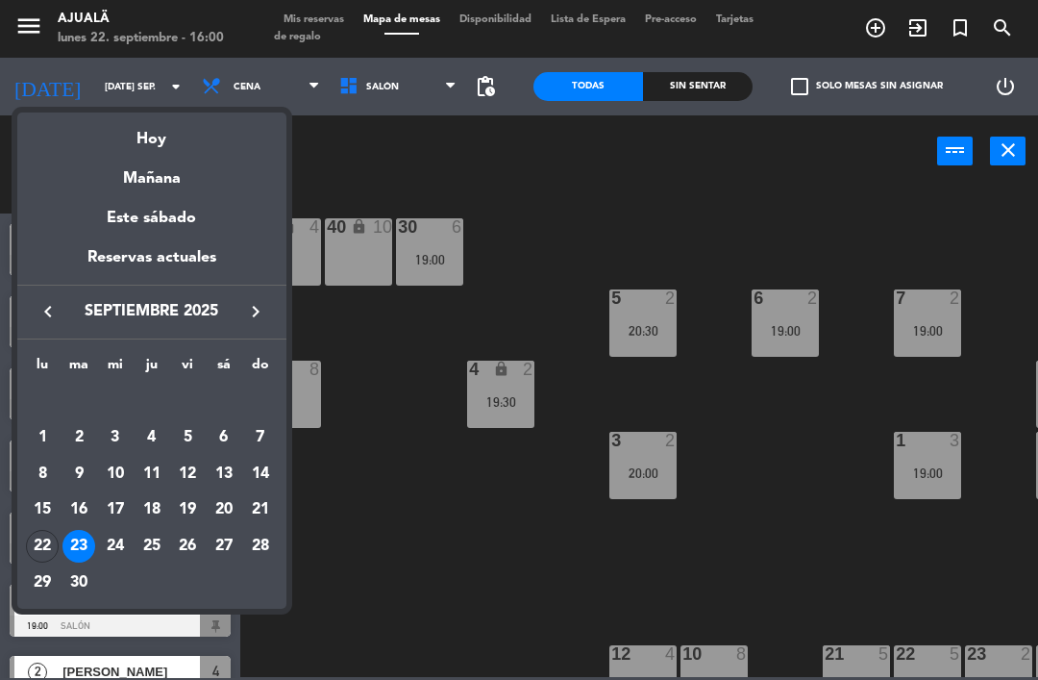
click at [120, 544] on div "24" at bounding box center [115, 546] width 33 height 33
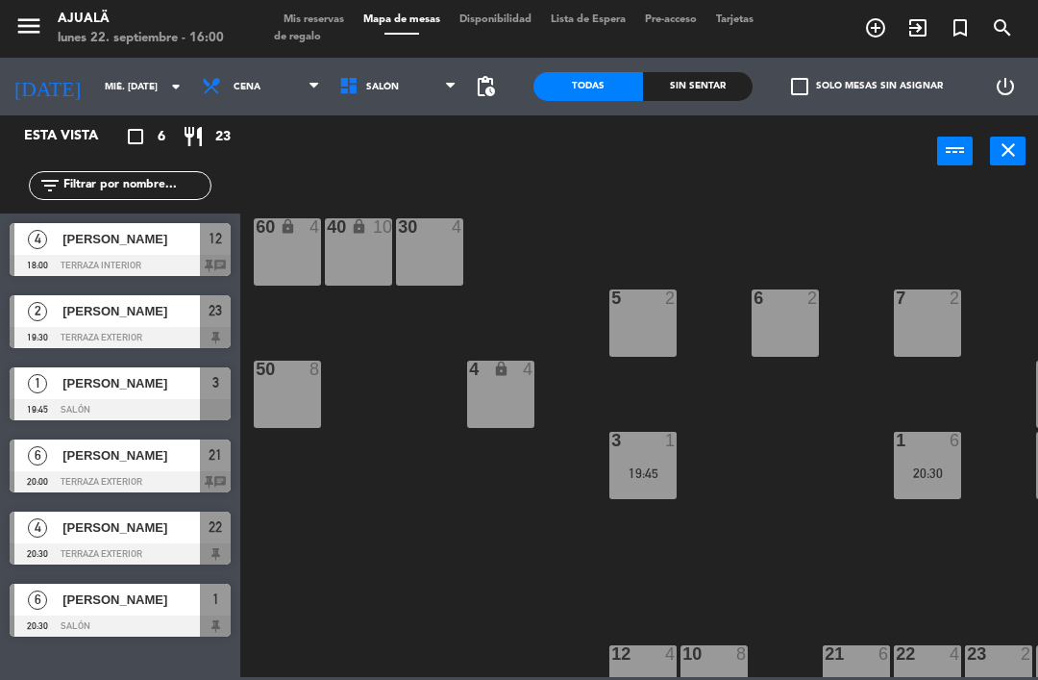
click at [95, 82] on input "mié. [DATE]" at bounding box center [161, 87] width 132 height 30
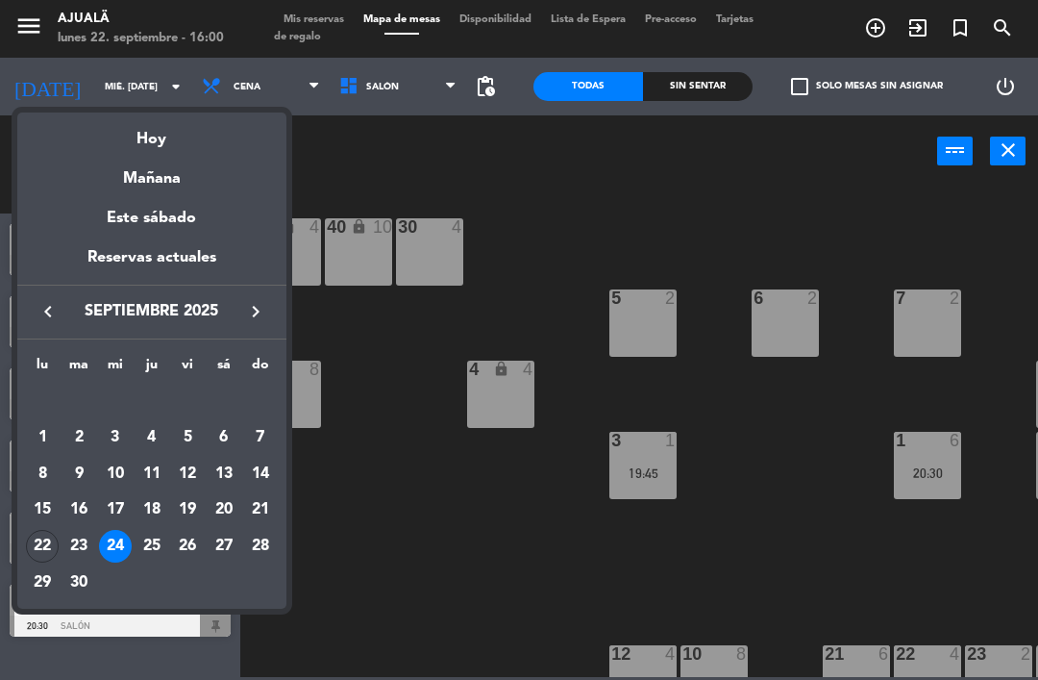
click at [83, 539] on div "23" at bounding box center [78, 546] width 33 height 33
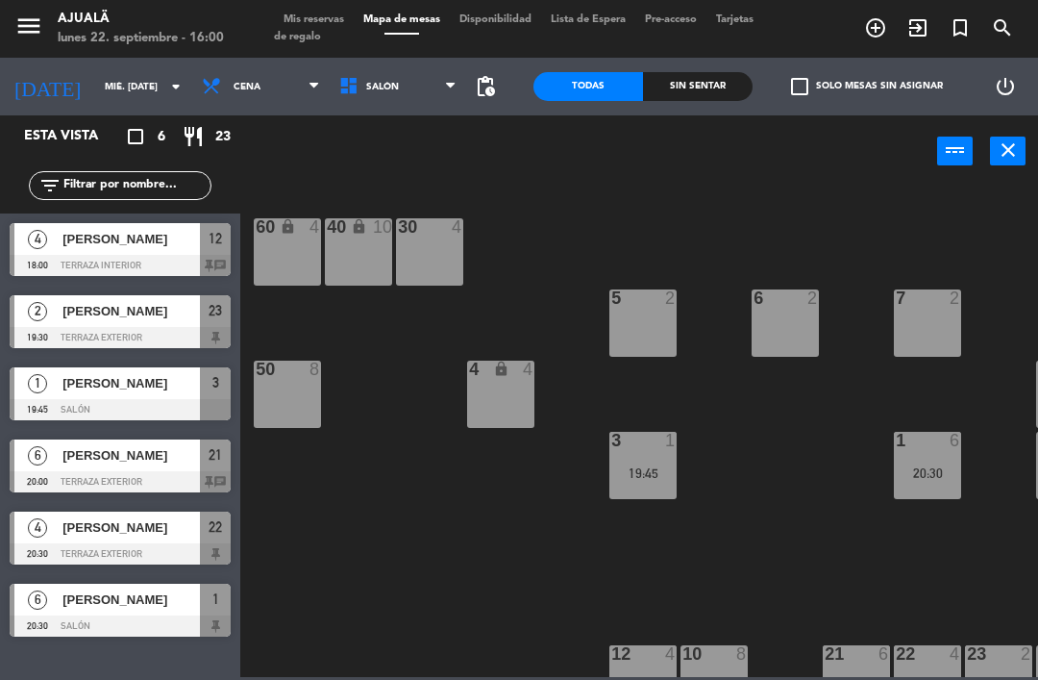
type input "[DATE] sep."
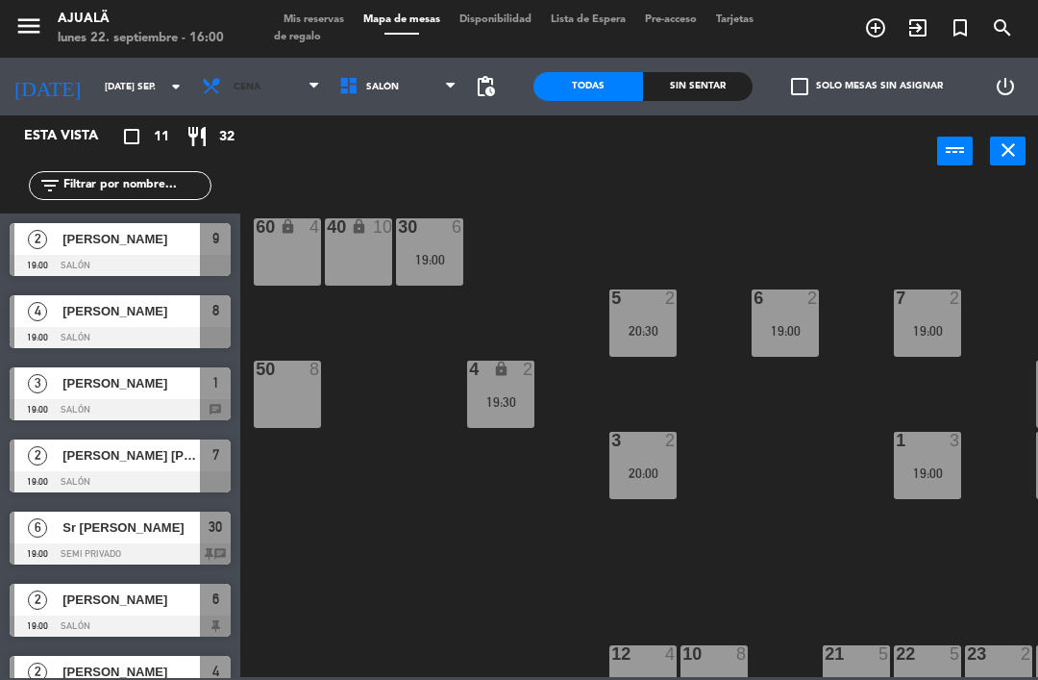
click at [234, 91] on span "Cena" at bounding box center [247, 87] width 27 height 11
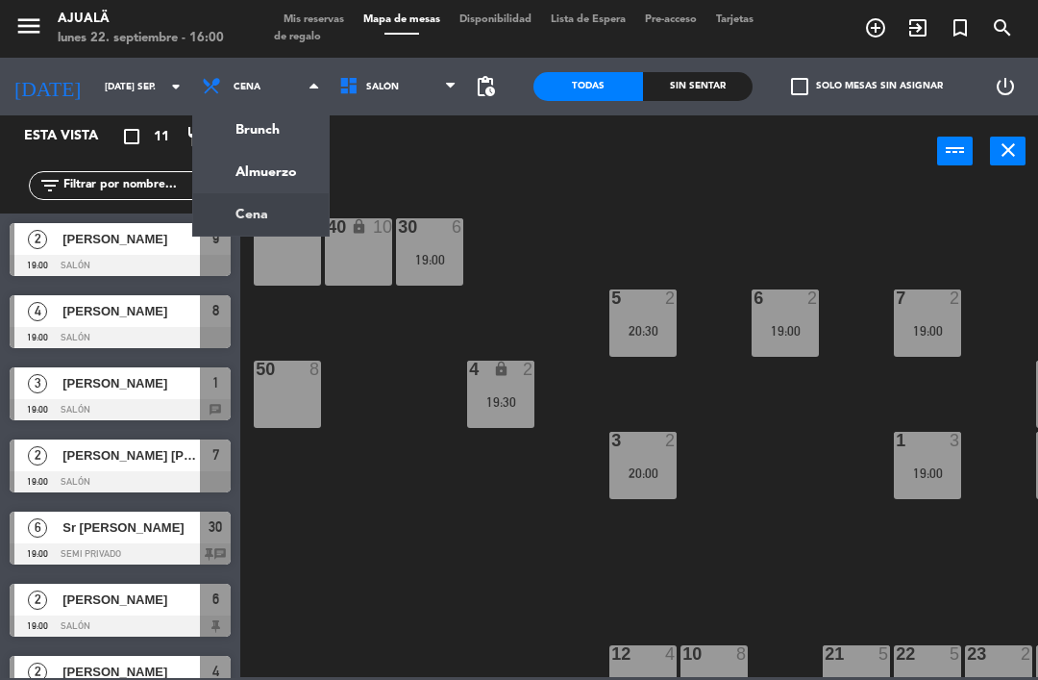
click at [264, 174] on ng-component "menu Ajualä lunes 22. septiembre - 16:00 Mis reservas Mapa de mesas Disponibili…" at bounding box center [519, 338] width 1038 height 677
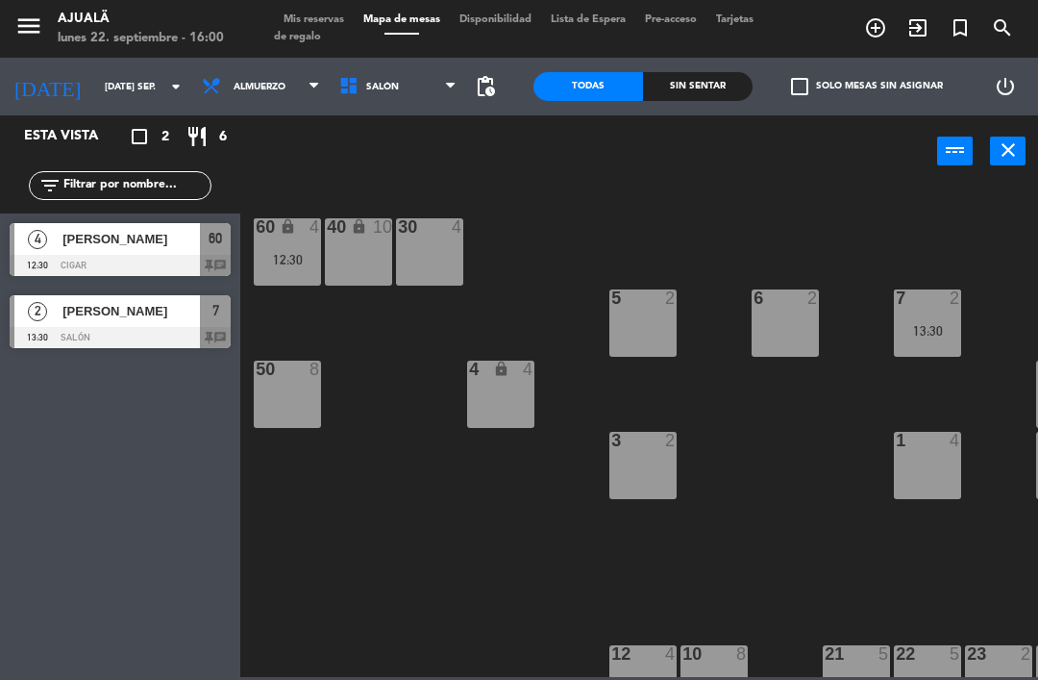
click at [721, 674] on div "10 8" at bounding box center [713, 678] width 67 height 67
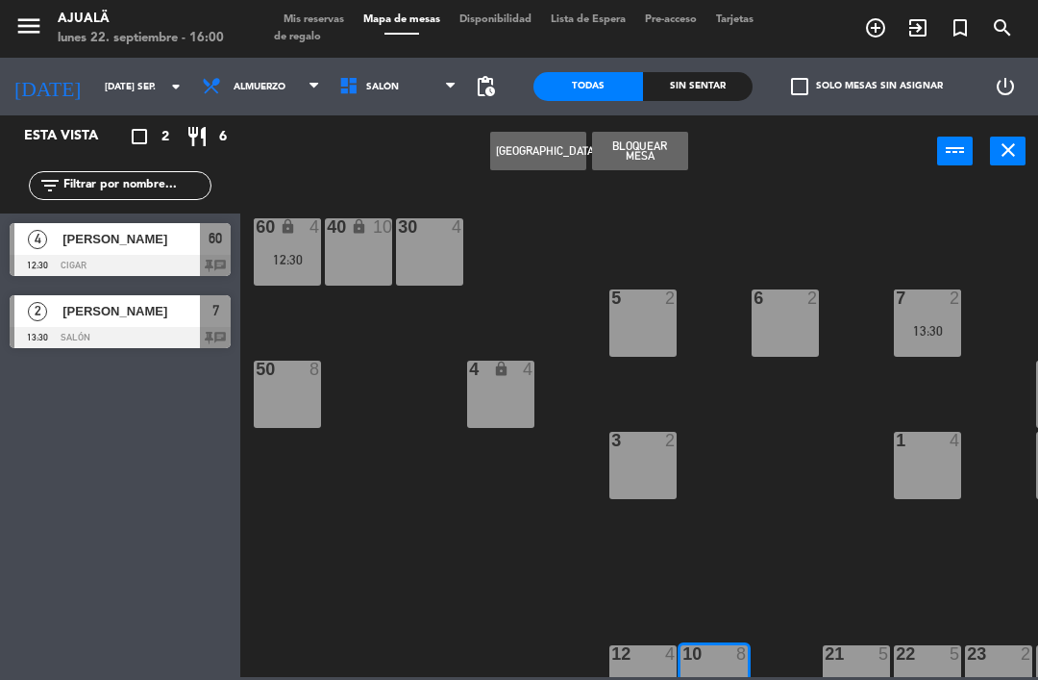
click at [531, 150] on button "[GEOGRAPHIC_DATA]" at bounding box center [538, 151] width 96 height 38
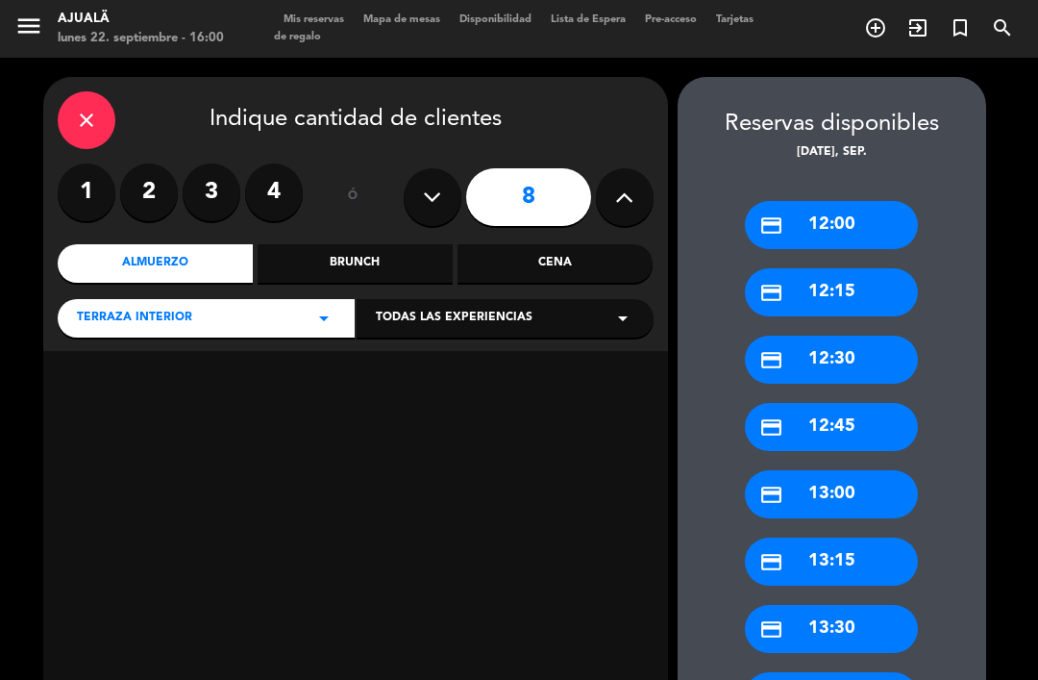
click at [447, 168] on button at bounding box center [433, 197] width 58 height 58
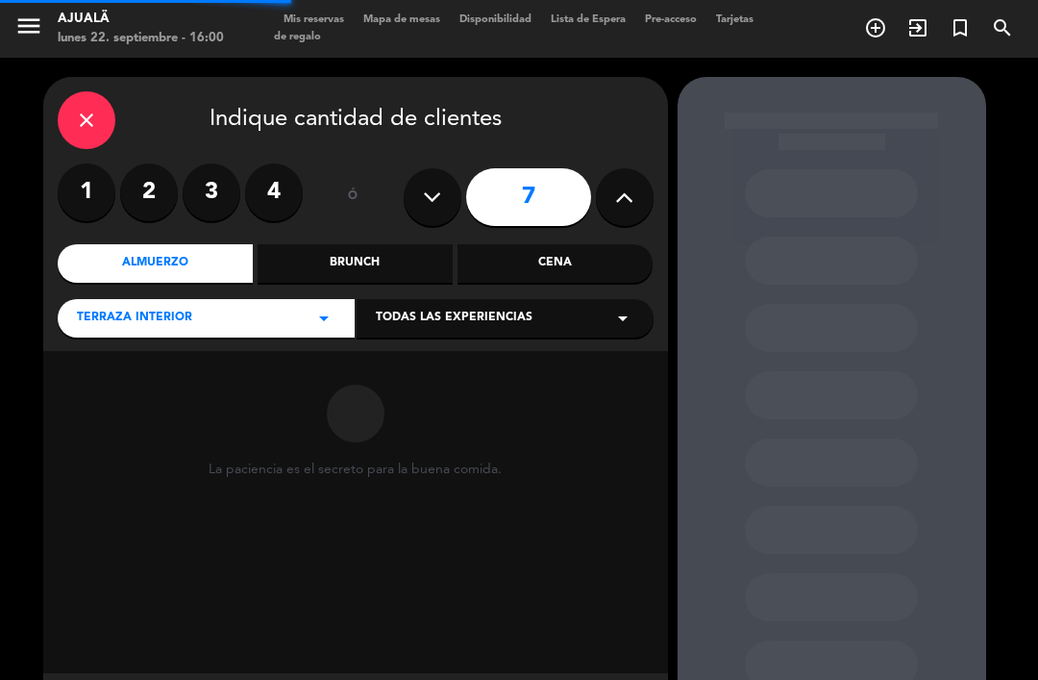
click at [418, 168] on button at bounding box center [433, 197] width 58 height 58
type input "6"
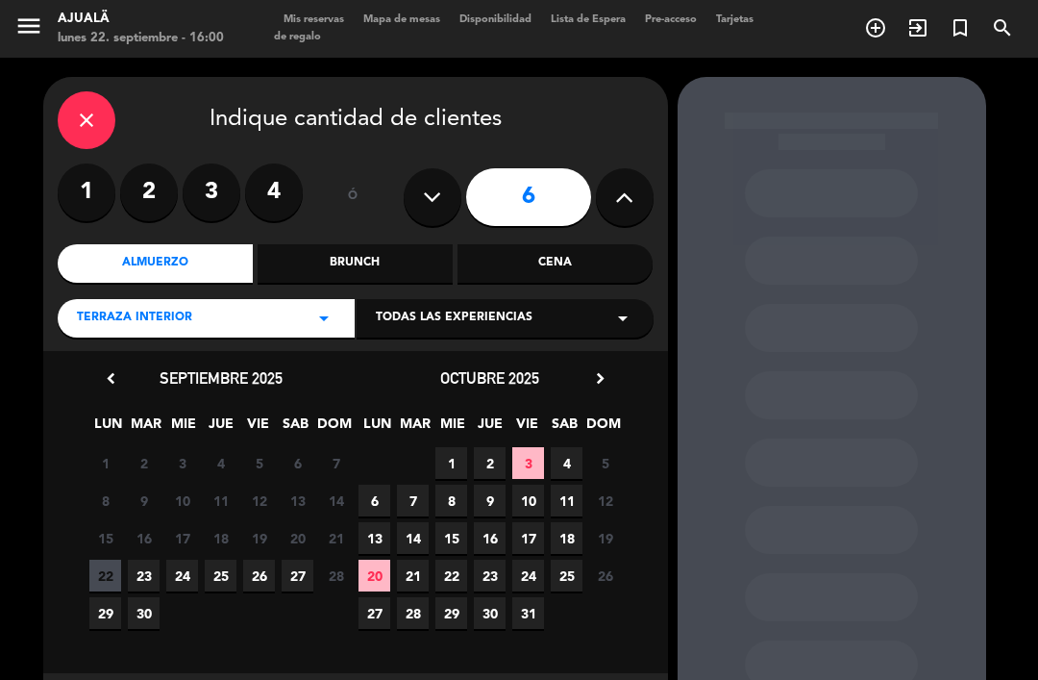
click at [147, 559] on span "23" at bounding box center [144, 575] width 32 height 32
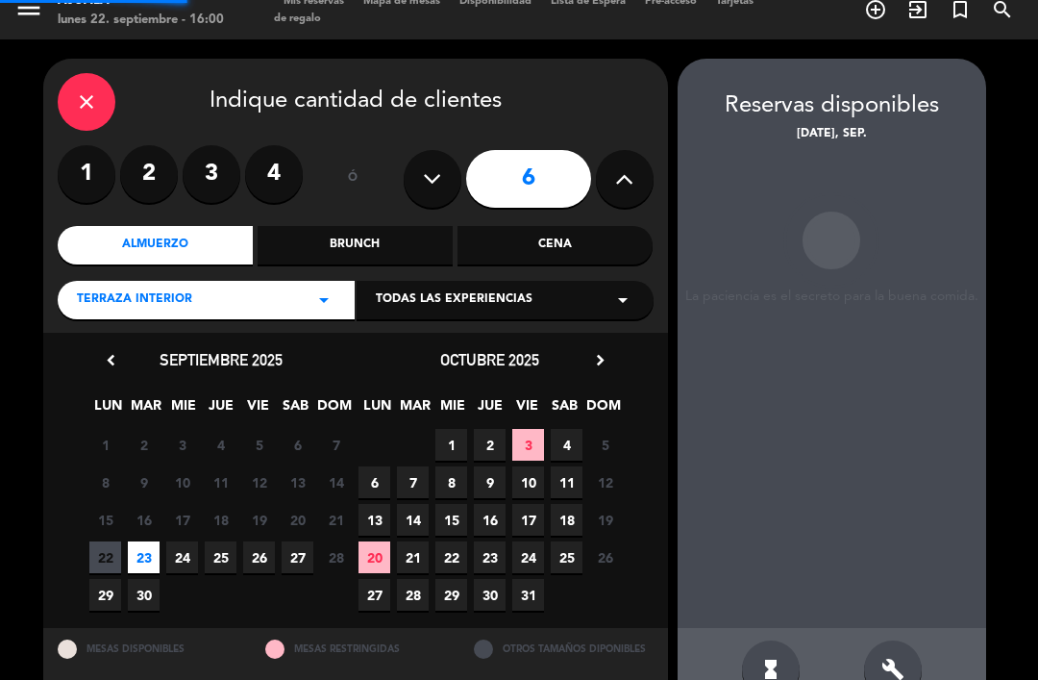
scroll to position [7, 0]
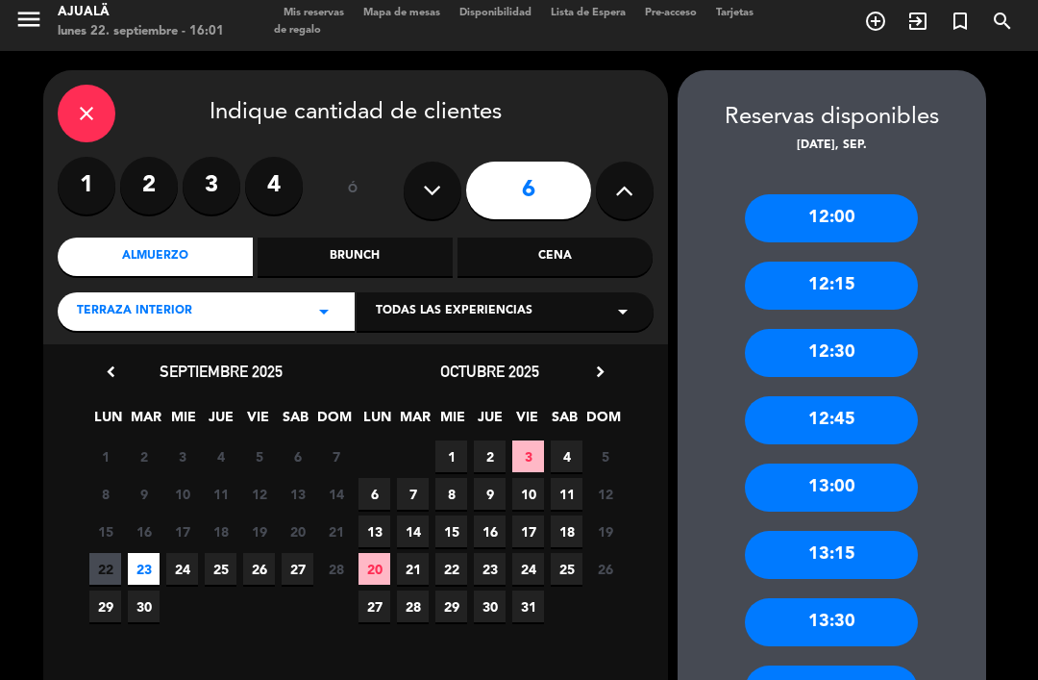
click at [853, 329] on div "12:30" at bounding box center [831, 353] width 173 height 48
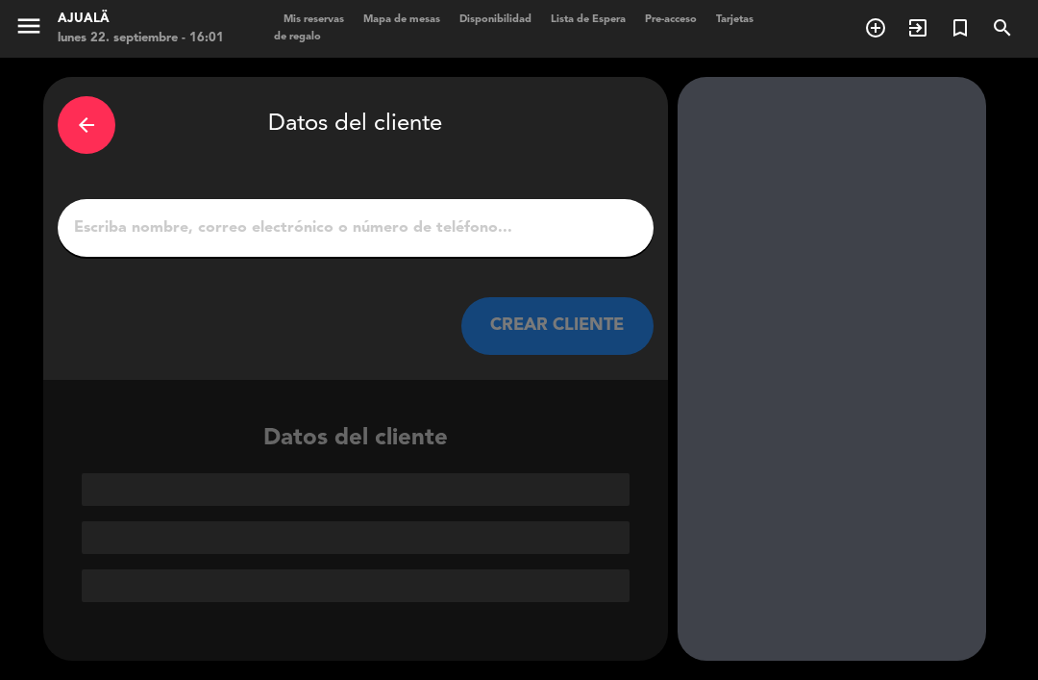
scroll to position [0, 0]
click at [515, 214] on input "1" at bounding box center [355, 227] width 567 height 27
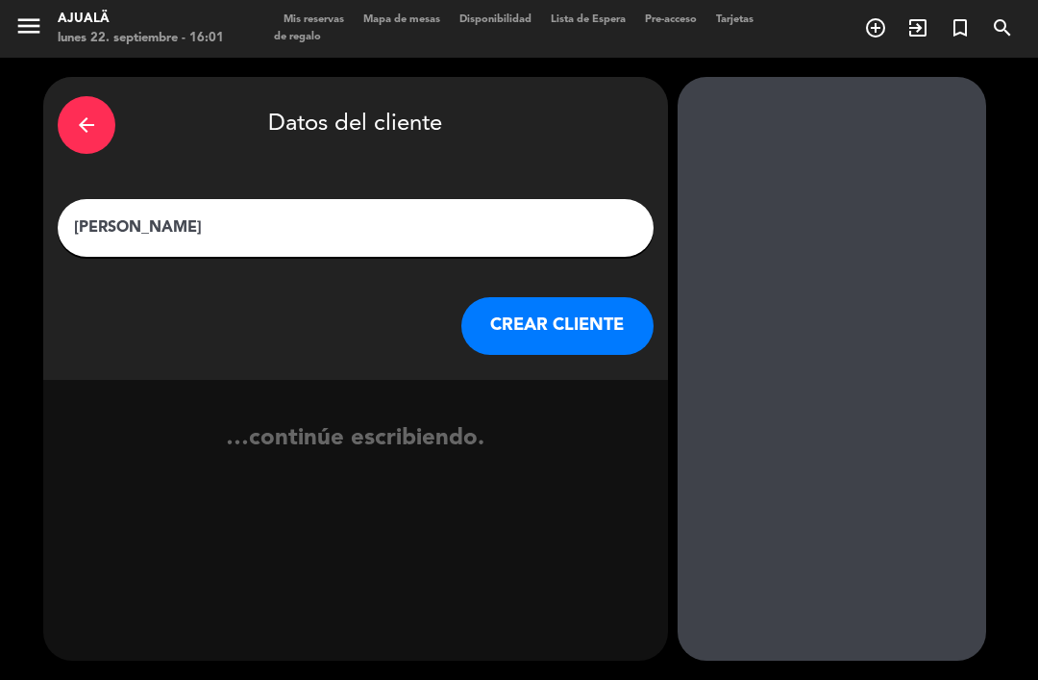
type input "[PERSON_NAME]"
click at [550, 297] on button "CREAR CLIENTE" at bounding box center [557, 326] width 192 height 58
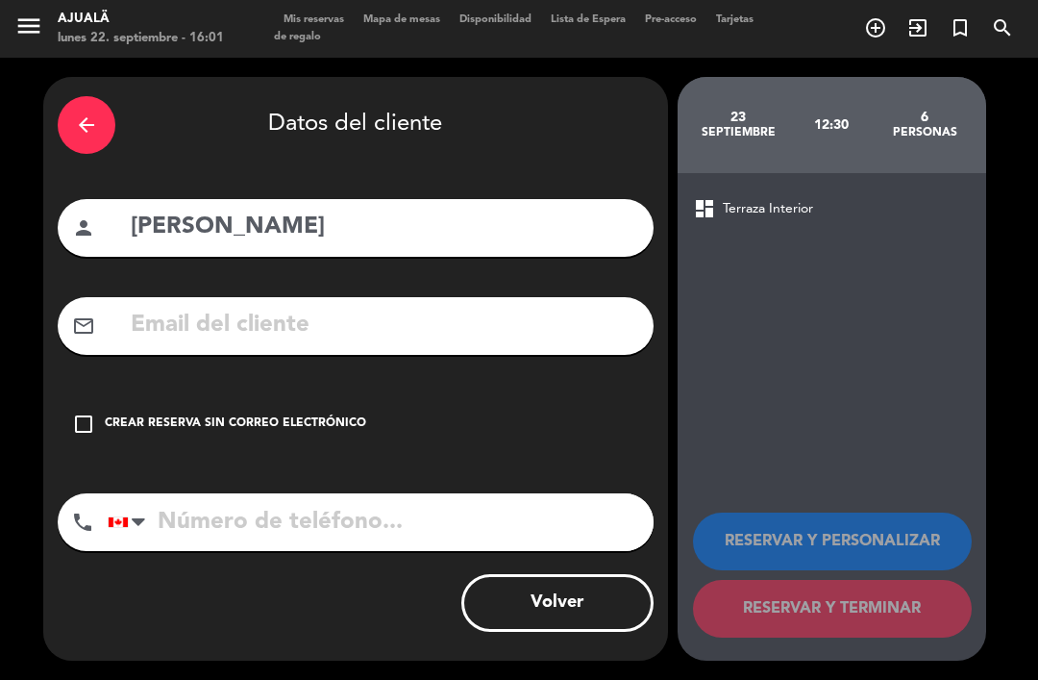
click at [341, 306] on input "text" at bounding box center [384, 325] width 510 height 39
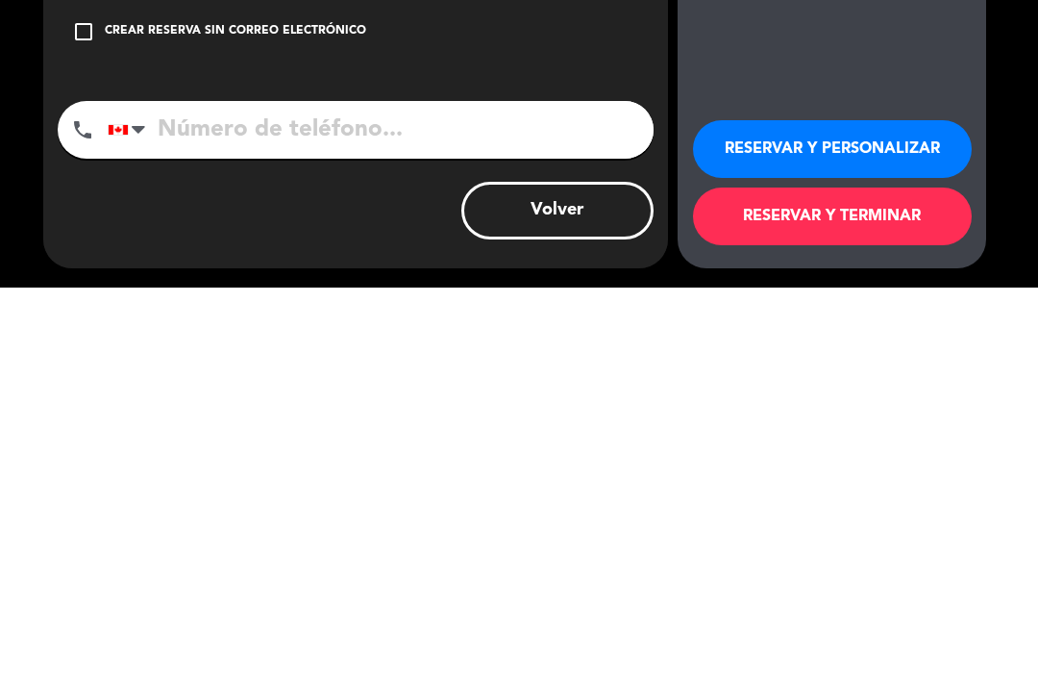
type input "[EMAIL_ADDRESS][DOMAIN_NAME]"
click at [801, 580] on button "RESERVAR Y TERMINAR" at bounding box center [832, 609] width 279 height 58
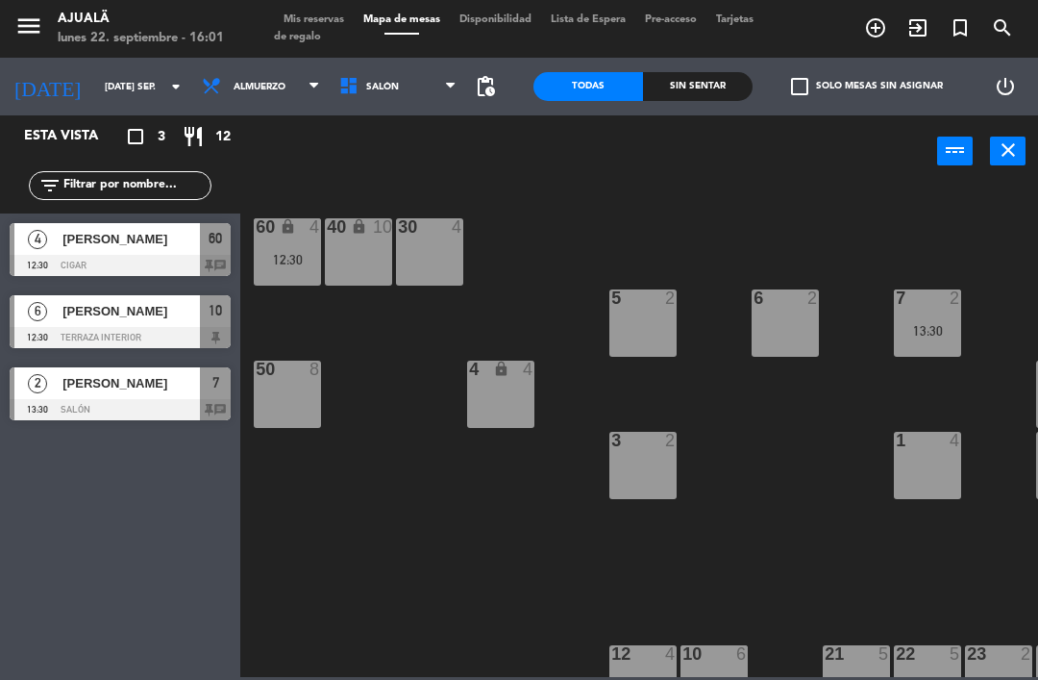
click at [212, 54] on div "menu Ajualä lunes 22. septiembre - 16:01 Mis reservas Mapa de mesas Disponibili…" at bounding box center [519, 29] width 1038 height 58
click at [191, 118] on div "Esta vista crop_square 3 restaurant 12" at bounding box center [120, 136] width 240 height 42
click at [222, 71] on span "Almuerzo" at bounding box center [260, 86] width 137 height 42
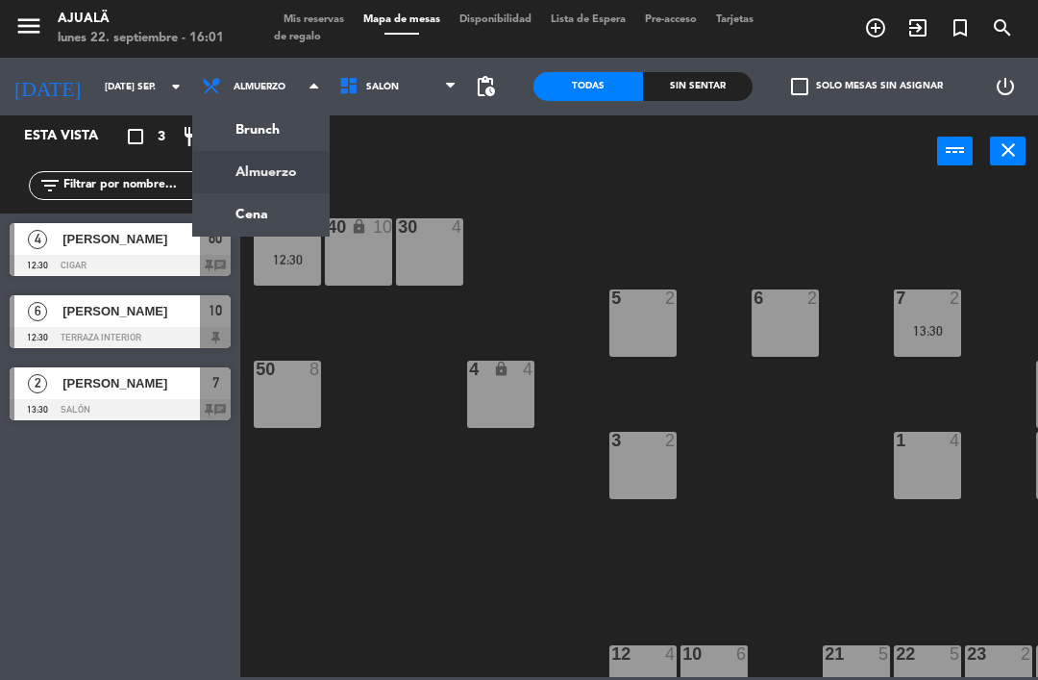
click at [232, 216] on ng-component "menu Ajualä lunes 22. septiembre - 16:01 Mis reservas Mapa de mesas Disponibili…" at bounding box center [519, 338] width 1038 height 677
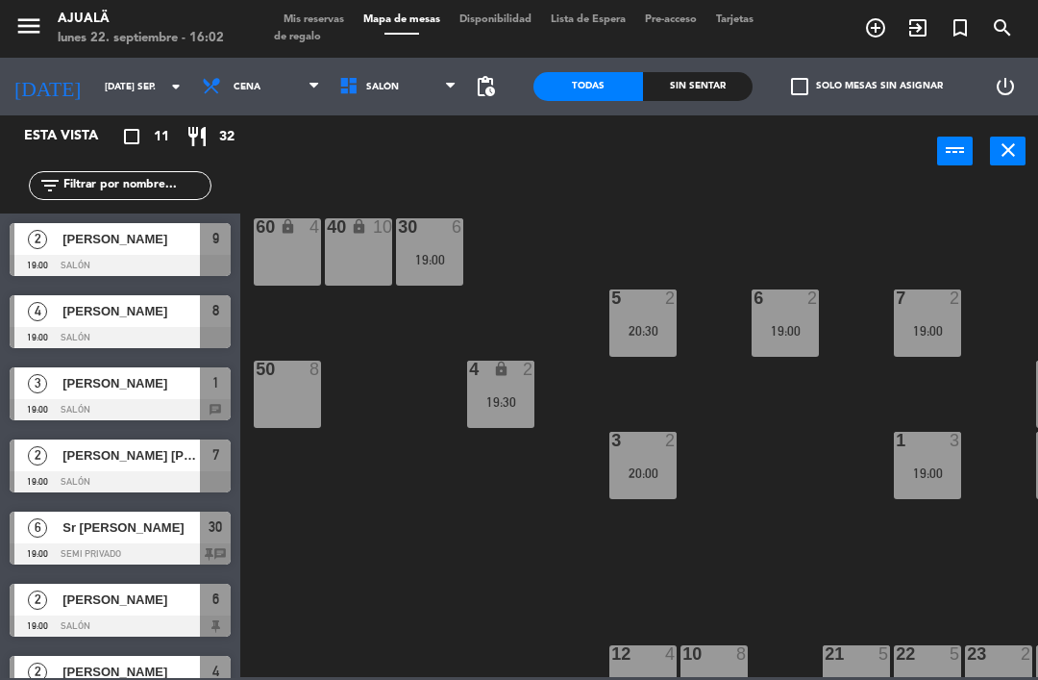
click at [95, 100] on input "[DATE] sep." at bounding box center [161, 87] width 132 height 30
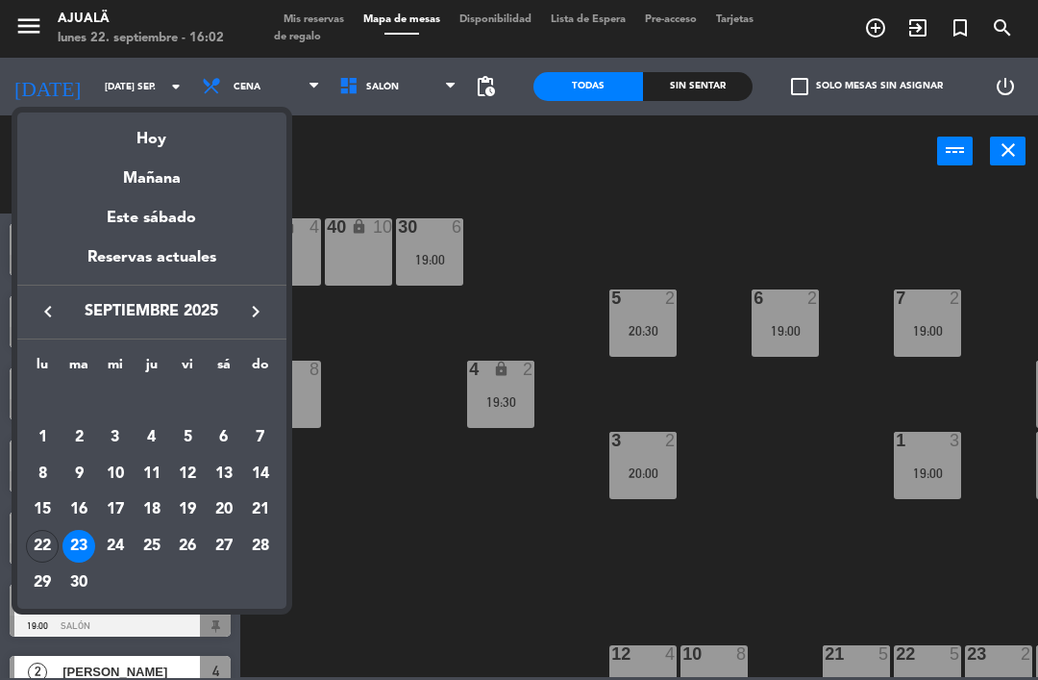
click at [74, 588] on div "30" at bounding box center [78, 582] width 33 height 33
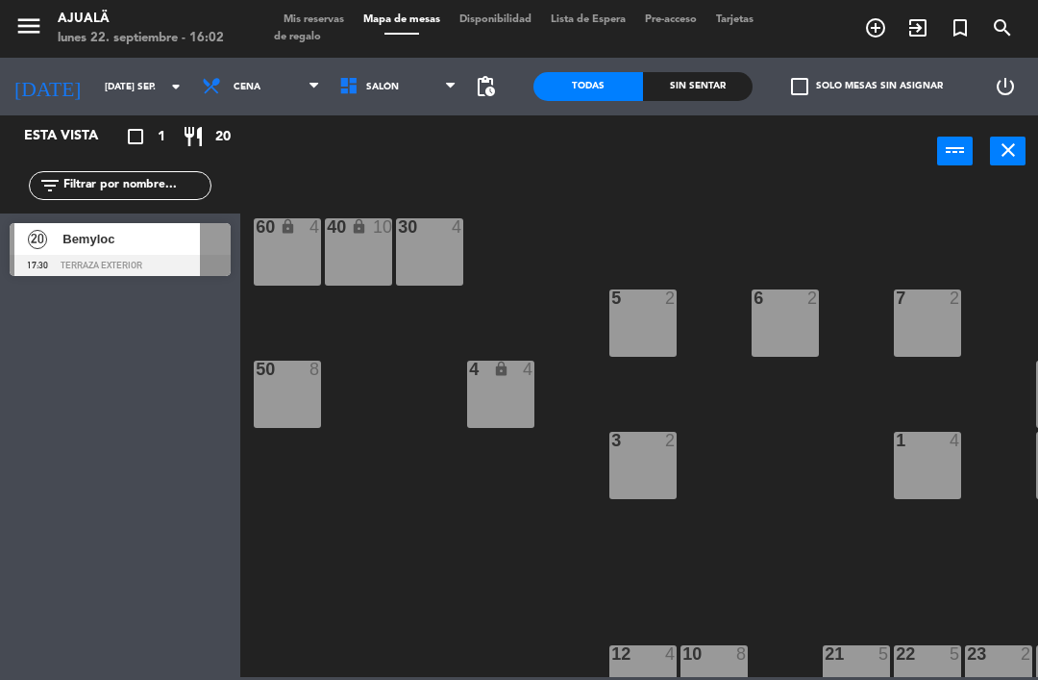
click at [56, 239] on div "20" at bounding box center [37, 239] width 46 height 32
click at [497, 92] on span "pending_actions" at bounding box center [485, 86] width 23 height 23
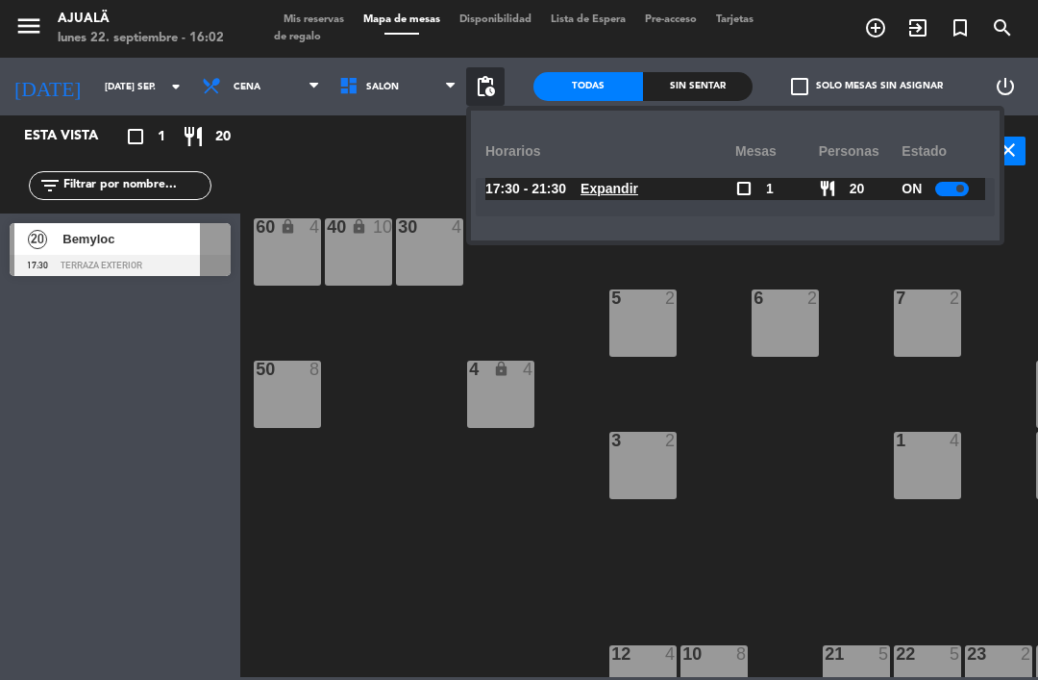
click at [936, 202] on div "17:30 - 21:30 Expandir check_box_outline_blank 1 restaurant 20 ON Expandir" at bounding box center [735, 197] width 519 height 38
click at [952, 188] on div at bounding box center [952, 189] width 34 height 14
click at [316, 531] on div "30 4 40 lock 10 60 lock 4 5 2 6 2 7 2 4 lock 4 8 8 50 8 3 2 1 4 9 2 12 4 10 8 2…" at bounding box center [644, 431] width 787 height 492
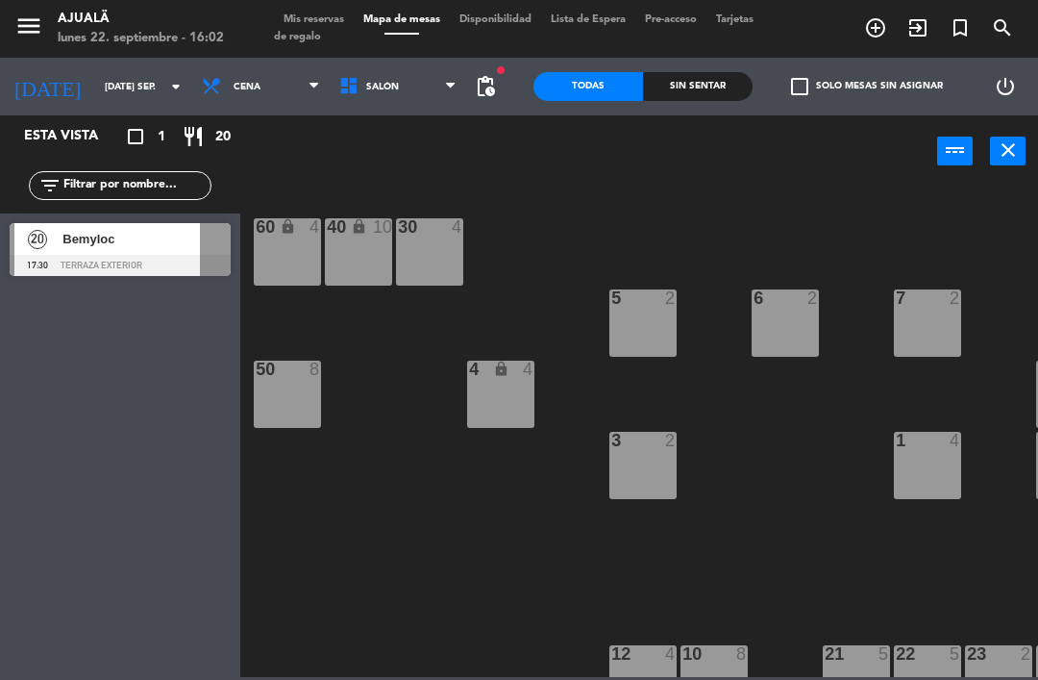
click at [95, 81] on input "[DATE] sep." at bounding box center [161, 87] width 132 height 30
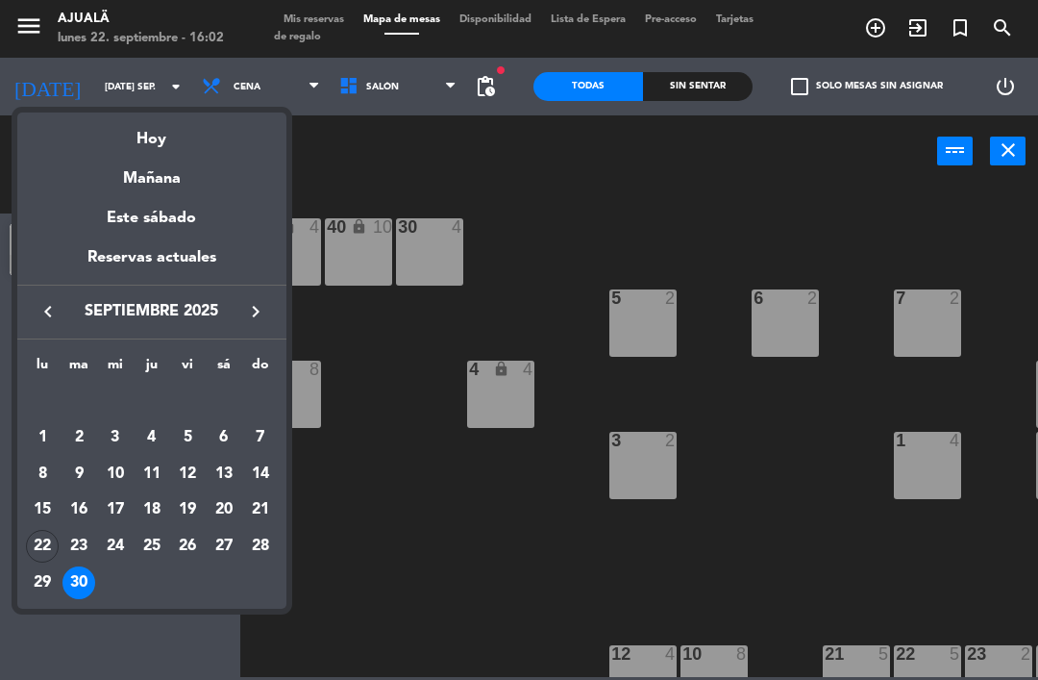
click at [251, 318] on icon "keyboard_arrow_right" at bounding box center [255, 311] width 23 height 23
click at [152, 470] on div "9" at bounding box center [152, 474] width 33 height 33
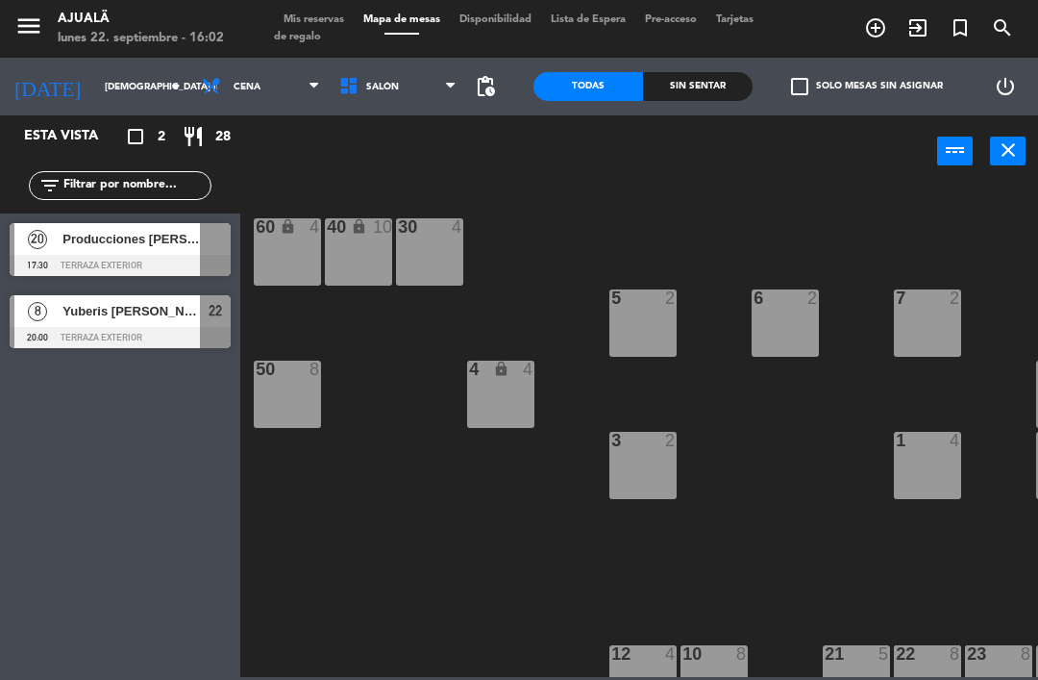
click at [65, 248] on span "Producciones [PERSON_NAME]" at bounding box center [130, 239] width 137 height 20
click at [74, 331] on div at bounding box center [120, 337] width 221 height 21
click at [95, 93] on input "[DEMOGRAPHIC_DATA] [DATE]" at bounding box center [161, 87] width 132 height 30
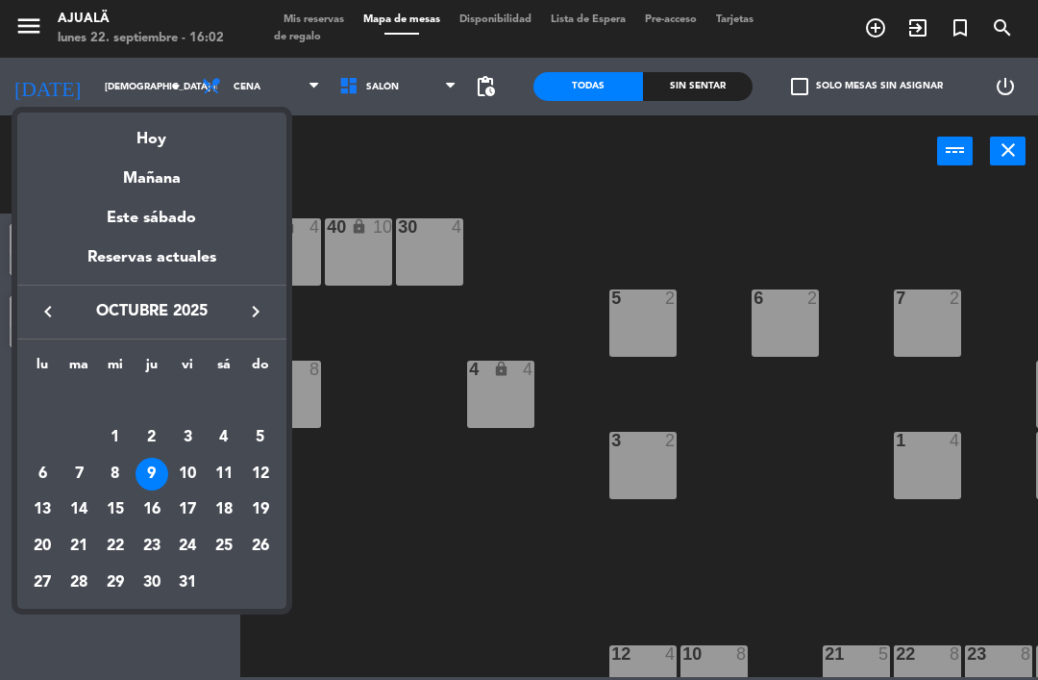
click at [187, 428] on div "3" at bounding box center [187, 437] width 33 height 33
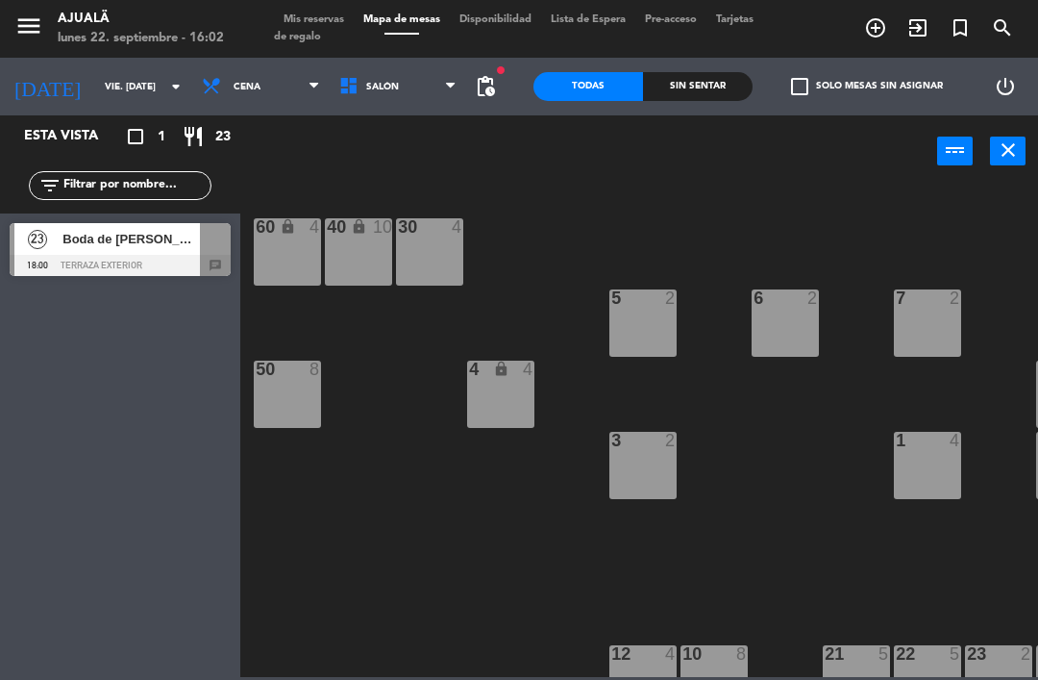
click at [466, 56] on div "menu Ajualä lunes 22. septiembre - 16:02 Mis reservas Mapa de mesas Disponibili…" at bounding box center [519, 29] width 1038 height 58
click at [479, 87] on span "pending_actions" at bounding box center [485, 86] width 23 height 23
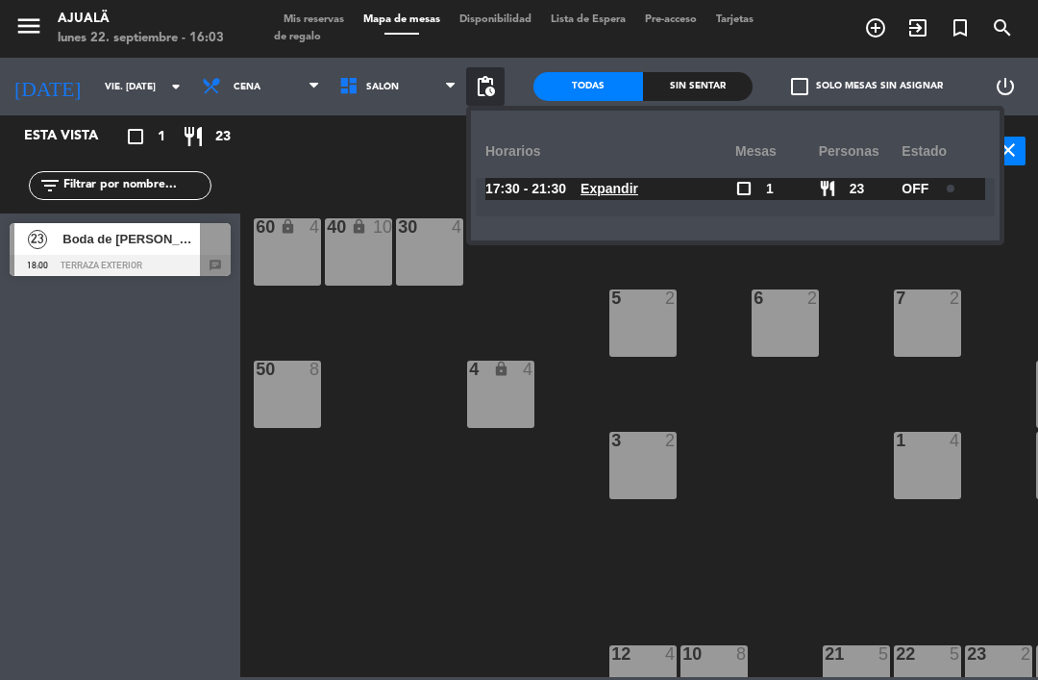
click at [370, 343] on div "30 4 40 lock 10 60 lock 4 5 2 6 2 7 2 4 lock 4 8 8 50 8 3 2 1 4 9 2 12 4 10 8 2…" at bounding box center [644, 431] width 787 height 492
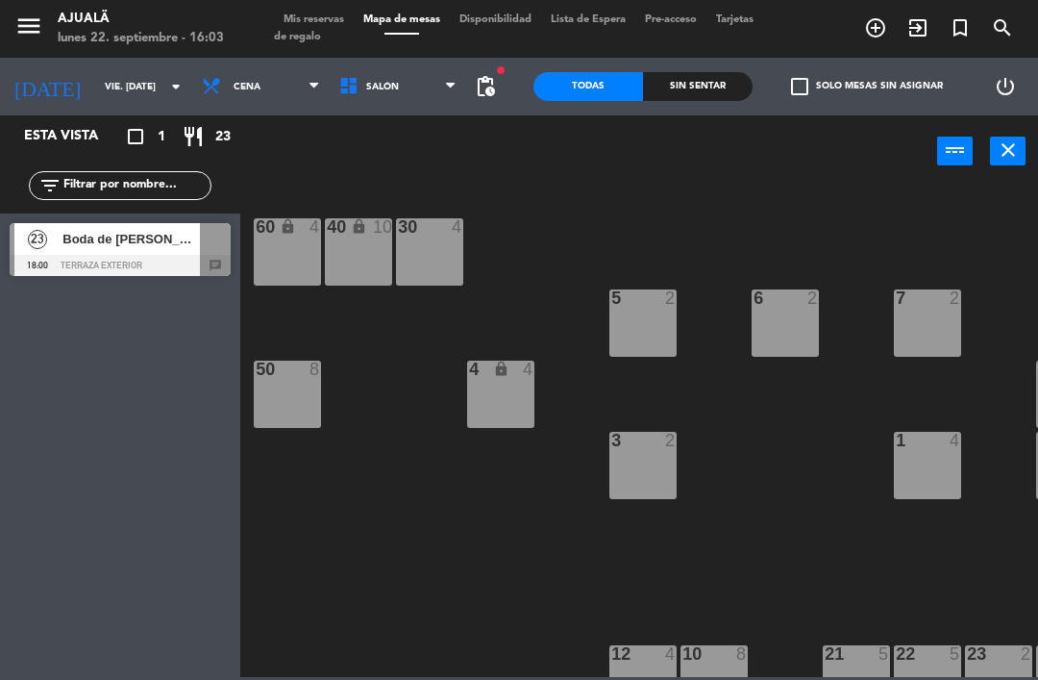
click at [233, 105] on span "Cena" at bounding box center [260, 86] width 137 height 42
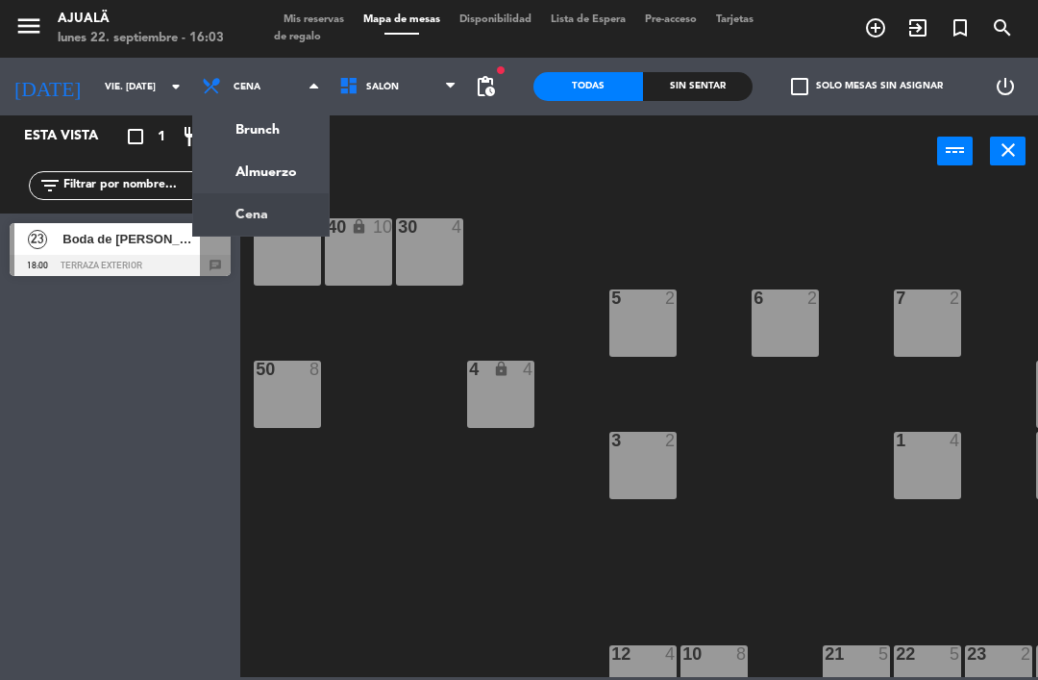
click at [248, 175] on ng-component "menu Ajualä lunes 22. septiembre - 16:03 Mis reservas Mapa de mesas Disponibili…" at bounding box center [519, 338] width 1038 height 677
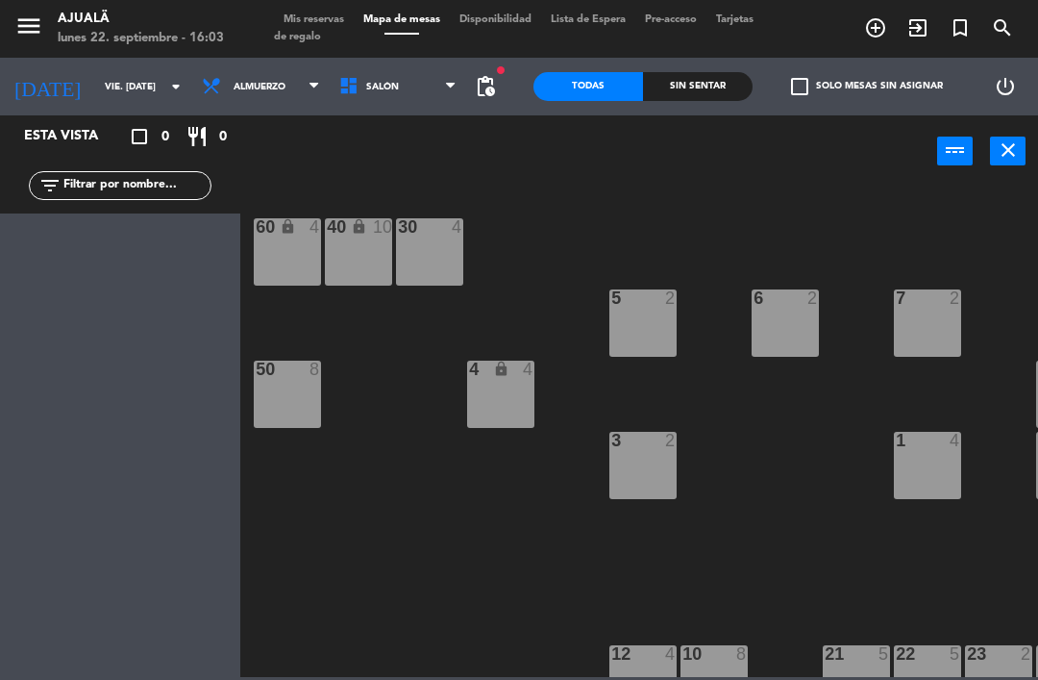
click at [95, 83] on input "vie. [DATE]" at bounding box center [161, 87] width 132 height 30
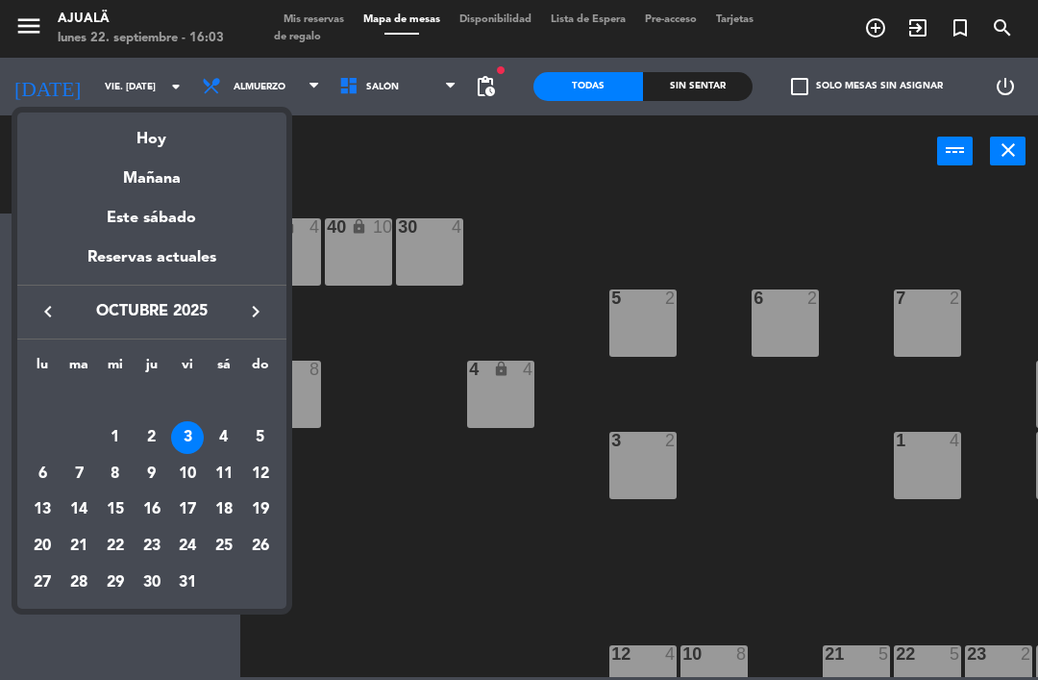
click at [37, 540] on div "20" at bounding box center [42, 546] width 33 height 33
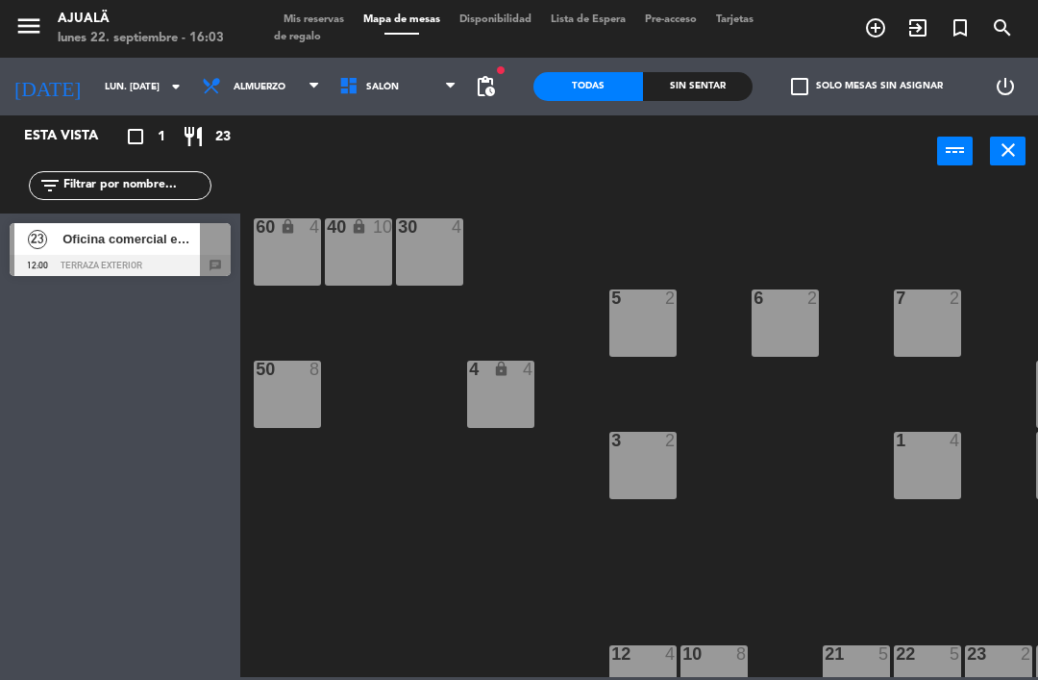
click at [234, 90] on span "Almuerzo" at bounding box center [260, 87] width 52 height 11
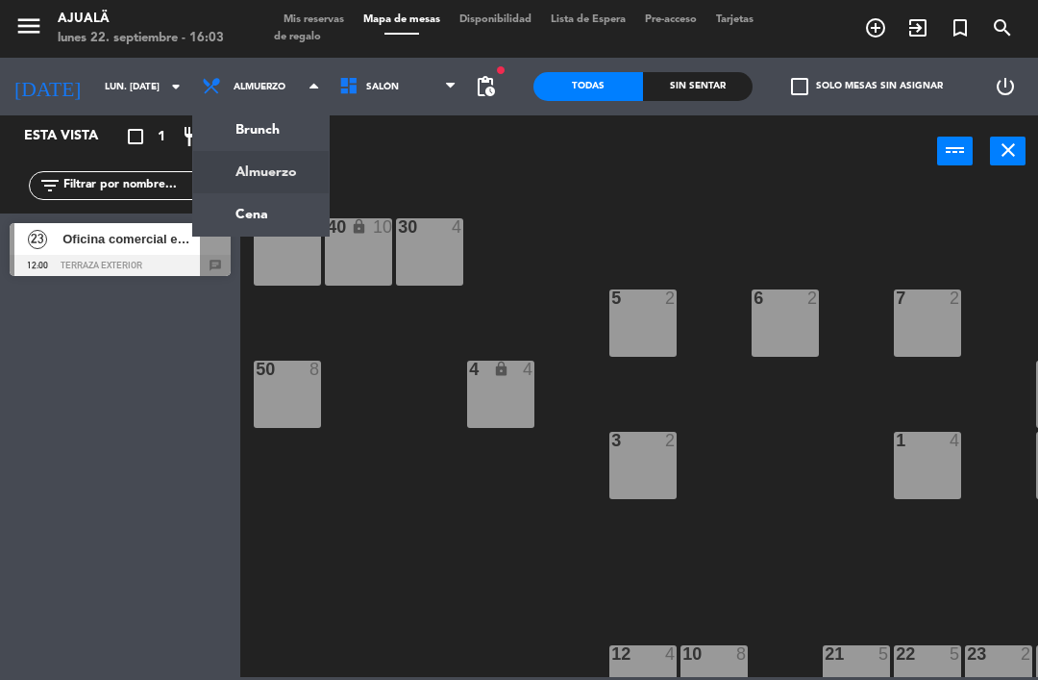
click at [217, 211] on ng-component "menu Ajualä lunes 22. septiembre - 16:03 Mis reservas Mapa de mesas Disponibili…" at bounding box center [519, 338] width 1038 height 677
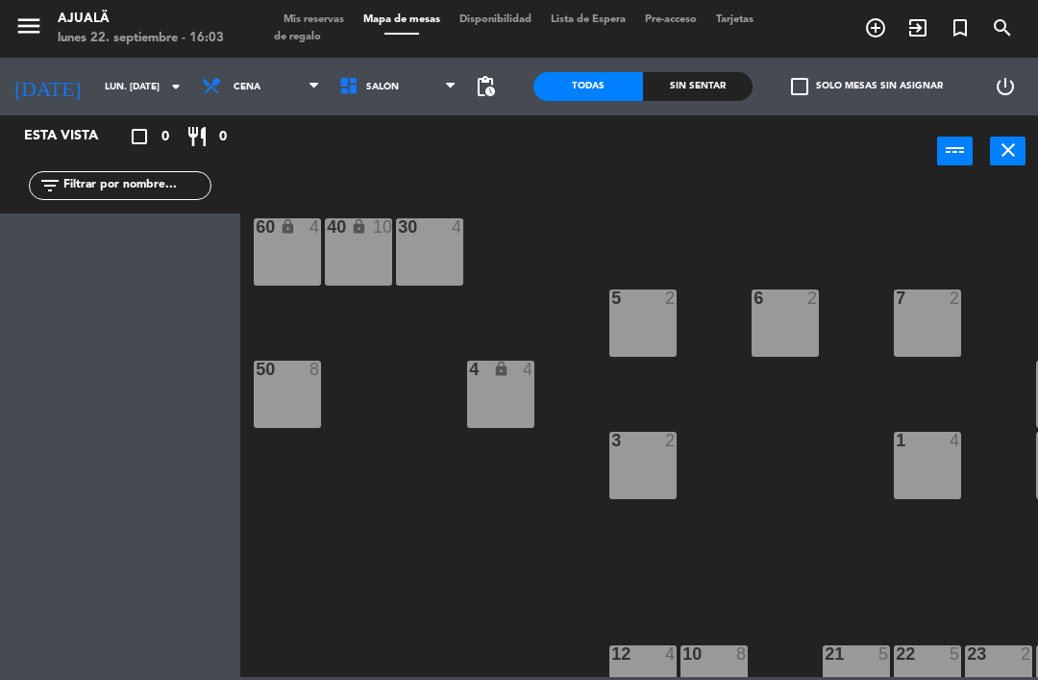
click at [234, 82] on span "Cena" at bounding box center [247, 87] width 27 height 11
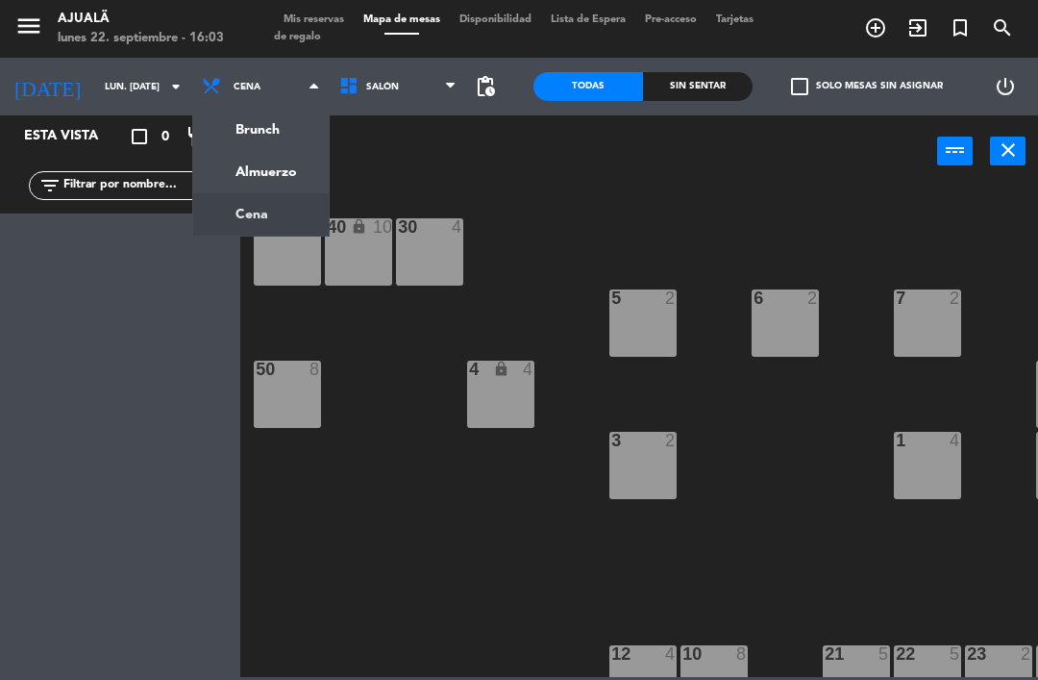
click at [221, 158] on ng-component "menu Ajualä lunes 22. septiembre - 16:03 Mis reservas Mapa de mesas Disponibili…" at bounding box center [519, 338] width 1038 height 677
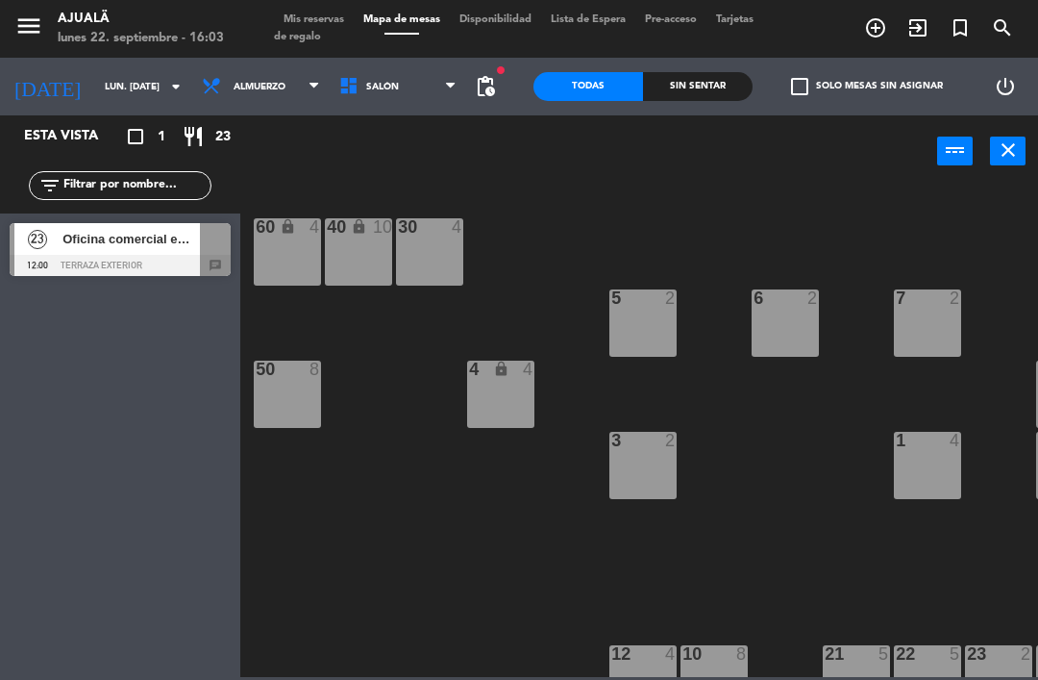
click at [76, 242] on span "Oficina comercial embajada de españa" at bounding box center [130, 239] width 137 height 20
click at [95, 92] on input "lun. [DATE]" at bounding box center [161, 87] width 132 height 30
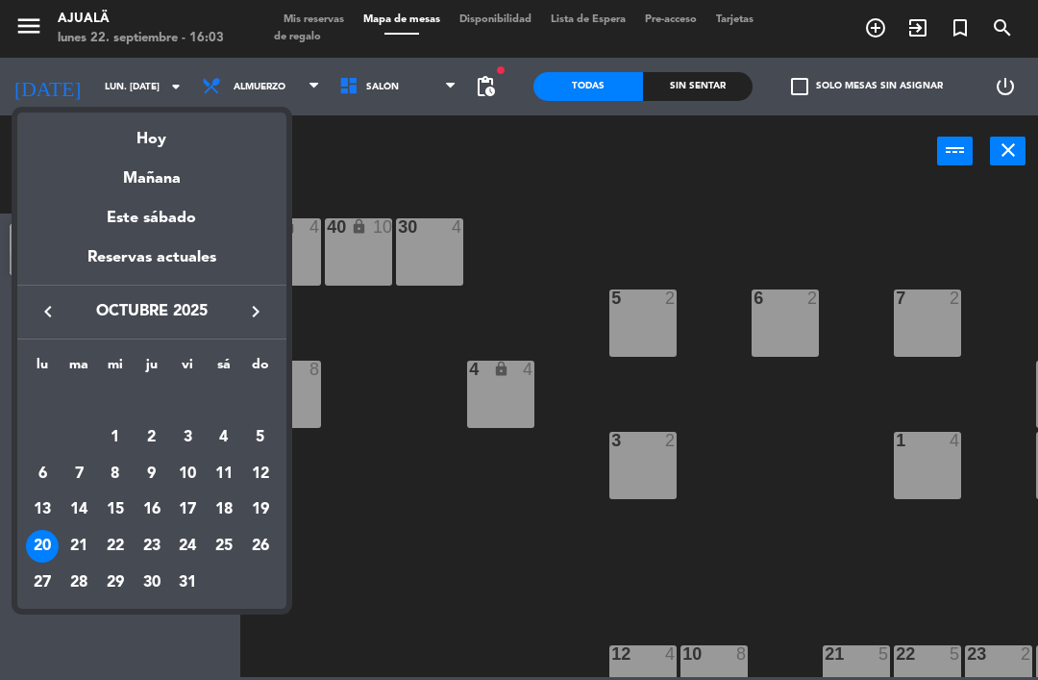
click at [260, 309] on icon "keyboard_arrow_right" at bounding box center [255, 311] width 23 height 23
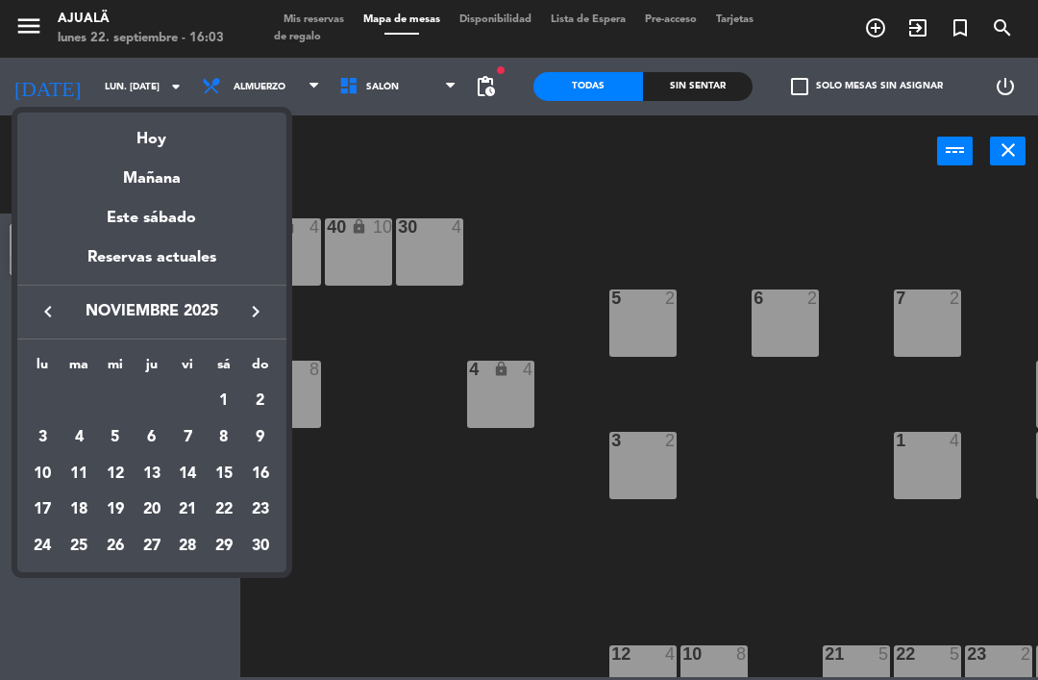
click at [158, 505] on div "20" at bounding box center [152, 509] width 33 height 33
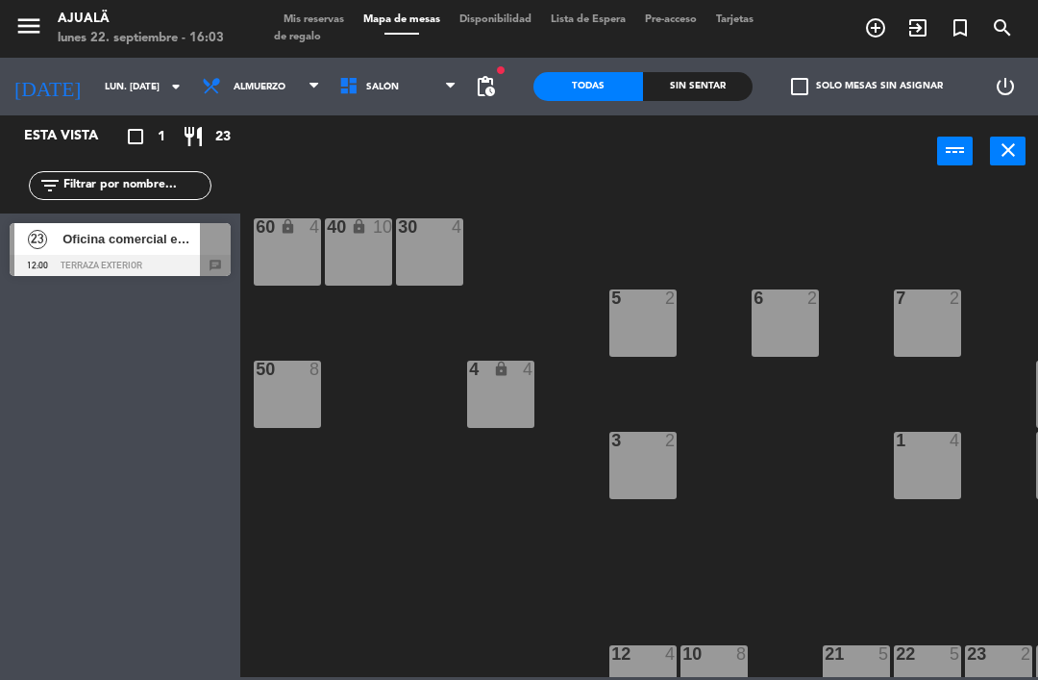
type input "[DEMOGRAPHIC_DATA] [DATE]"
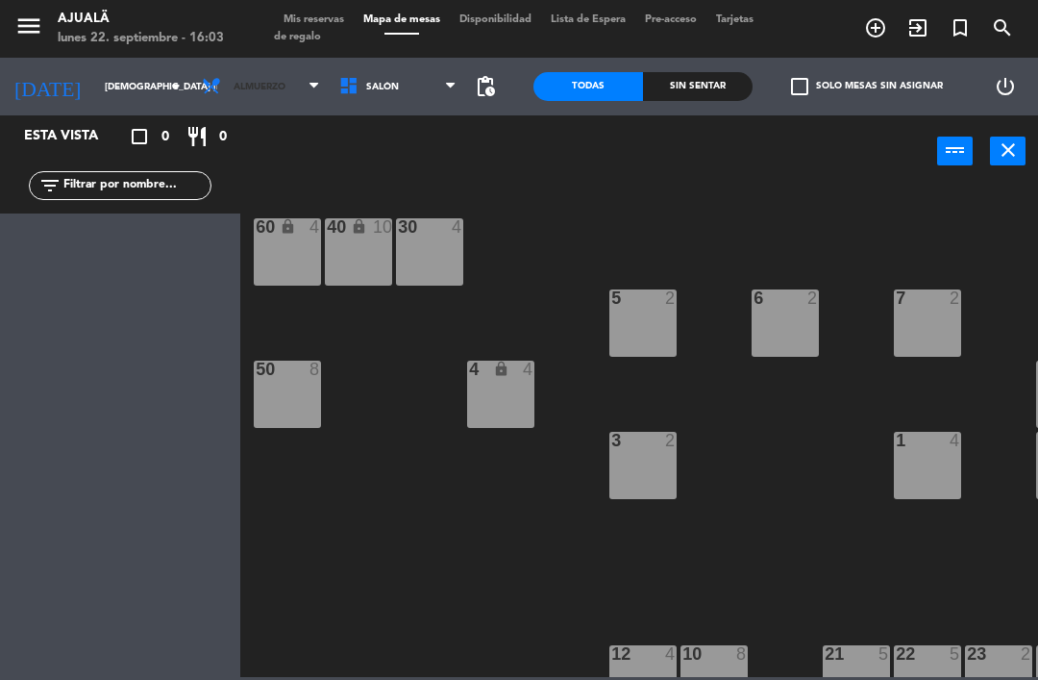
click at [226, 105] on span "Almuerzo" at bounding box center [260, 86] width 137 height 42
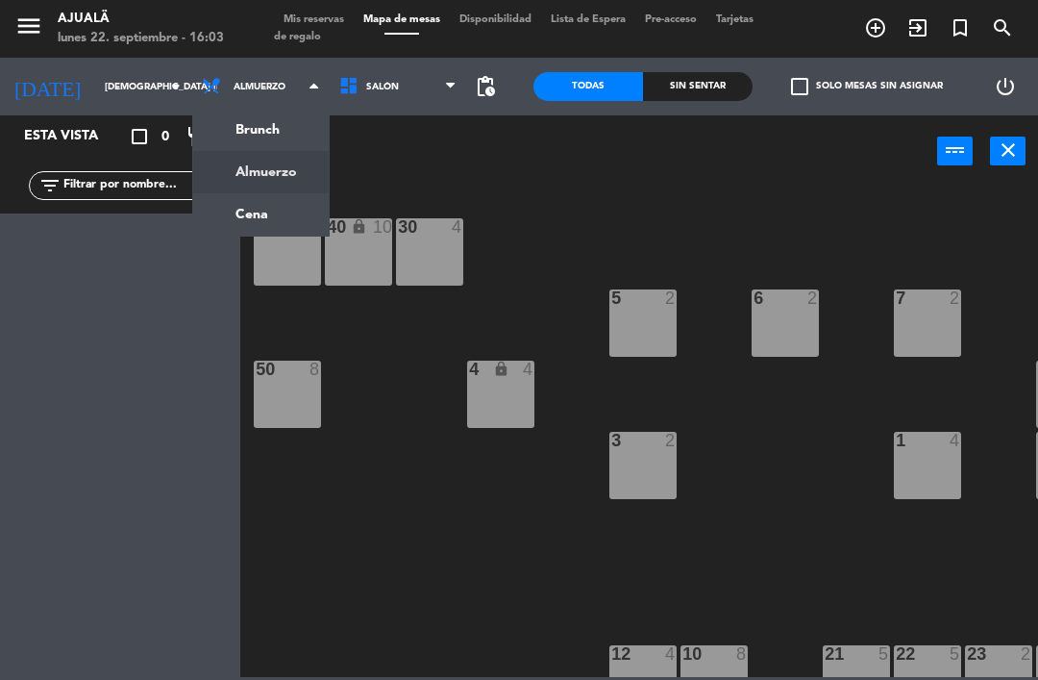
click at [238, 209] on ng-component "menu Ajualä lunes 22. septiembre - 16:03 Mis reservas Mapa de mesas Disponibili…" at bounding box center [519, 338] width 1038 height 677
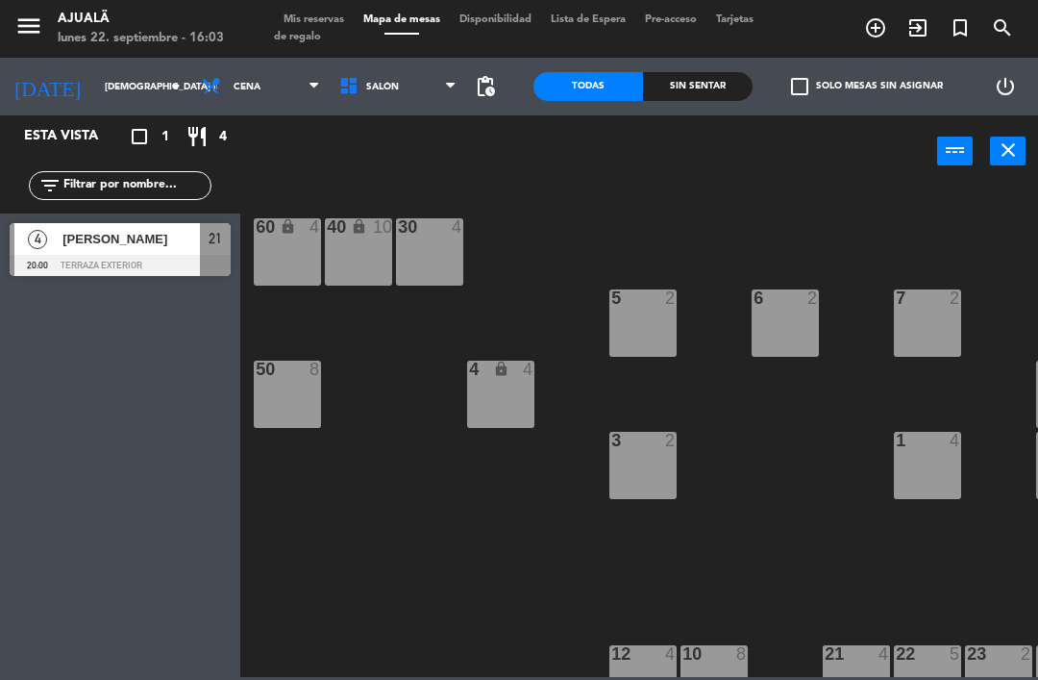
click at [487, 86] on span "pending_actions" at bounding box center [485, 86] width 23 height 23
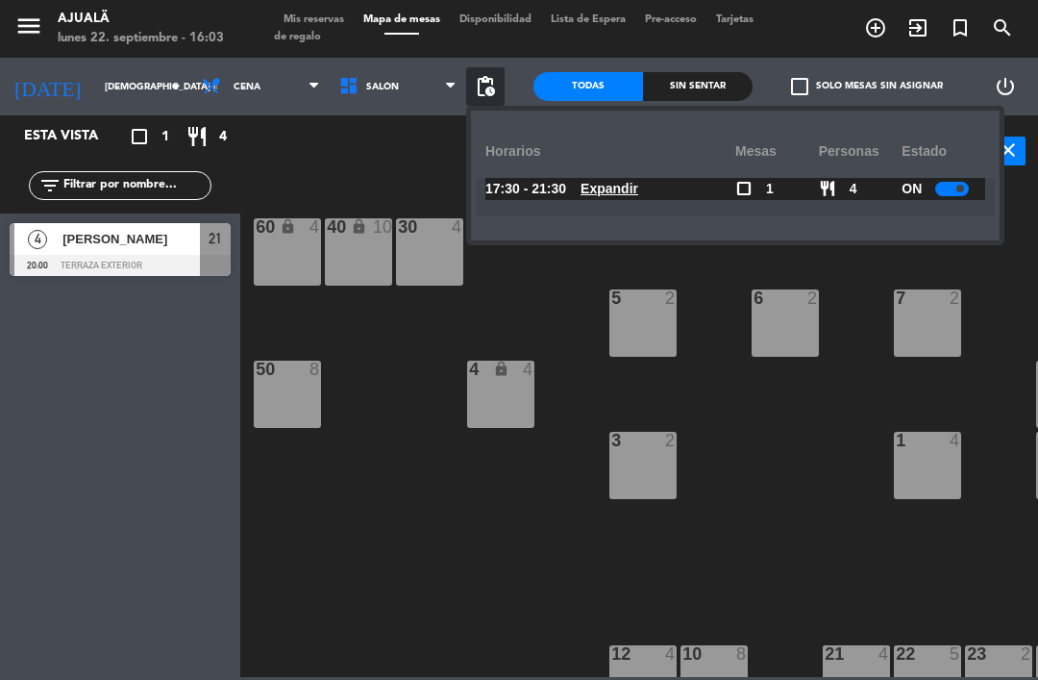
click at [952, 193] on div at bounding box center [952, 189] width 34 height 14
click at [308, 492] on div "30 4 40 lock 10 60 lock 4 5 2 6 2 7 2 4 lock 4 8 8 50 8 3 2 1 4 9 2 12 4 10 8 2…" at bounding box center [644, 431] width 787 height 492
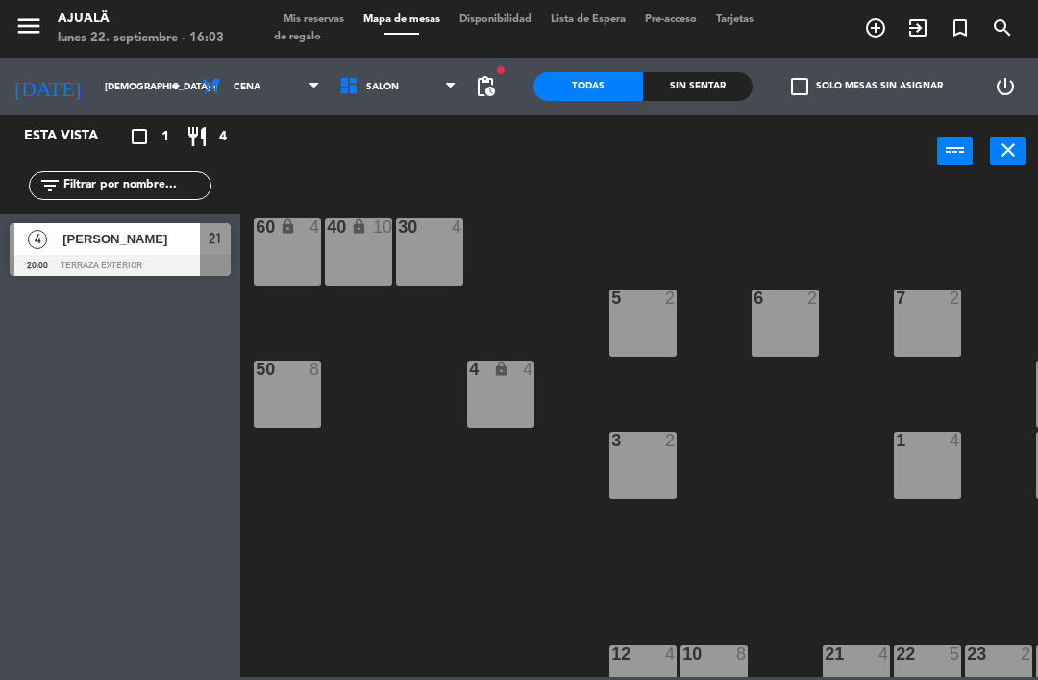
click at [55, 244] on div "4" at bounding box center [37, 239] width 46 height 32
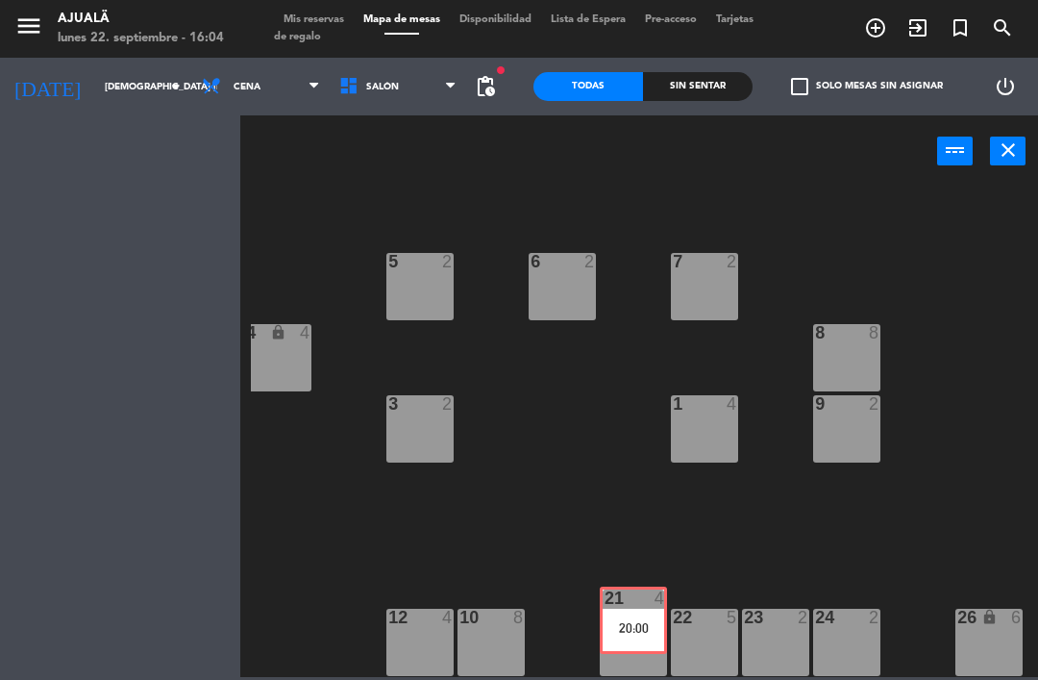
scroll to position [37, 223]
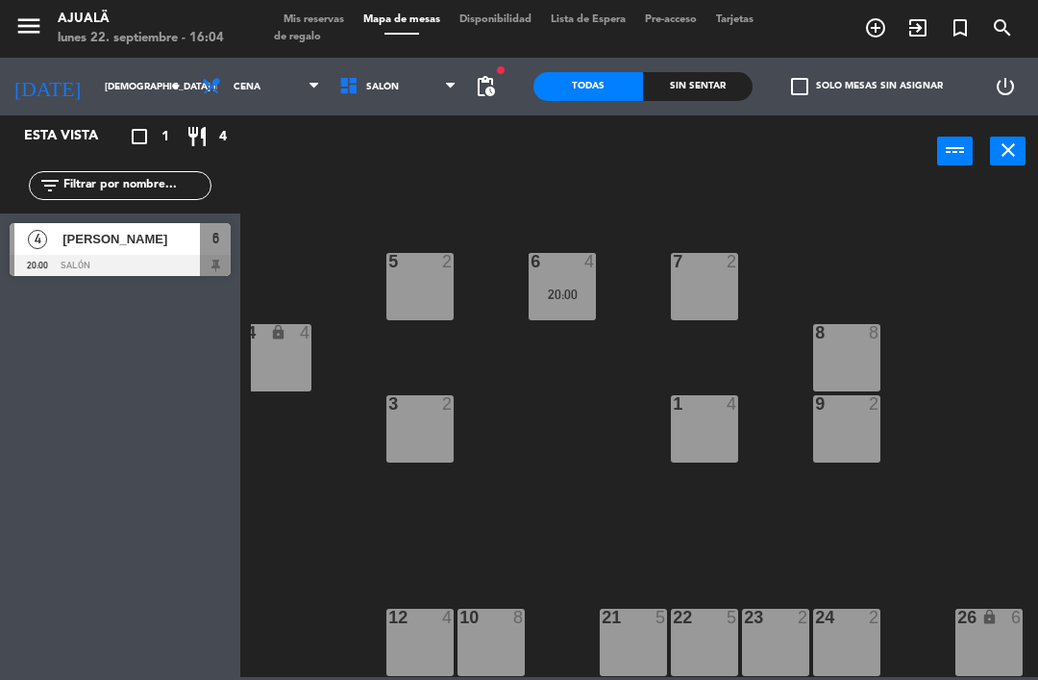
click at [516, 632] on div "10 8" at bounding box center [491, 641] width 67 height 67
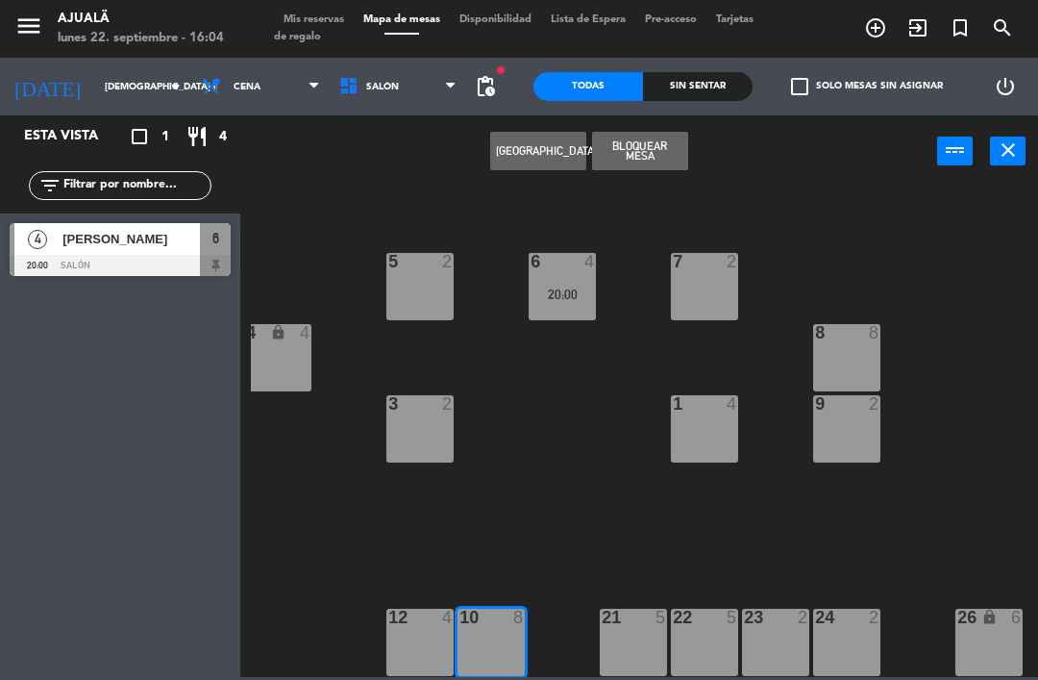
click at [631, 631] on div "21 5" at bounding box center [633, 641] width 67 height 67
click at [641, 638] on div "21 5" at bounding box center [633, 641] width 67 height 67
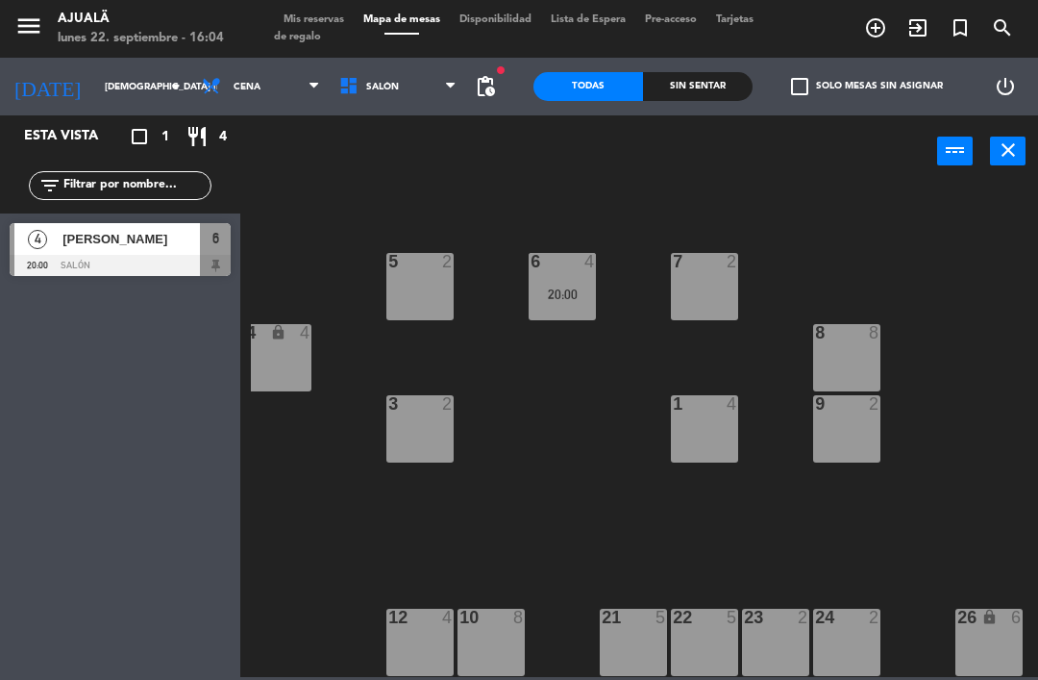
click at [648, 523] on div "30 4 40 lock 10 60 lock 4 5 2 6 4 20:00 7 2 4 lock 4 8 8 50 8 3 2 1 4 9 2 12 4 …" at bounding box center [644, 431] width 787 height 492
click at [832, 361] on div "8 8" at bounding box center [846, 357] width 67 height 67
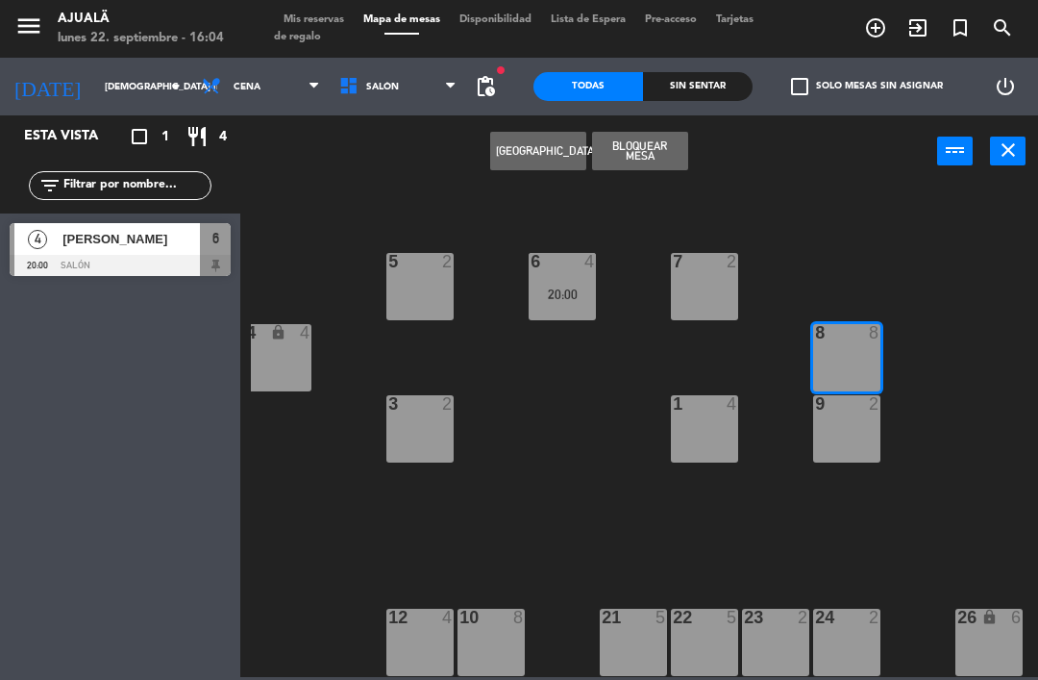
click at [499, 630] on div "10 8" at bounding box center [491, 641] width 67 height 67
click at [505, 632] on div "10 8" at bounding box center [491, 641] width 67 height 67
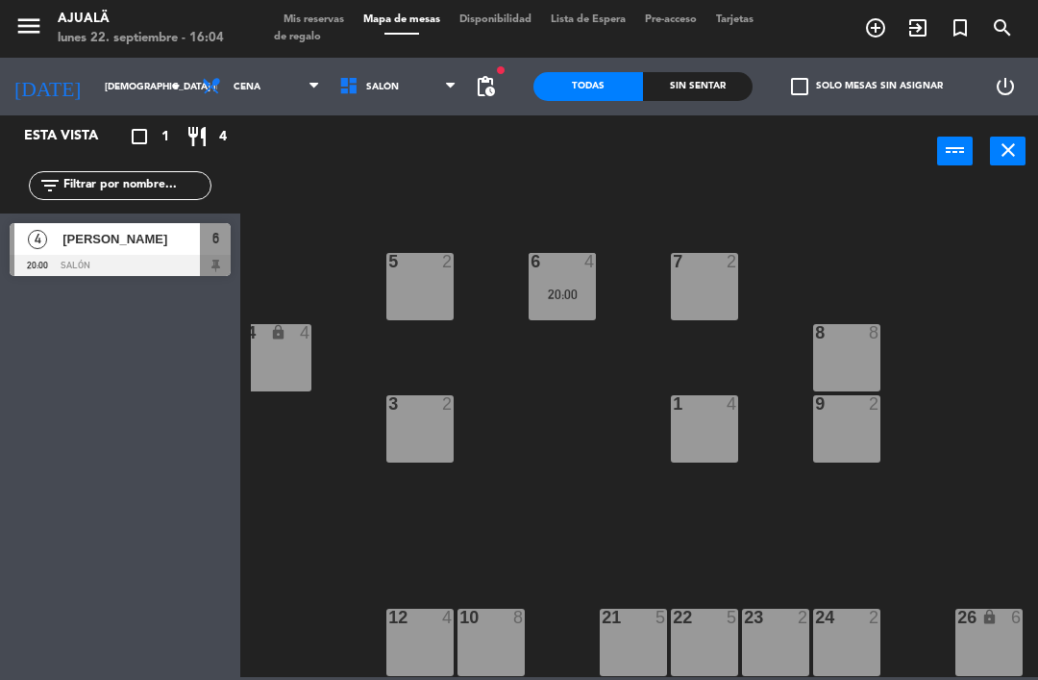
click at [725, 516] on div "30 4 40 lock 10 60 lock 4 5 2 6 4 20:00 7 2 4 lock 4 8 8 50 8 3 2 1 4 9 2 12 4 …" at bounding box center [644, 431] width 787 height 492
click at [637, 640] on div "21 5" at bounding box center [633, 641] width 67 height 67
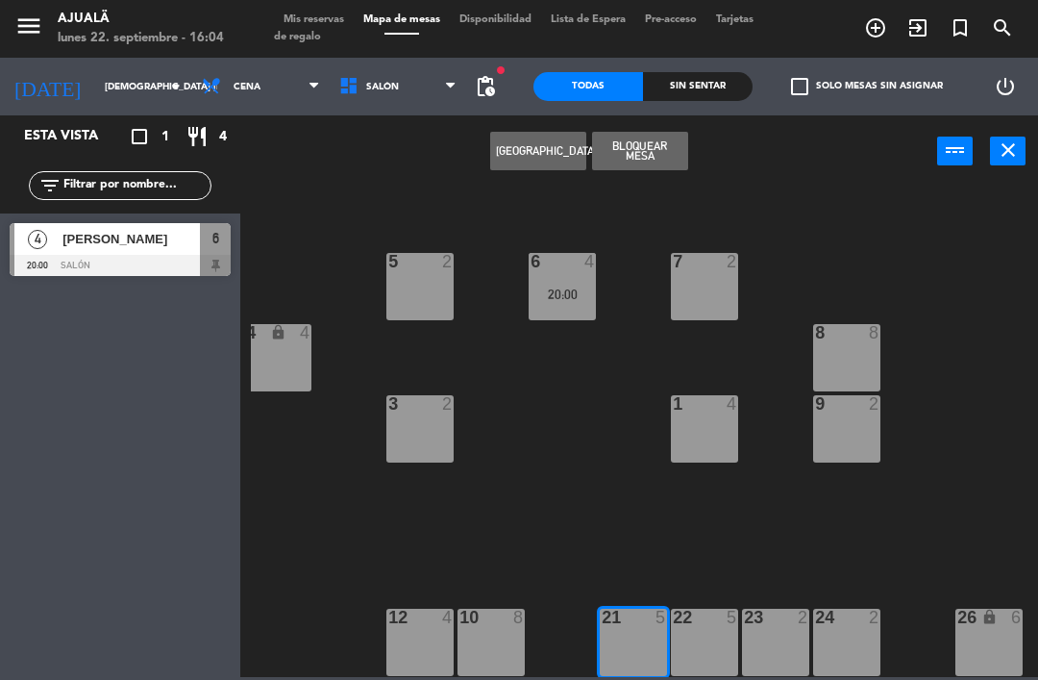
click at [704, 649] on div "22 5" at bounding box center [704, 641] width 67 height 67
click at [770, 635] on div "23 2" at bounding box center [775, 641] width 67 height 67
click at [838, 644] on div "24 2" at bounding box center [846, 641] width 67 height 67
click at [989, 637] on div "26 lock 6" at bounding box center [988, 641] width 67 height 67
click at [975, 611] on div "lock" at bounding box center [990, 617] width 32 height 18
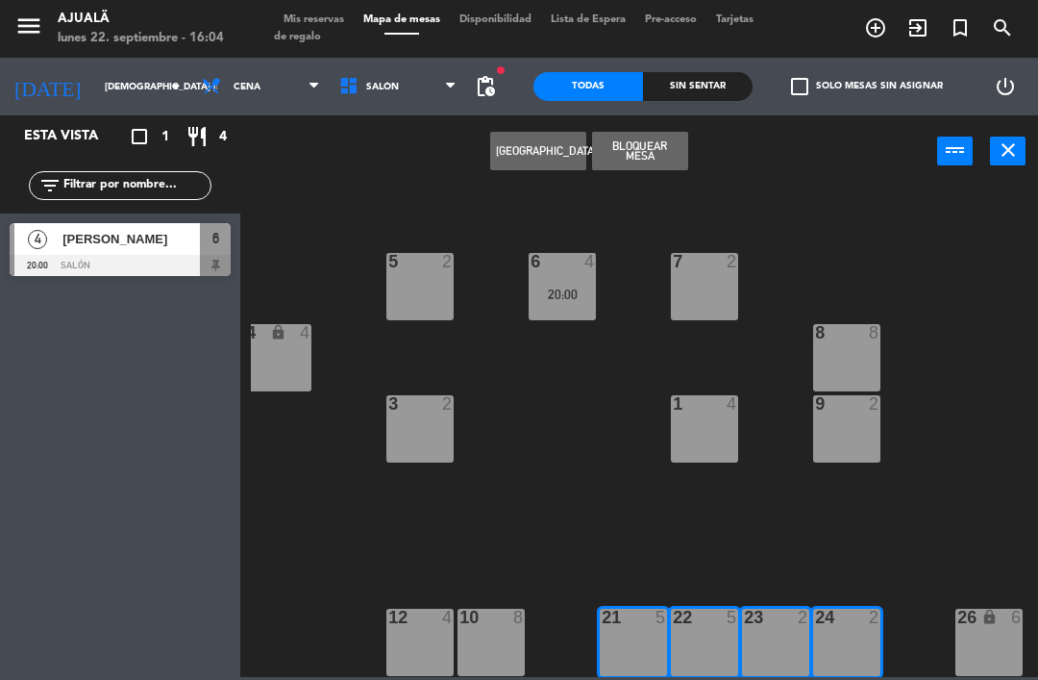
click at [551, 136] on button "[GEOGRAPHIC_DATA]" at bounding box center [538, 151] width 96 height 38
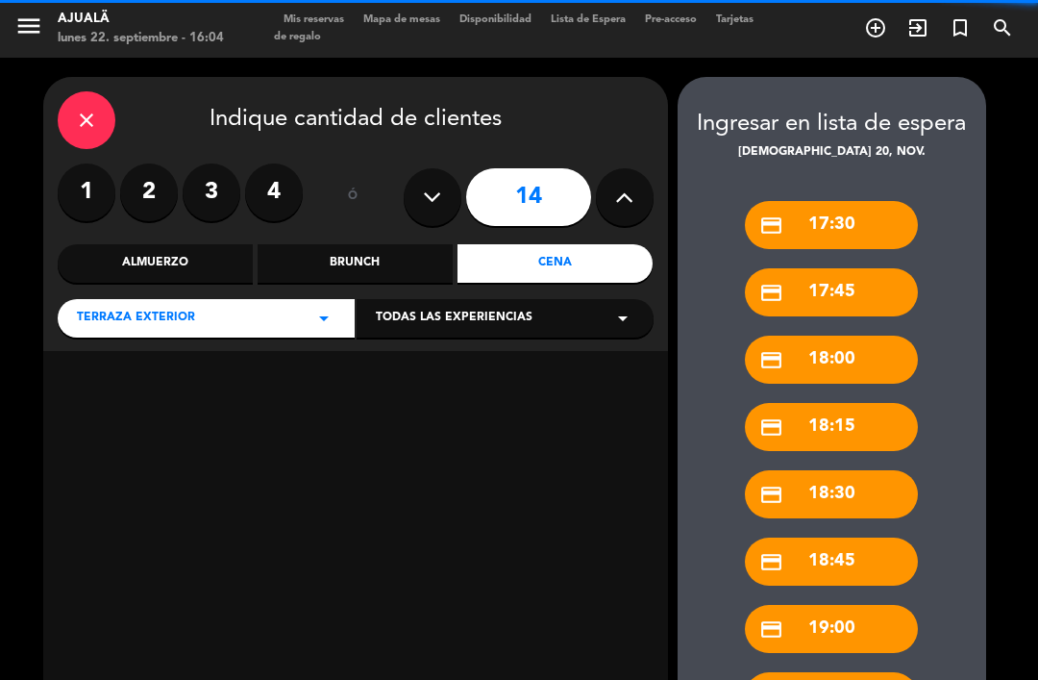
click at [626, 183] on icon at bounding box center [624, 197] width 18 height 29
click at [634, 168] on button at bounding box center [625, 197] width 58 height 58
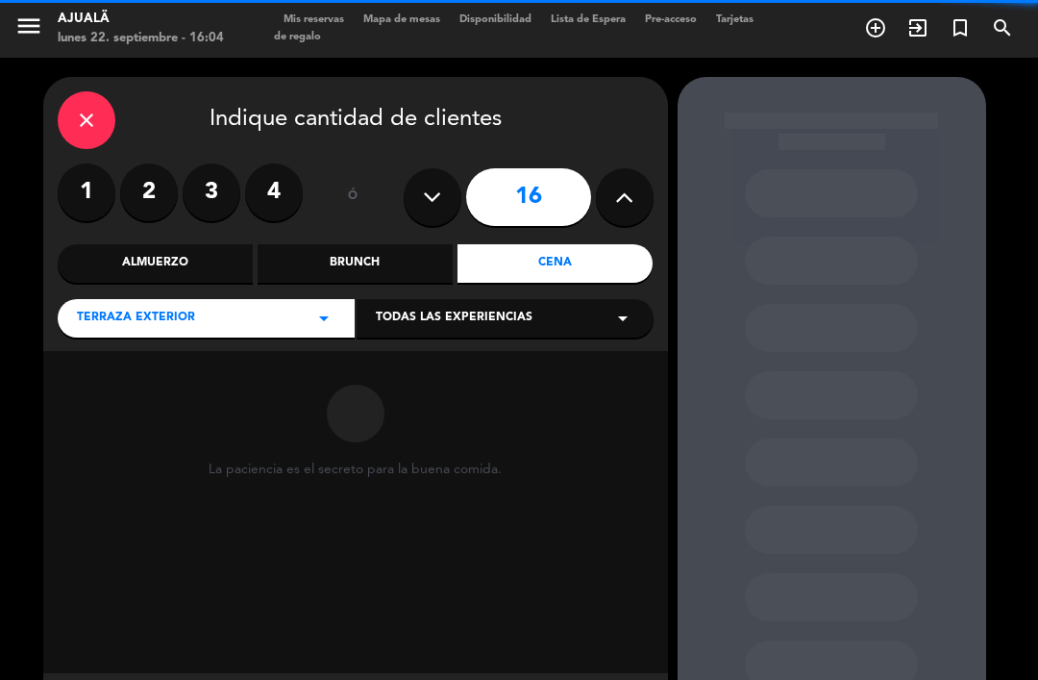
click at [623, 183] on icon at bounding box center [624, 197] width 18 height 29
click at [631, 183] on icon at bounding box center [624, 197] width 18 height 29
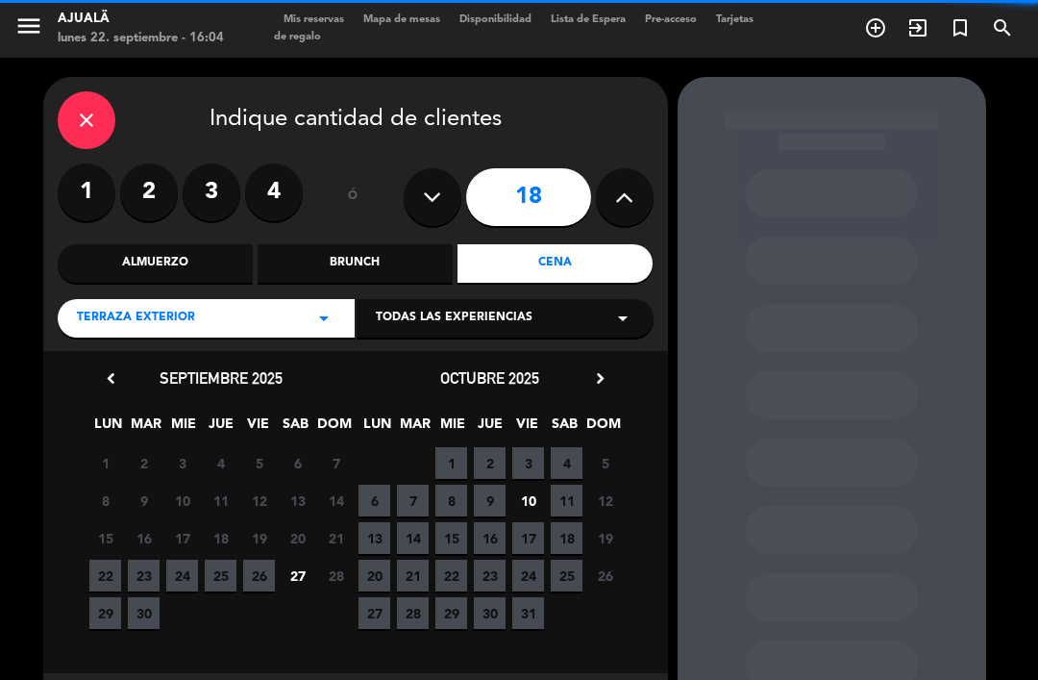
click at [636, 168] on button at bounding box center [625, 197] width 58 height 58
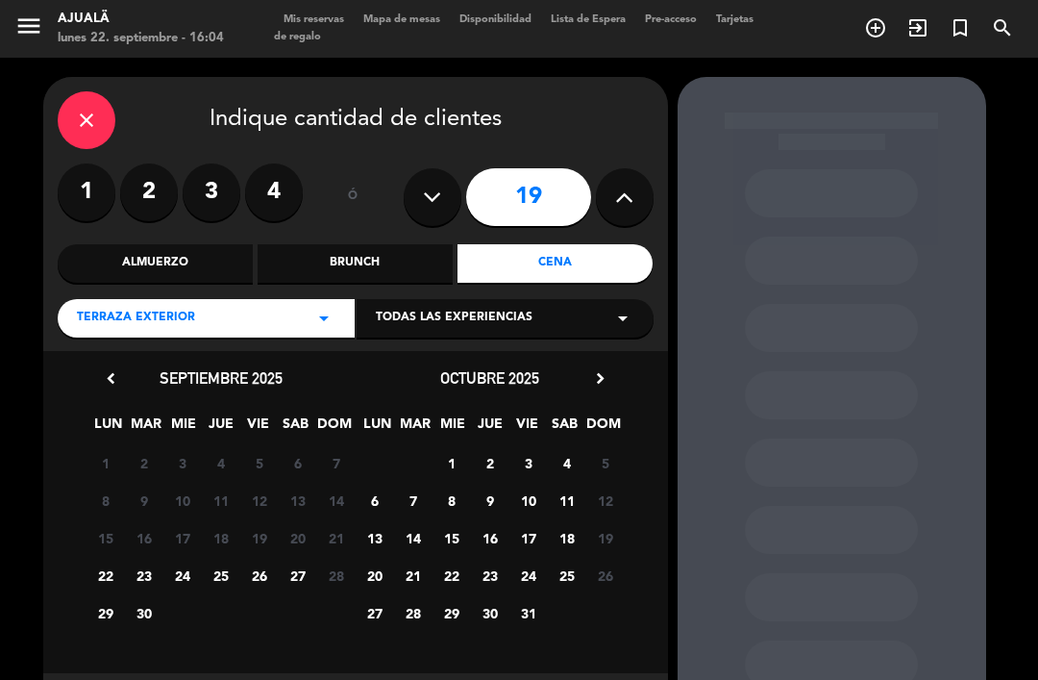
click at [623, 183] on icon at bounding box center [624, 197] width 18 height 29
type input "20"
click at [606, 351] on div "chevron_left septiembre 2025 LUN MAR [PERSON_NAME] VIE SAB DOM 1 2 3 4 5 6 7 8 …" at bounding box center [355, 512] width 625 height 322
click at [594, 368] on icon "chevron_right" at bounding box center [600, 378] width 20 height 20
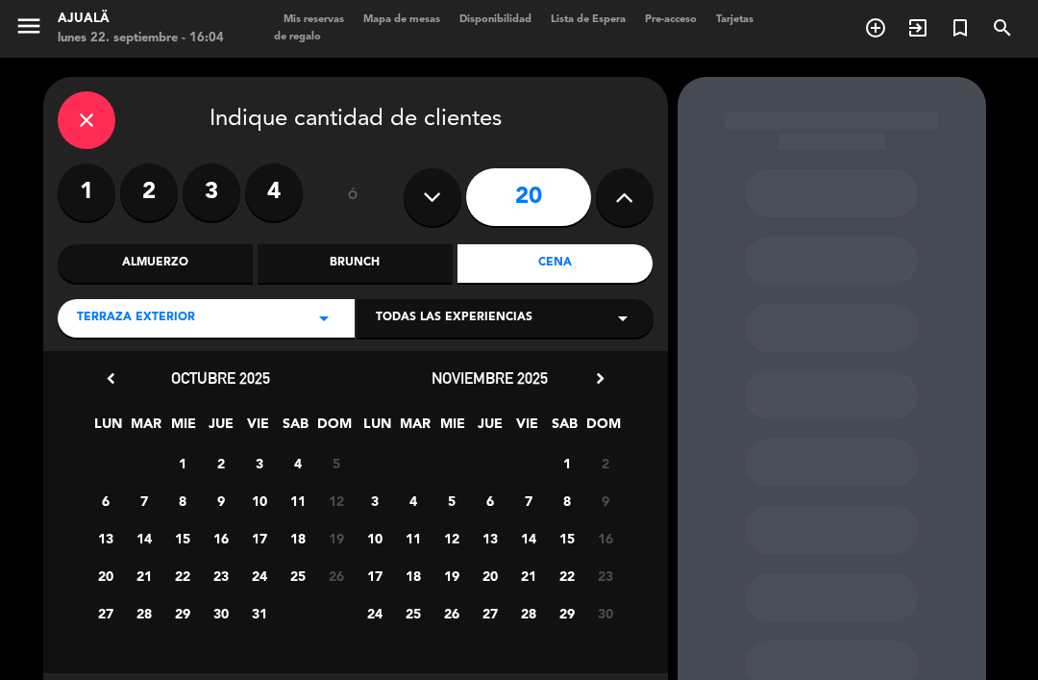
click at [111, 559] on span "20" at bounding box center [105, 575] width 32 height 32
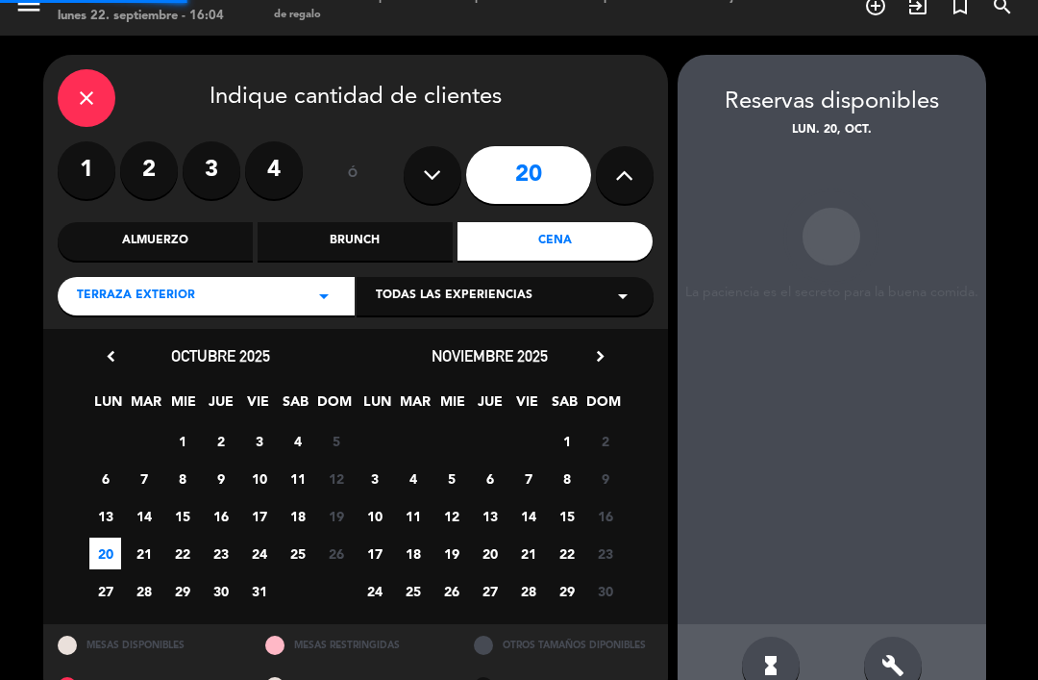
scroll to position [7, 0]
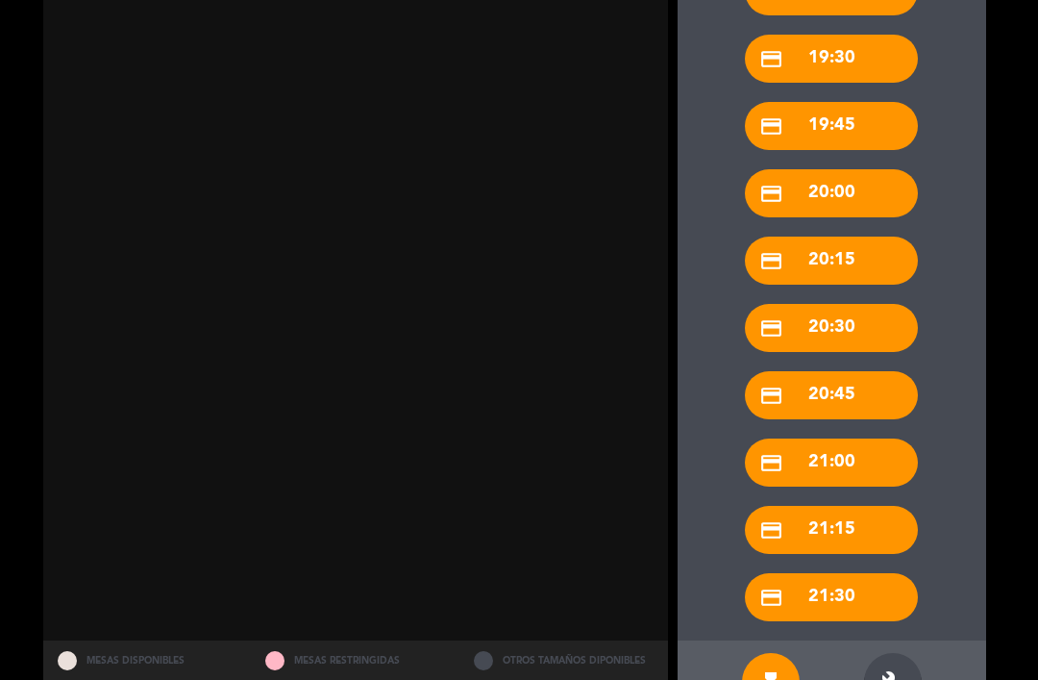
click at [888, 653] on div "build" at bounding box center [893, 682] width 58 height 58
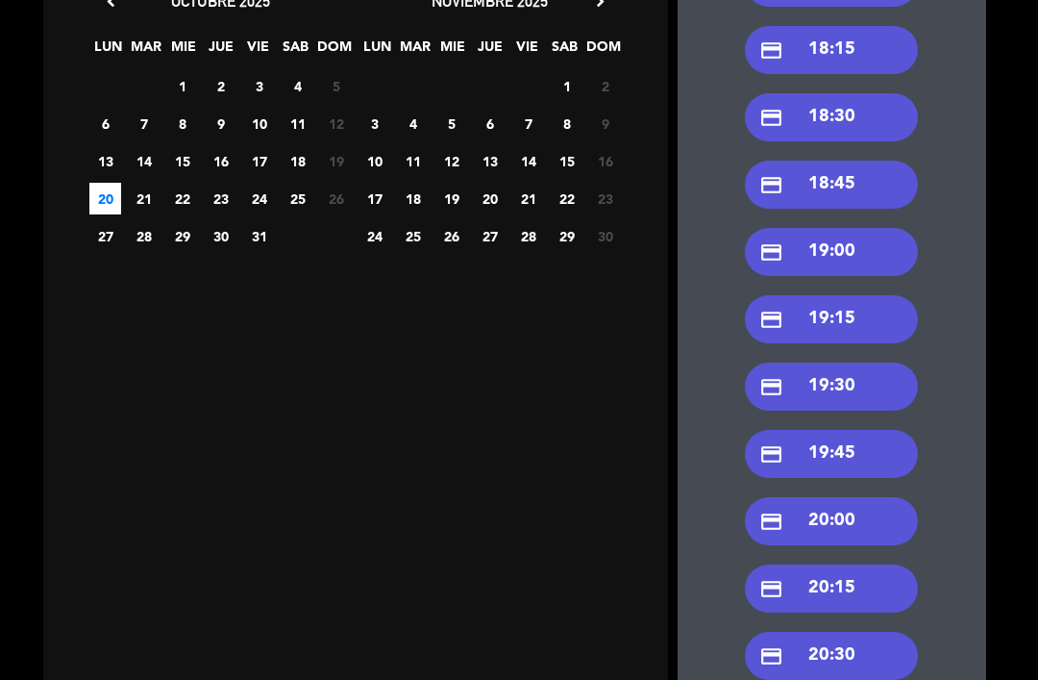
scroll to position [378, 0]
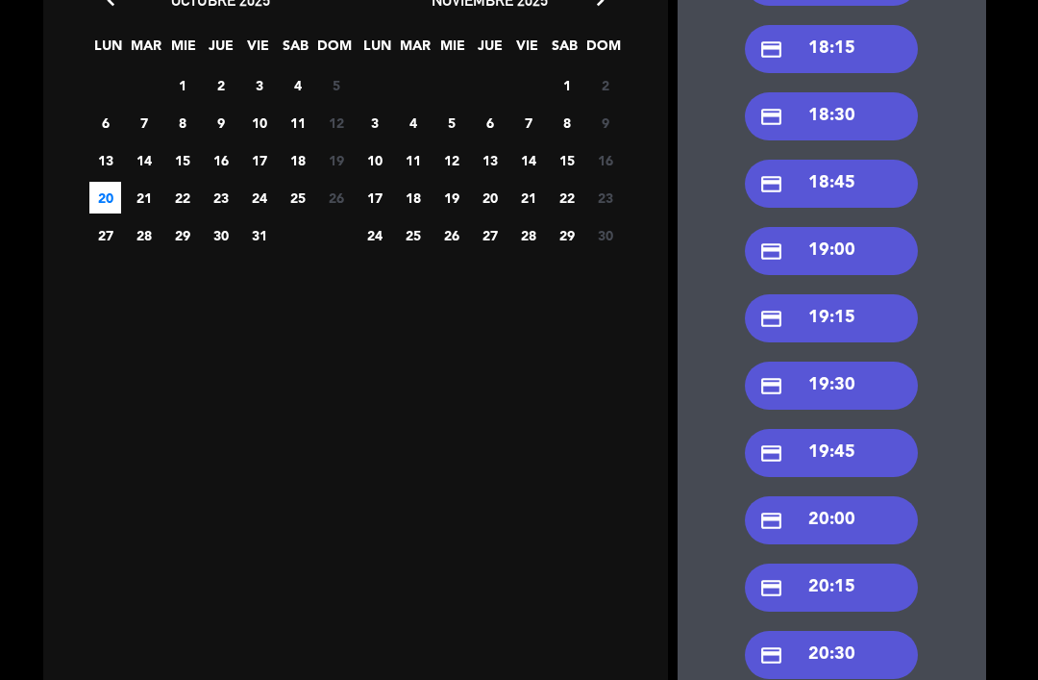
click at [874, 227] on div "credit_card 19:00" at bounding box center [831, 251] width 173 height 48
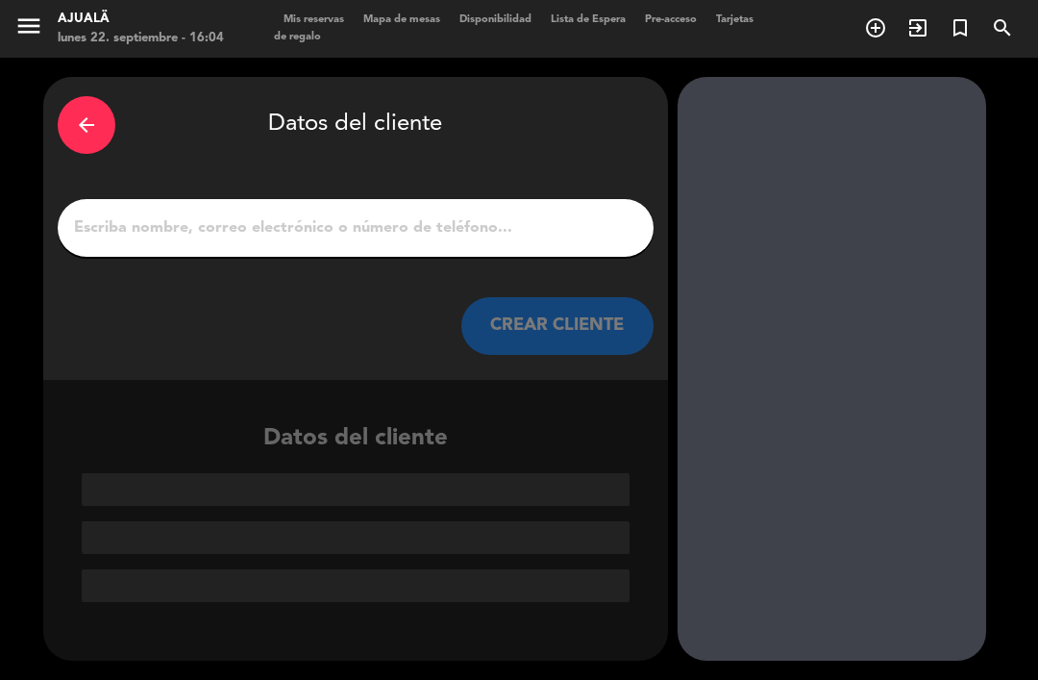
scroll to position [0, 0]
click at [512, 214] on input "1" at bounding box center [355, 227] width 567 height 27
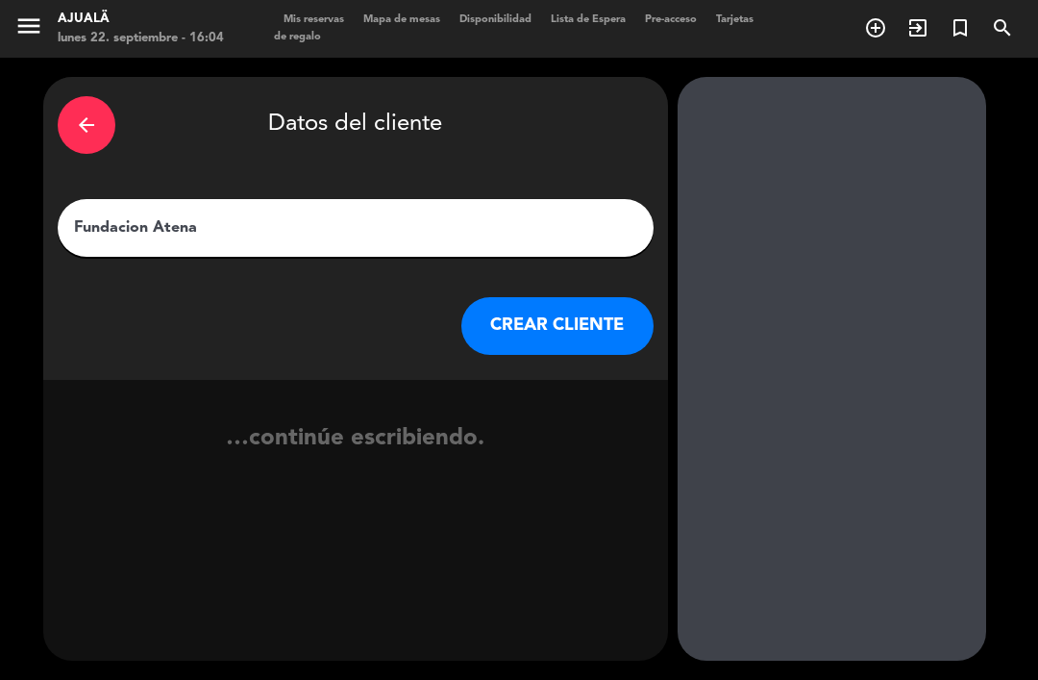
type input "Fundacion [GEOGRAPHIC_DATA]"
click at [606, 297] on button "CREAR CLIENTE" at bounding box center [557, 326] width 192 height 58
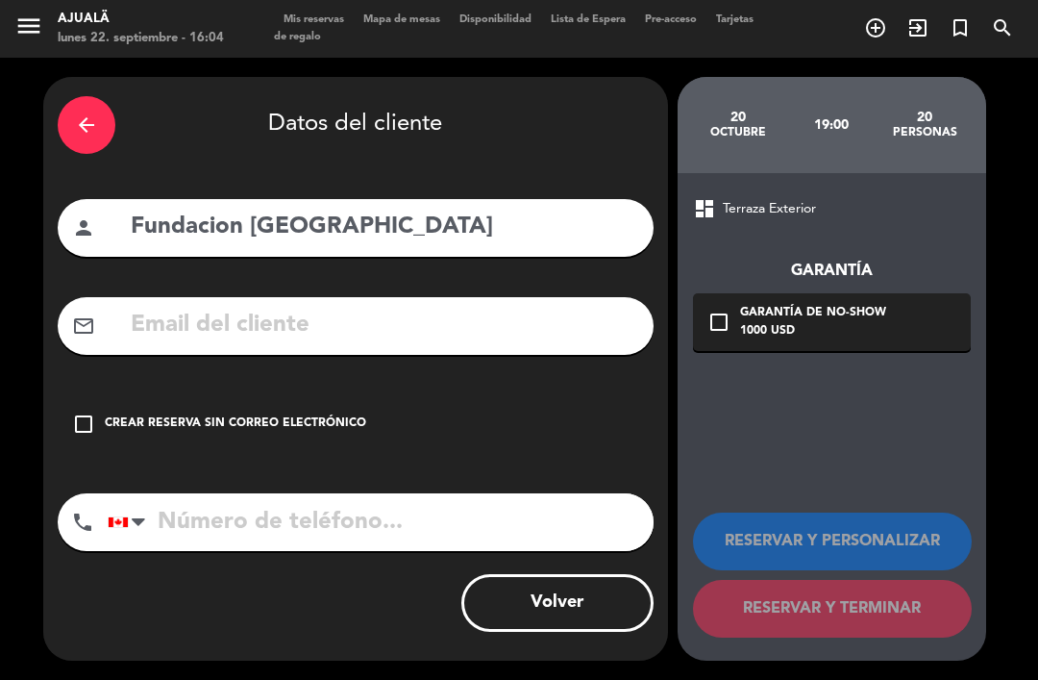
click at [67, 395] on div "check_box_outline_blank Crear reserva sin correo electrónico" at bounding box center [356, 424] width 596 height 58
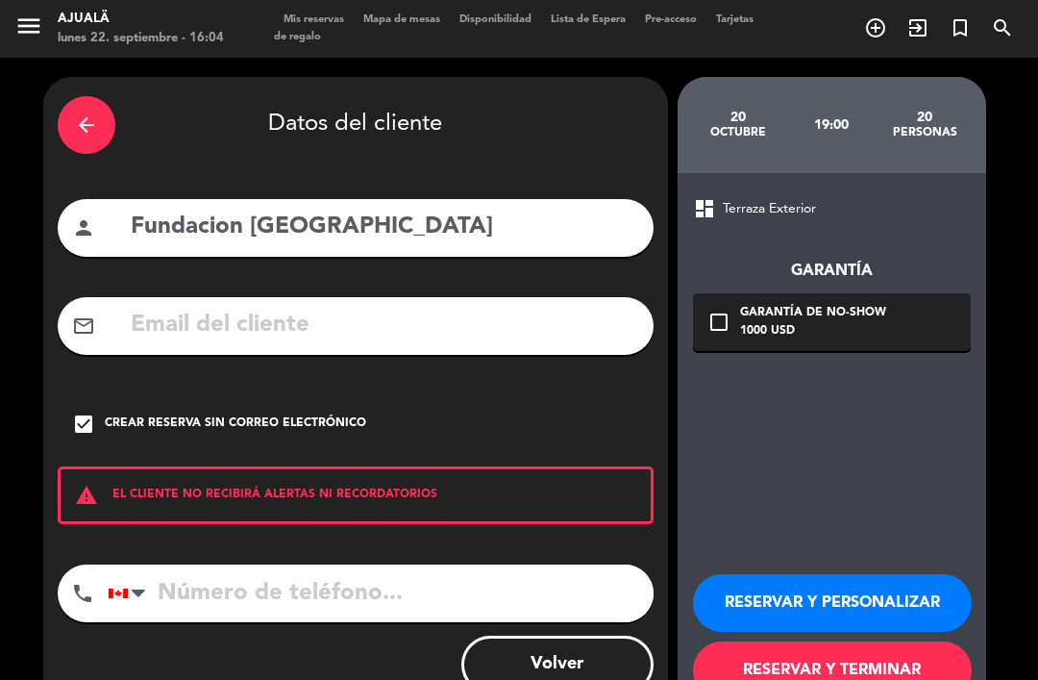
click at [852, 641] on button "RESERVAR Y TERMINAR" at bounding box center [832, 670] width 279 height 58
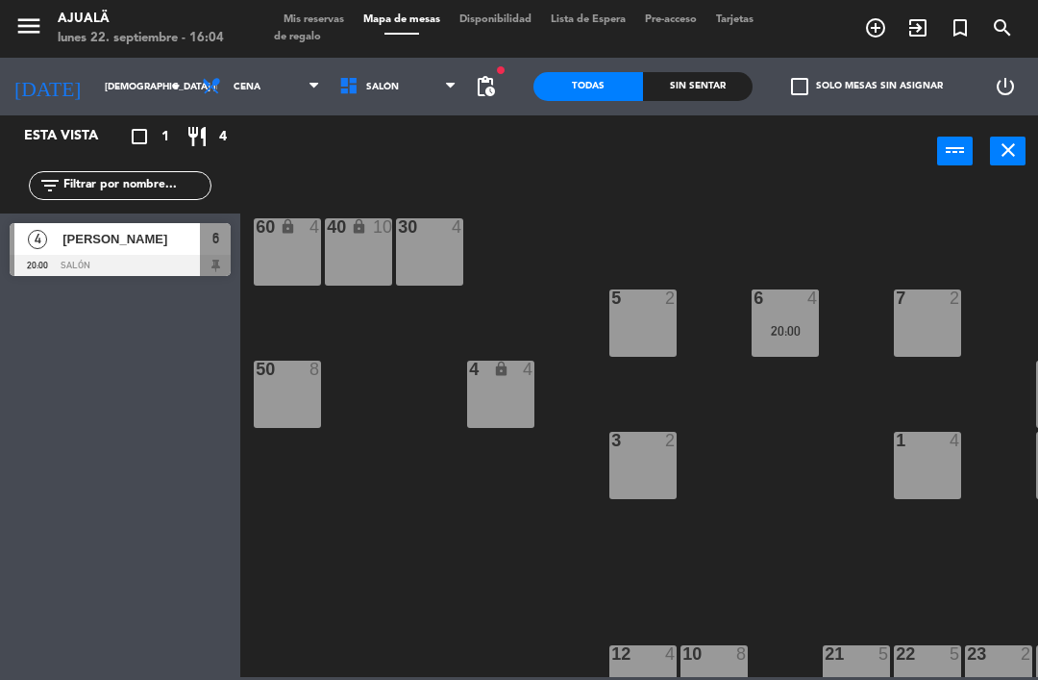
click at [108, 92] on input "[DEMOGRAPHIC_DATA] [DATE]" at bounding box center [161, 87] width 132 height 30
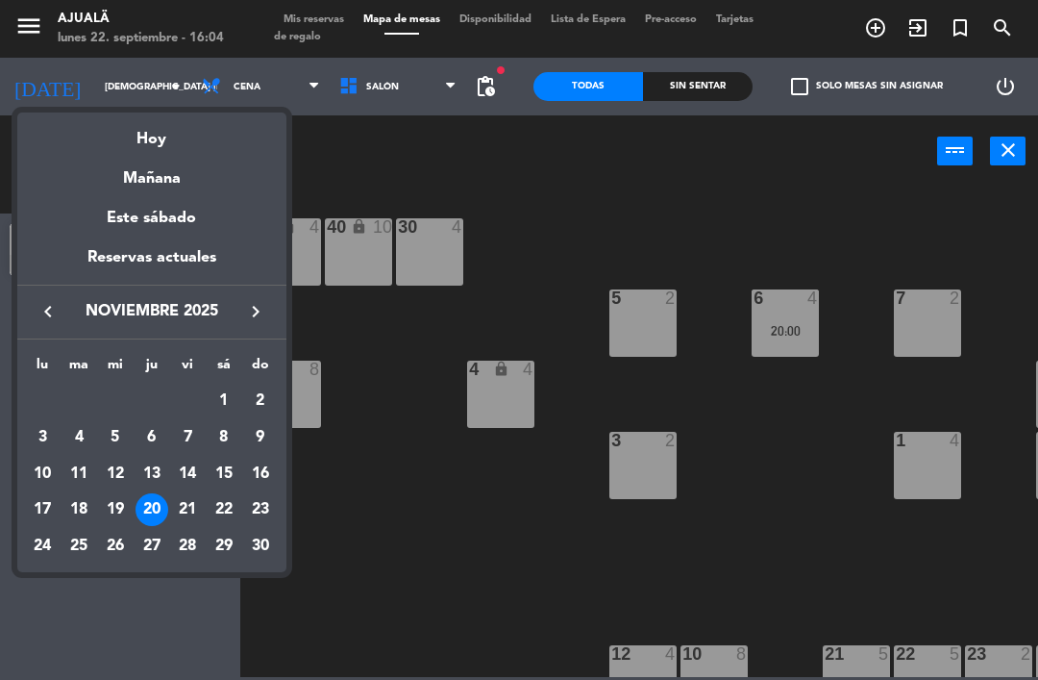
click at [33, 322] on button "keyboard_arrow_left" at bounding box center [48, 311] width 35 height 25
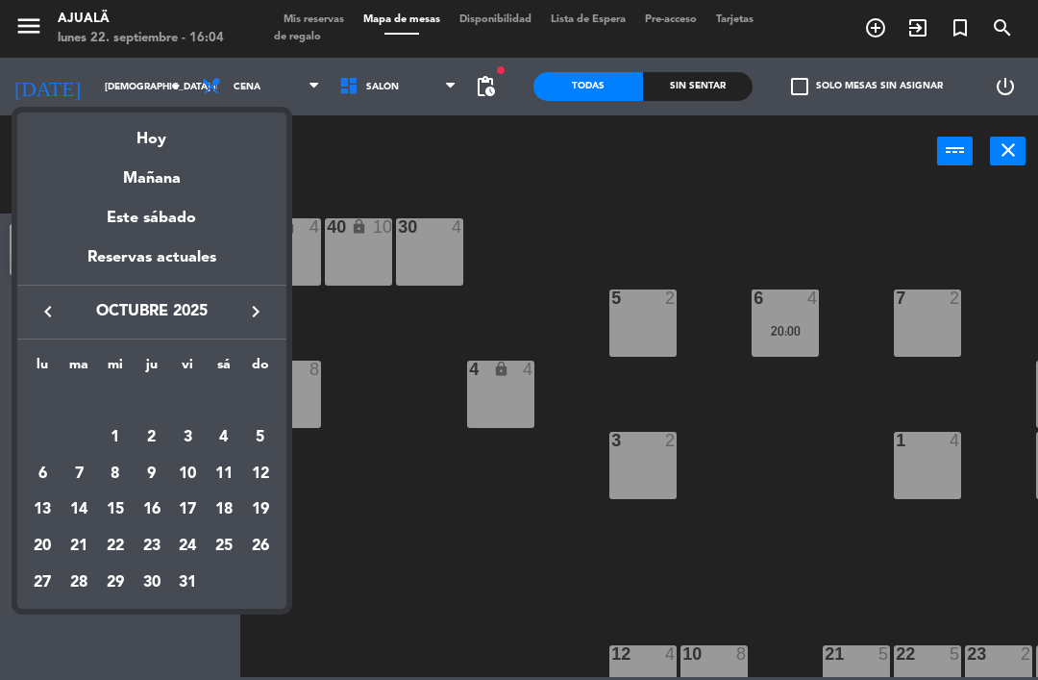
click at [143, 575] on div "30" at bounding box center [152, 582] width 33 height 33
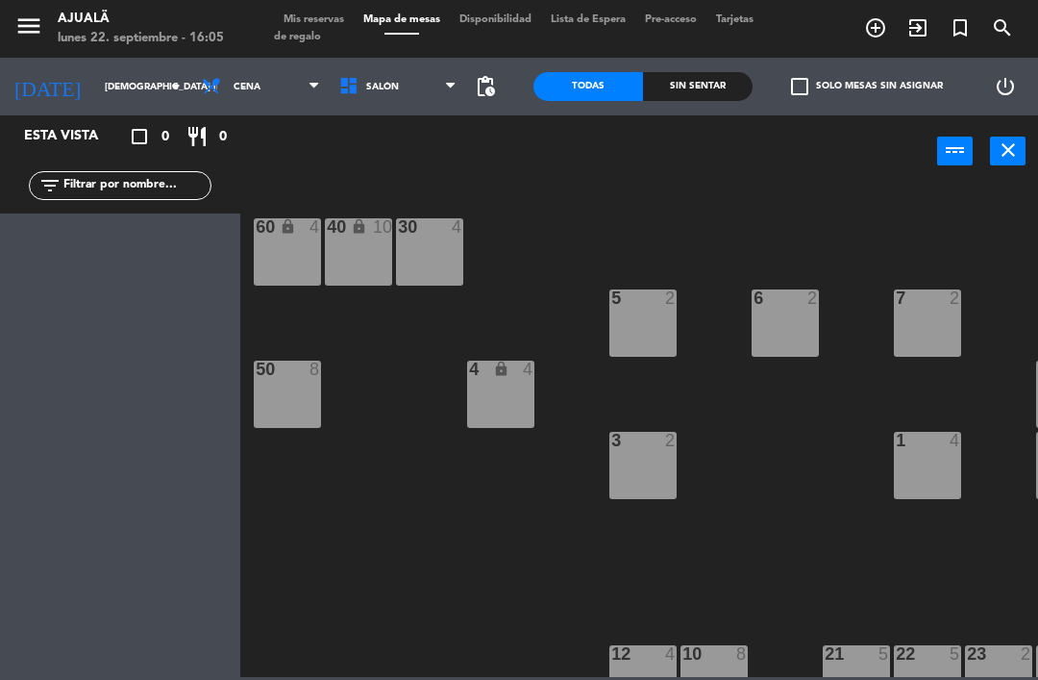
click at [106, 99] on input "[DEMOGRAPHIC_DATA] [DATE]" at bounding box center [161, 87] width 132 height 30
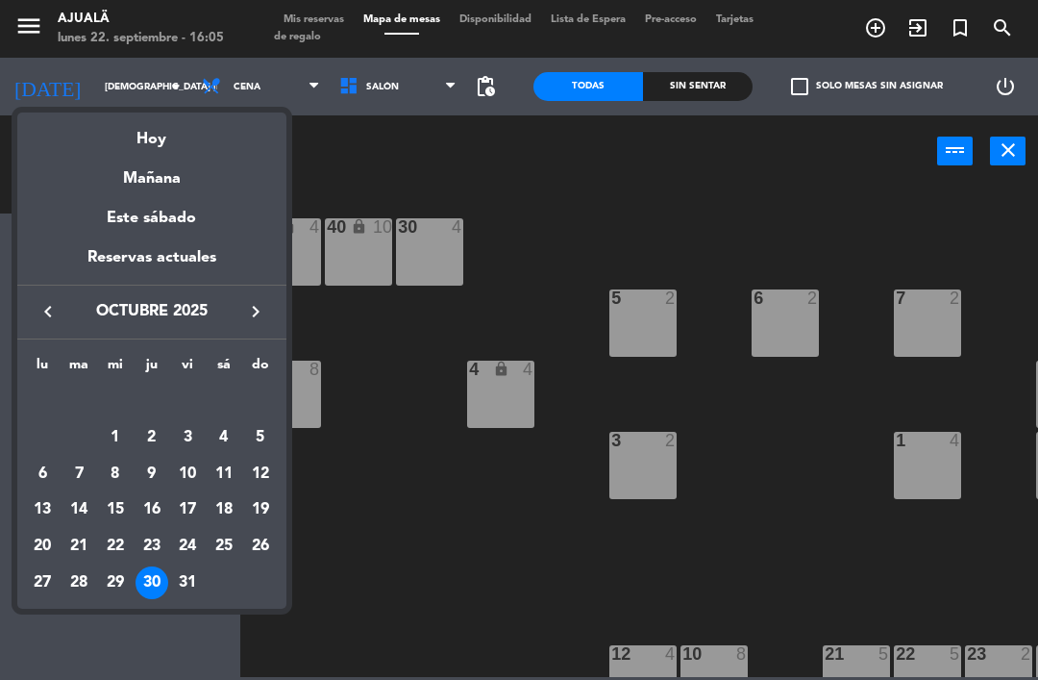
click at [41, 310] on icon "keyboard_arrow_left" at bounding box center [48, 311] width 23 height 23
click at [74, 570] on div "30" at bounding box center [78, 582] width 33 height 33
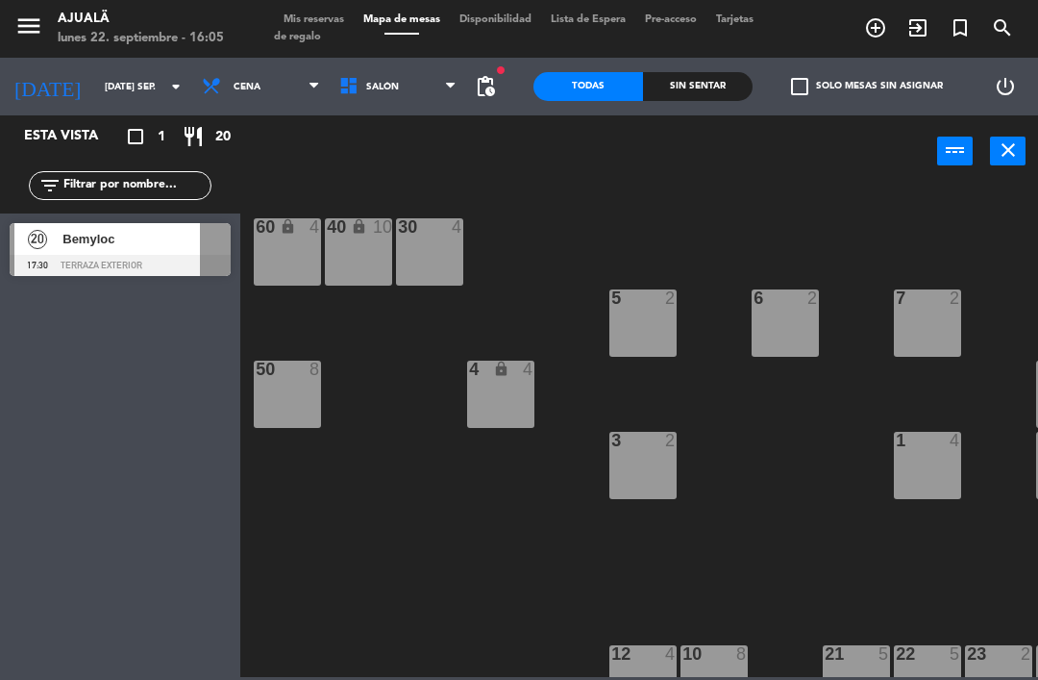
click at [100, 87] on input "[DATE] sep." at bounding box center [161, 87] width 132 height 30
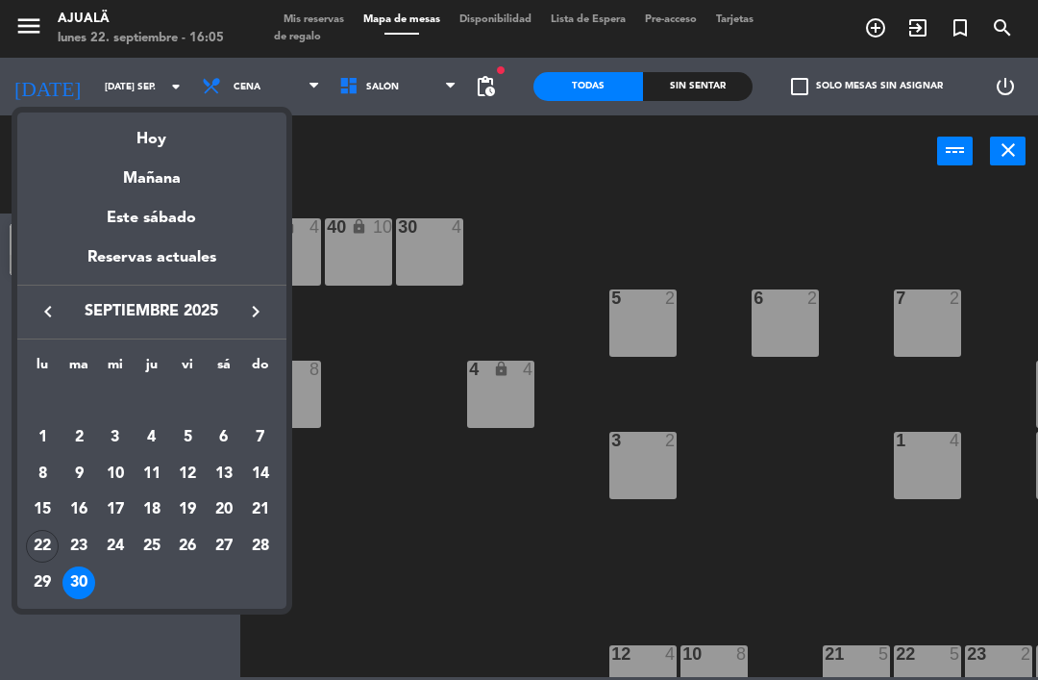
click at [42, 310] on icon "keyboard_arrow_left" at bounding box center [48, 311] width 23 height 23
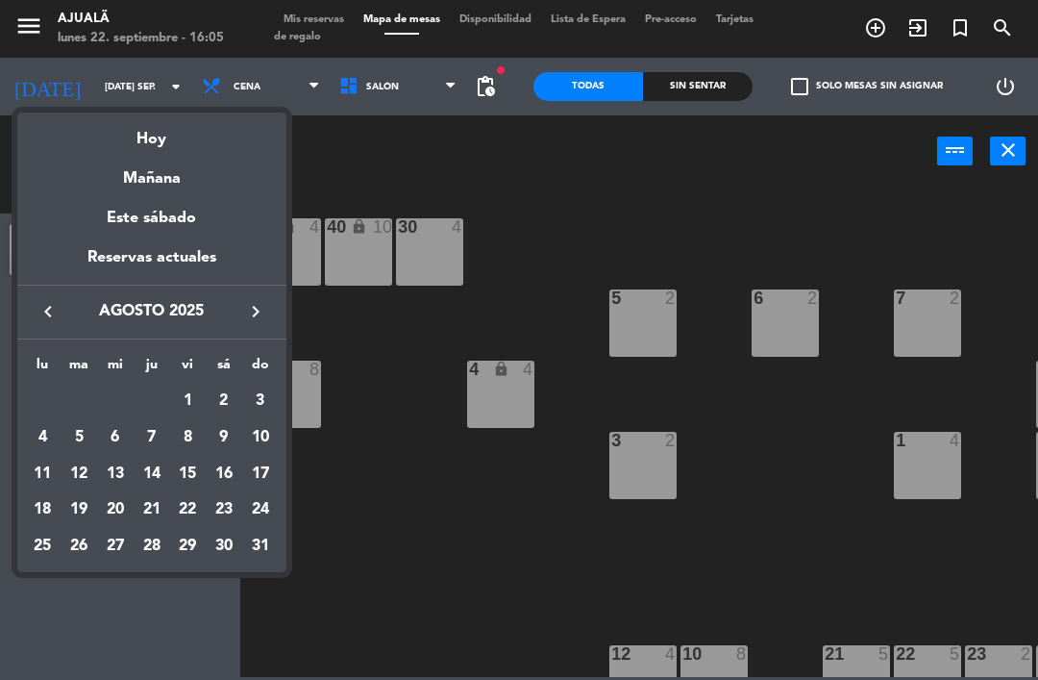
click at [246, 334] on div "keyboard_arrow_left agosto 2025 keyboard_arrow_right" at bounding box center [151, 311] width 269 height 54
click at [259, 310] on icon "keyboard_arrow_right" at bounding box center [255, 311] width 23 height 23
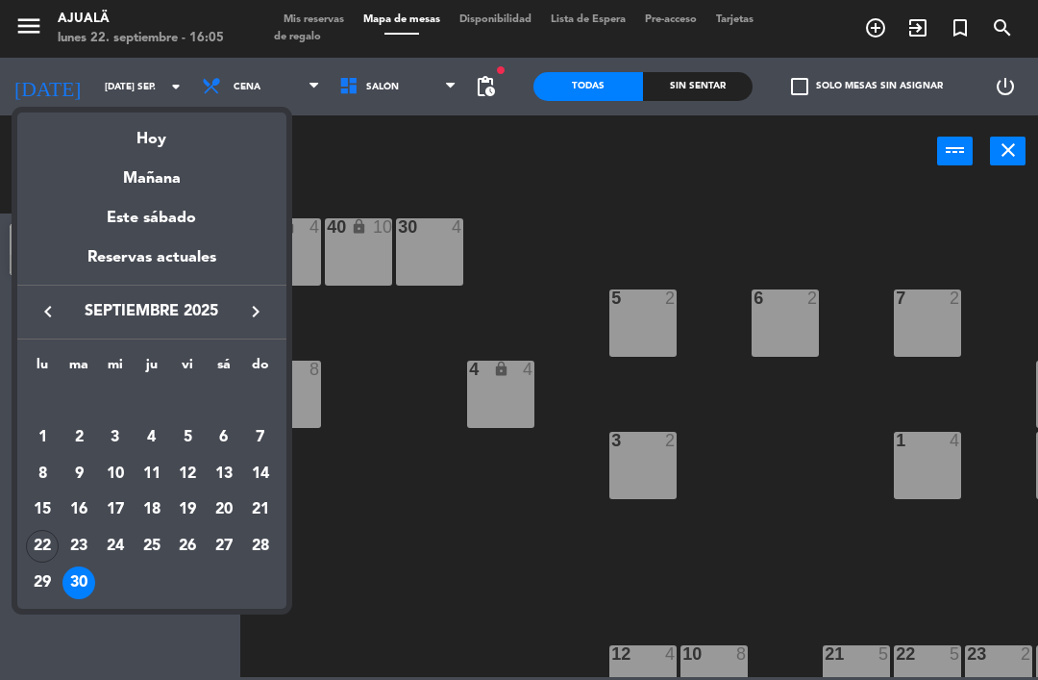
click at [35, 544] on div "22" at bounding box center [42, 546] width 33 height 33
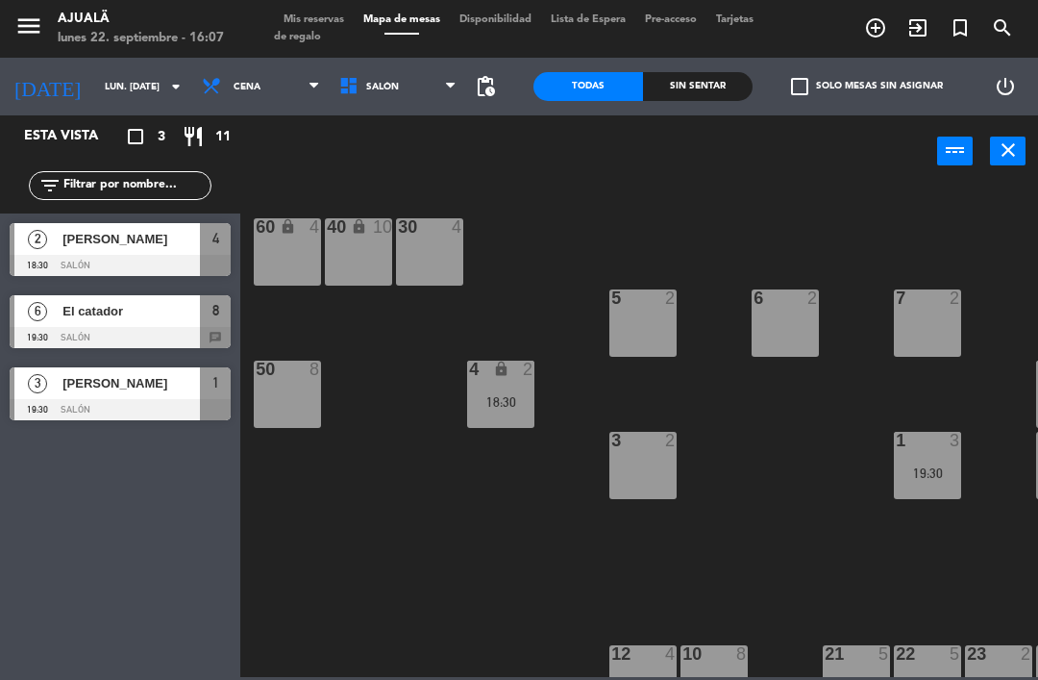
click at [451, 486] on div "30 4 40 lock 10 60 lock 4 5 2 6 2 7 2 4 lock 2 18:30 8 6 19:30 50 8 3 2 1 3 19:…" at bounding box center [644, 431] width 787 height 492
click at [975, 272] on div "30 4 40 lock 10 60 lock 4 5 2 6 2 7 2 4 lock 2 18:30 8 6 19:30 50 8 3 2 1 3 19:…" at bounding box center [644, 431] width 787 height 492
click at [95, 95] on input "lun. [DATE]" at bounding box center [161, 87] width 132 height 30
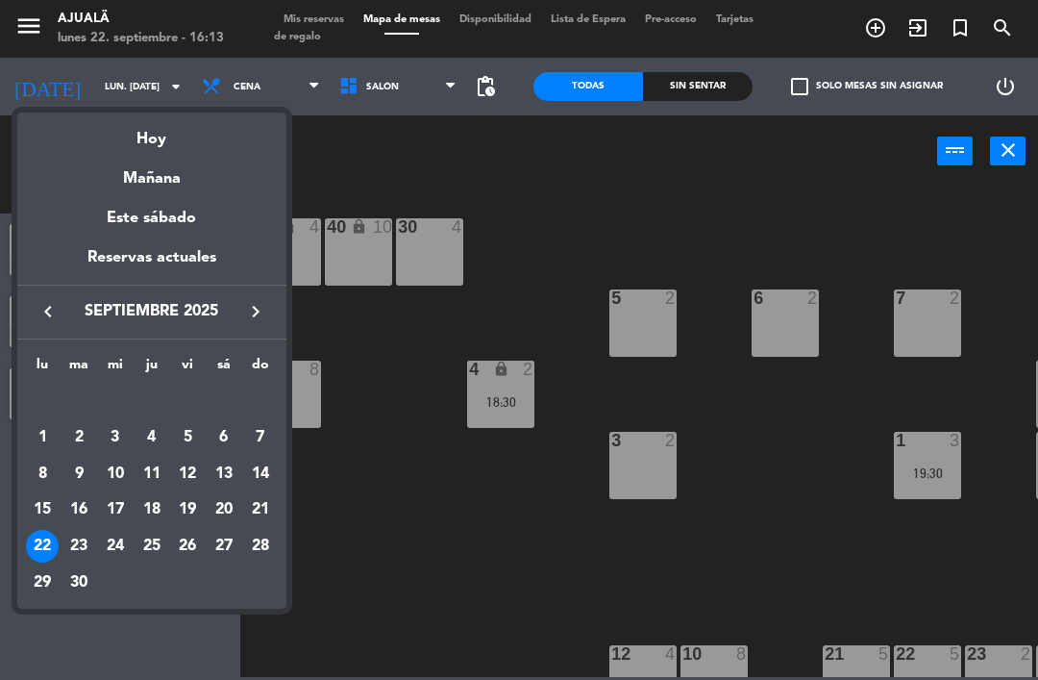
click at [74, 559] on div "23" at bounding box center [78, 546] width 33 height 33
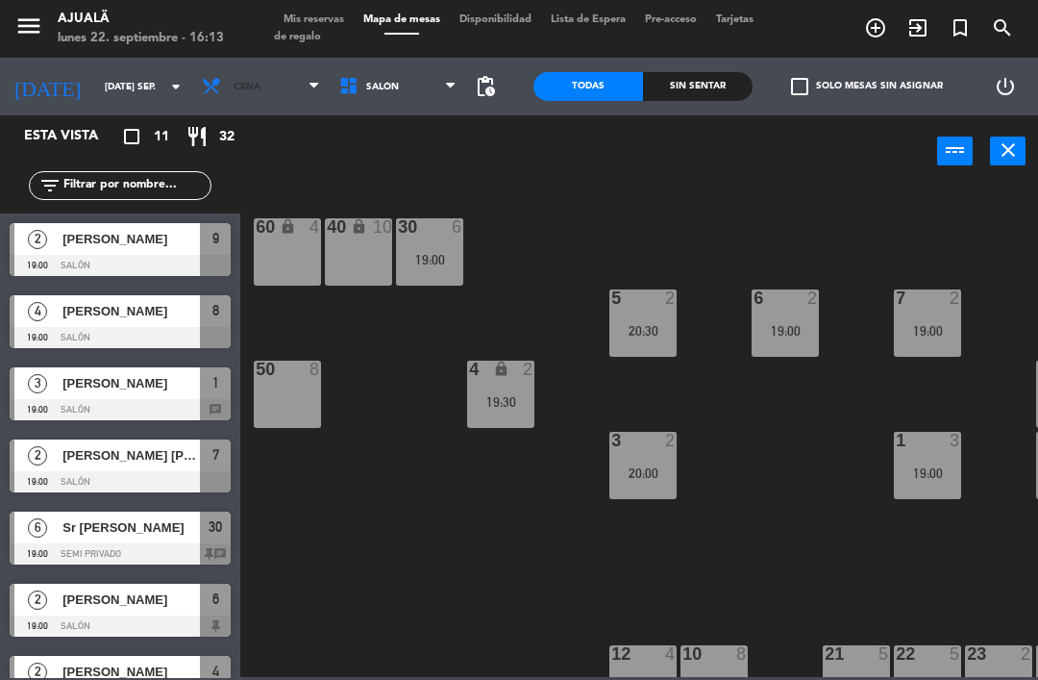
click at [212, 105] on span "Cena" at bounding box center [260, 86] width 137 height 42
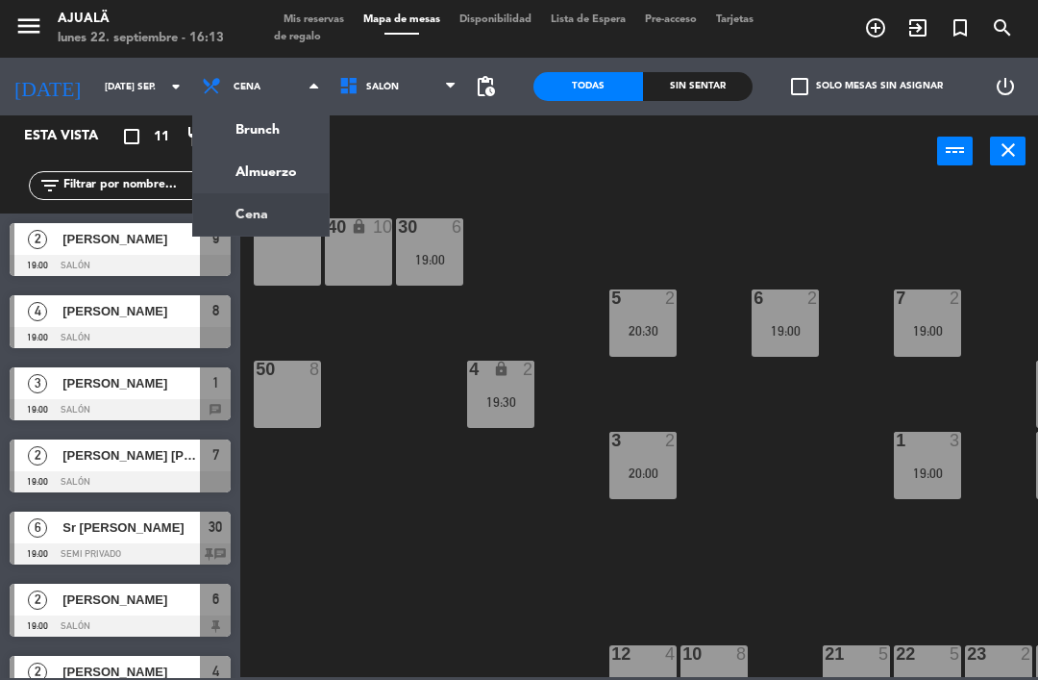
click at [381, 601] on div "30 6 19:00 40 lock 10 60 lock 4 5 2 20:30 6 2 19:00 7 2 19:00 4 lock 2 19:30 8 …" at bounding box center [644, 431] width 787 height 492
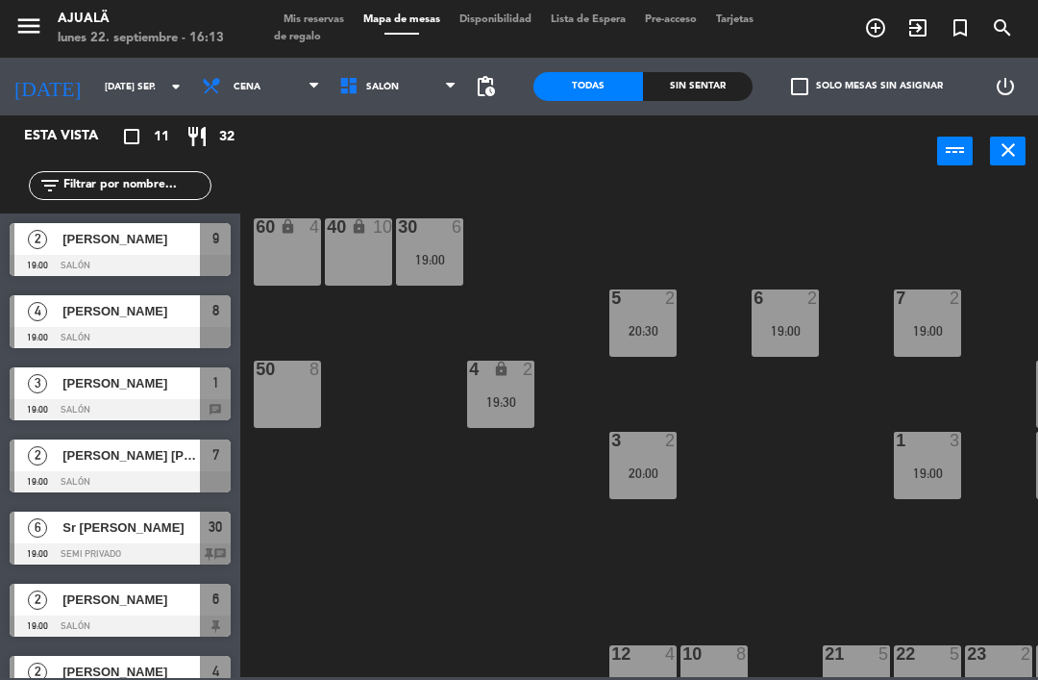
click at [201, 90] on span "Cena" at bounding box center [260, 86] width 137 height 42
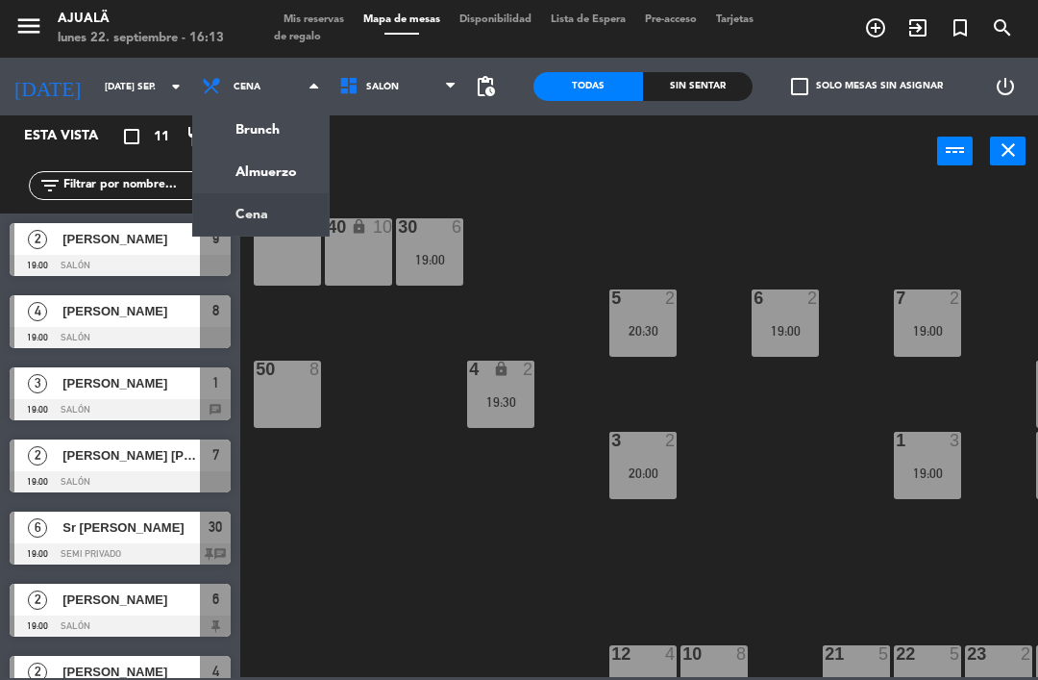
click at [236, 179] on ng-component "menu Ajualä lunes 22. septiembre - 16:13 Mis reservas Mapa de mesas Disponibili…" at bounding box center [519, 338] width 1038 height 677
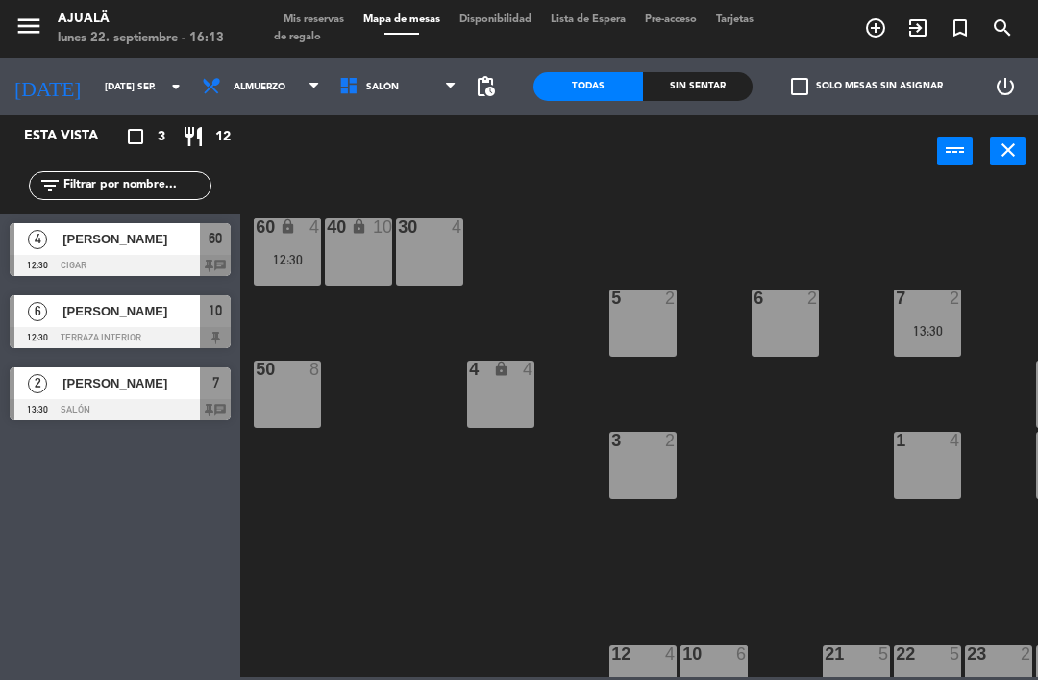
click at [111, 259] on div at bounding box center [120, 265] width 221 height 21
click at [69, 251] on div "[PERSON_NAME]" at bounding box center [130, 239] width 139 height 32
click at [95, 102] on input "[DATE] sep." at bounding box center [161, 87] width 132 height 30
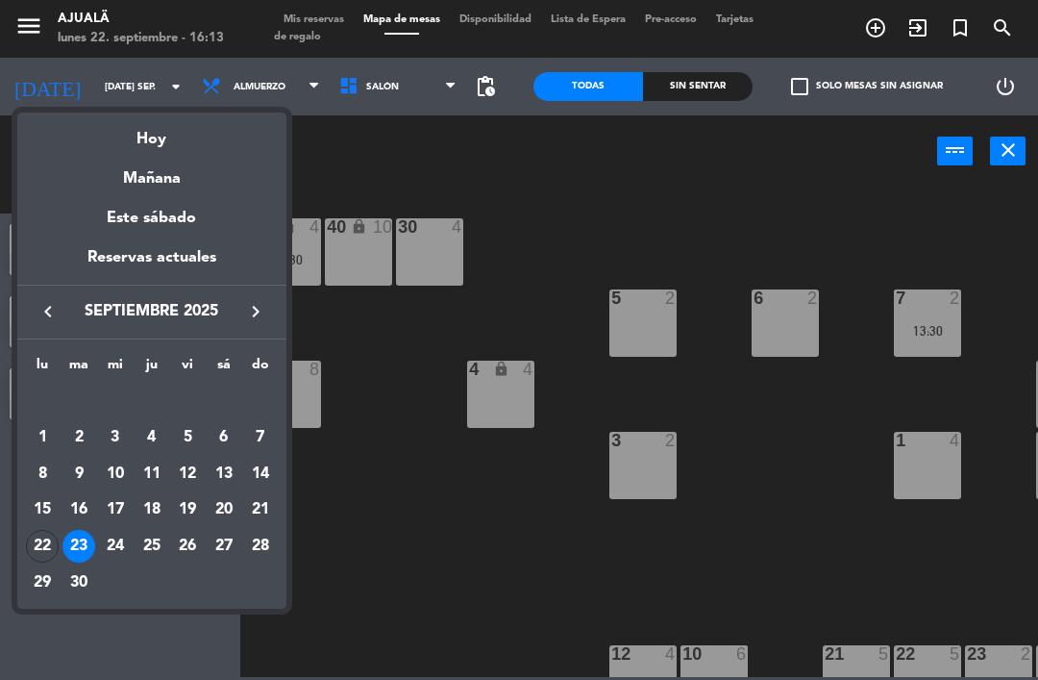
click at [111, 537] on div "24" at bounding box center [115, 546] width 33 height 33
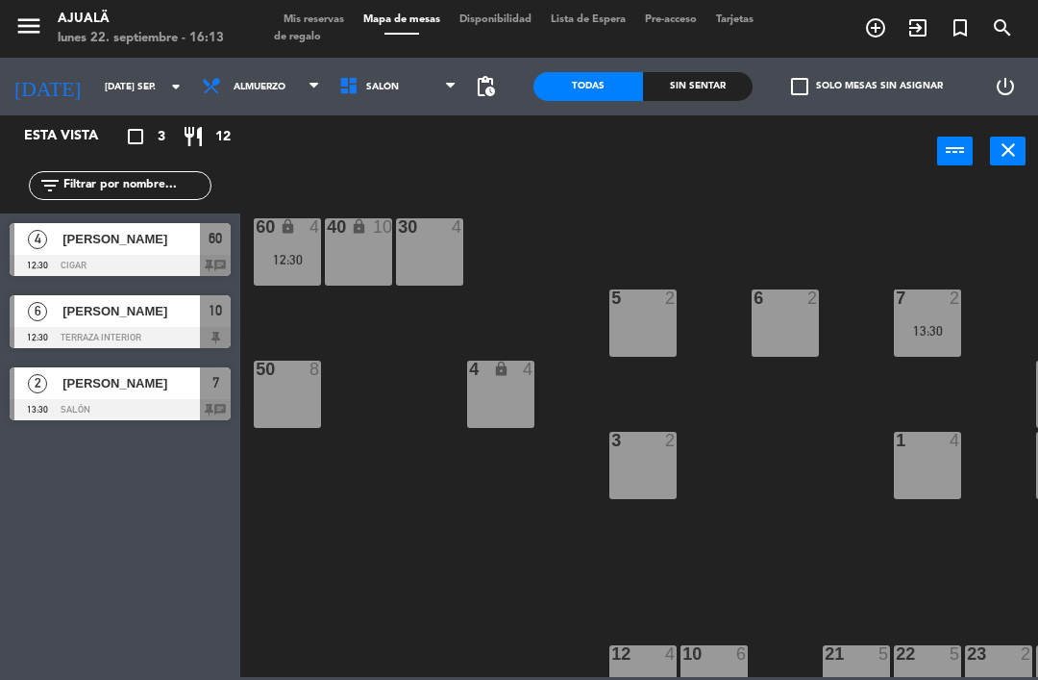
type input "mié. [DATE]"
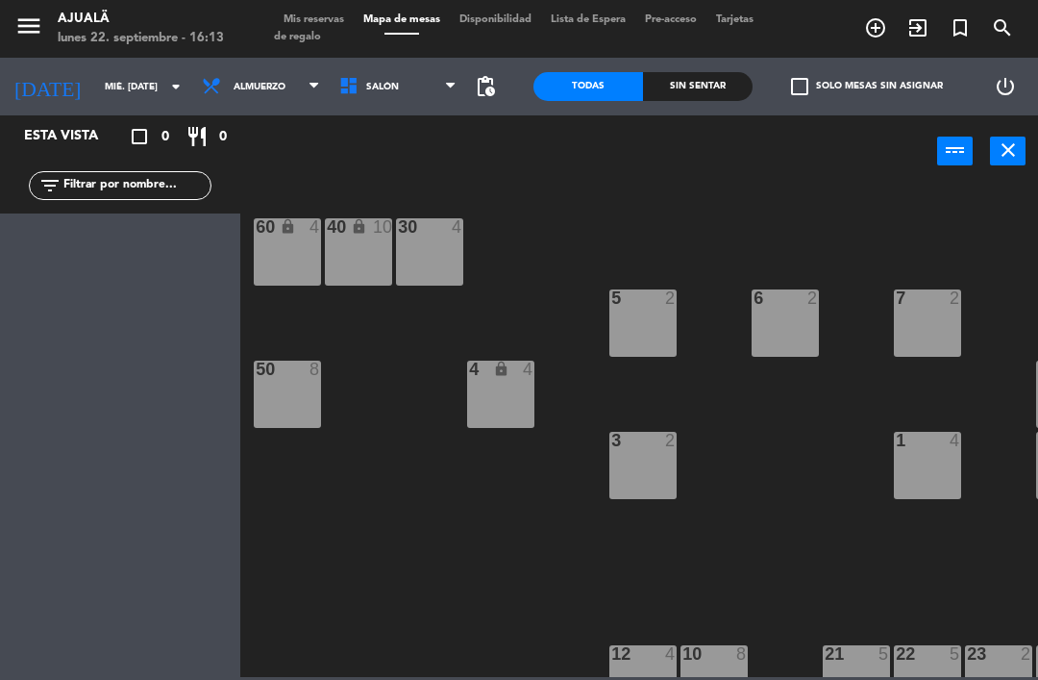
click at [243, 87] on span "Almuerzo" at bounding box center [260, 87] width 52 height 11
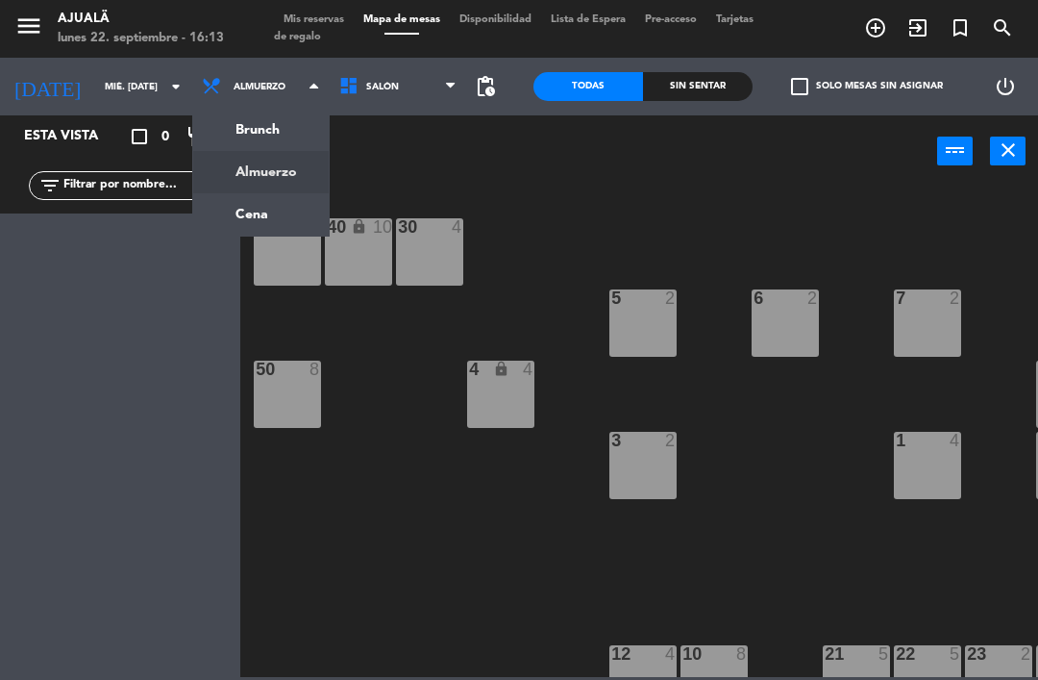
click at [243, 234] on ng-component "menu Ajualä lunes 22. septiembre - 16:13 Mis reservas Mapa de mesas Disponibili…" at bounding box center [519, 338] width 1038 height 677
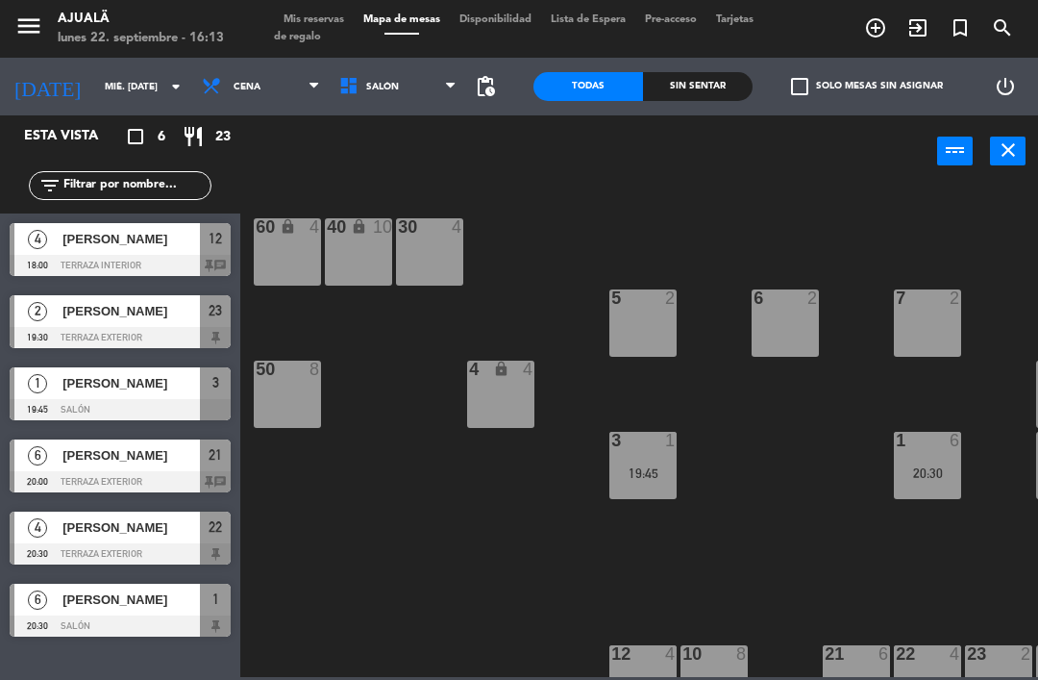
click at [59, 264] on div at bounding box center [120, 265] width 221 height 21
click at [116, 468] on div "[PERSON_NAME]" at bounding box center [130, 455] width 139 height 32
click at [64, 323] on div "[PERSON_NAME]" at bounding box center [130, 311] width 139 height 32
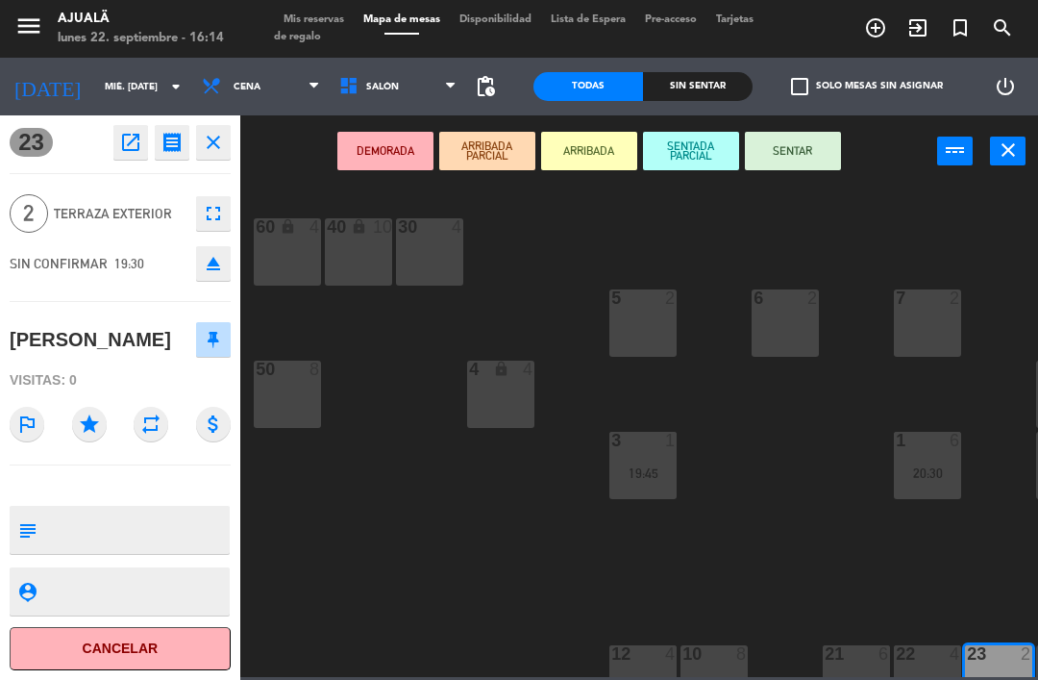
click at [123, 144] on icon "open_in_new" at bounding box center [130, 142] width 23 height 23
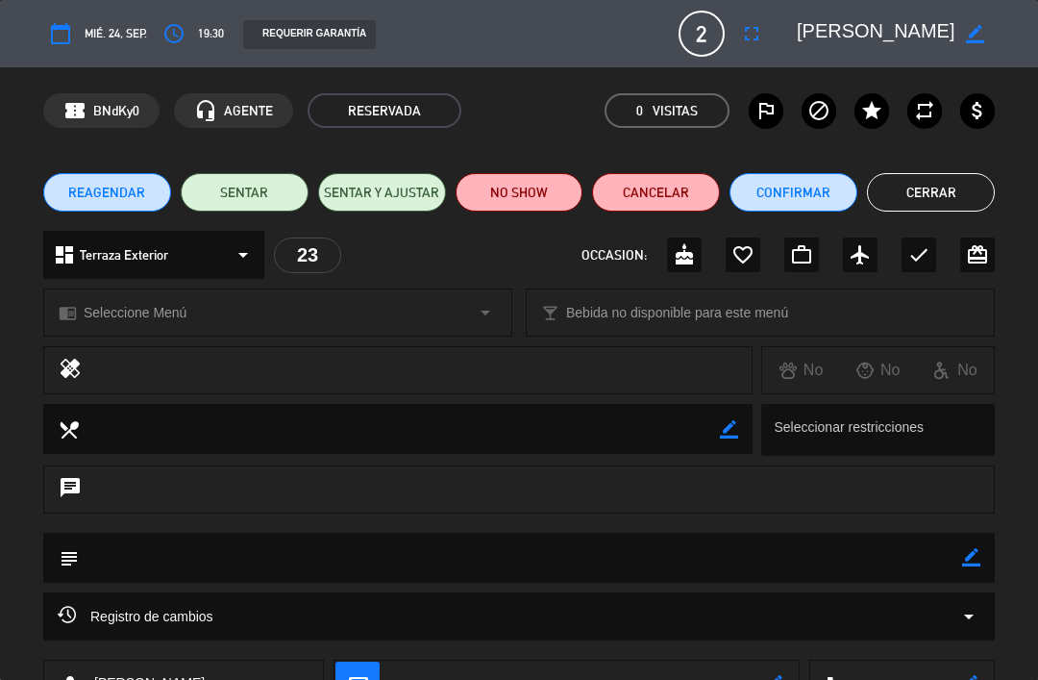
click at [753, 29] on icon "fullscreen" at bounding box center [751, 33] width 23 height 23
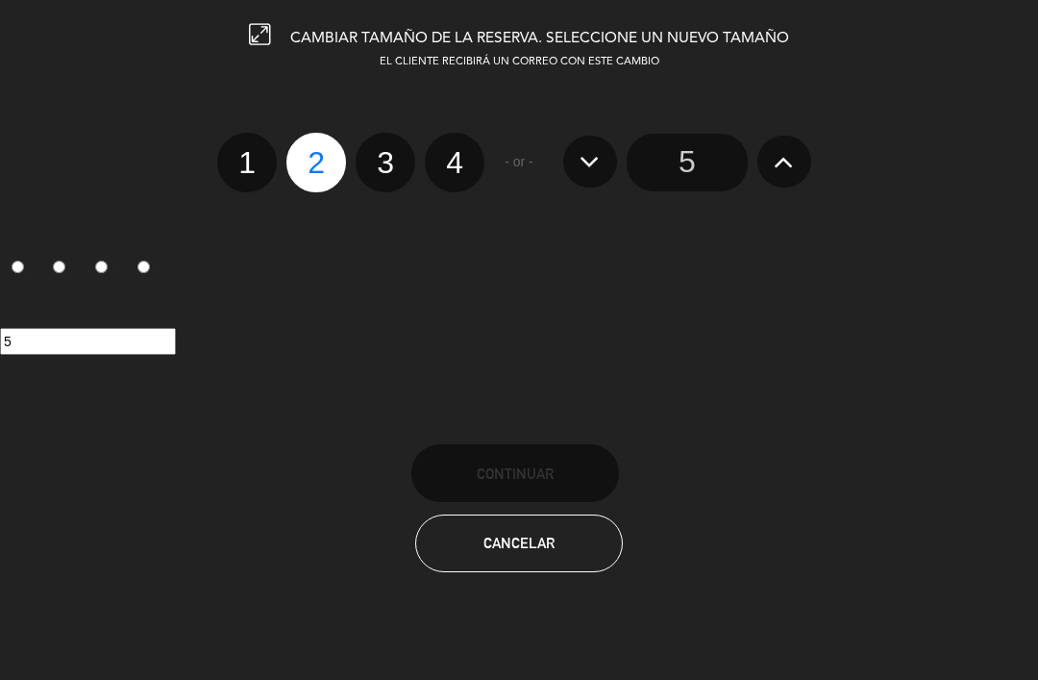
click at [451, 138] on label "4" at bounding box center [455, 163] width 60 height 60
click at [451, 139] on input "4" at bounding box center [452, 145] width 12 height 12
radio input "true"
radio input "false"
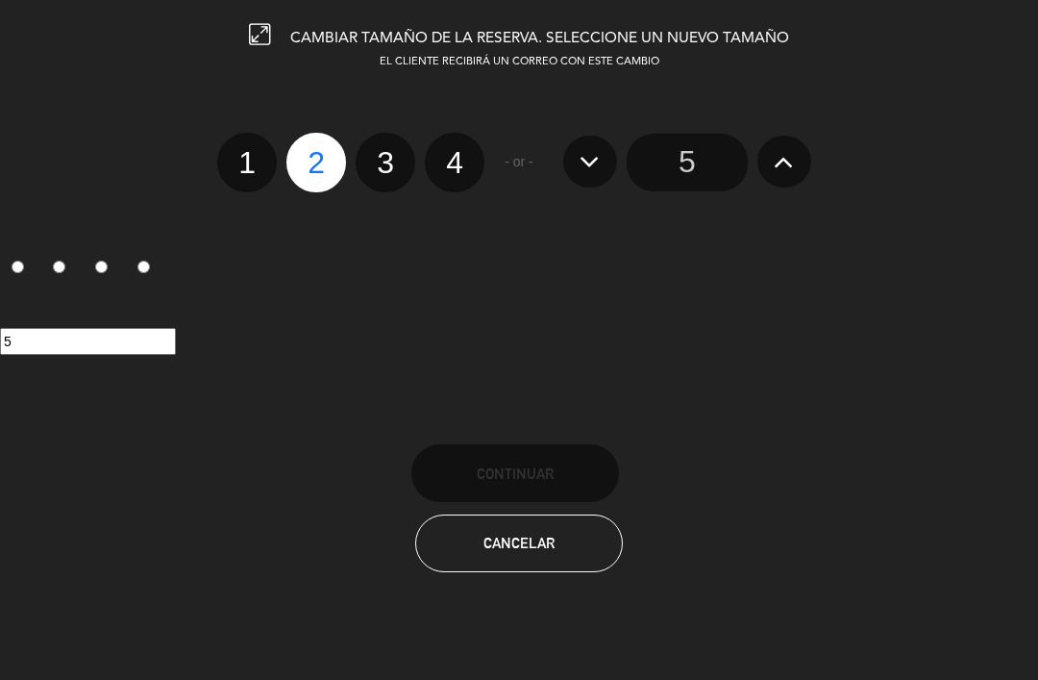
radio input "false"
radio input "true"
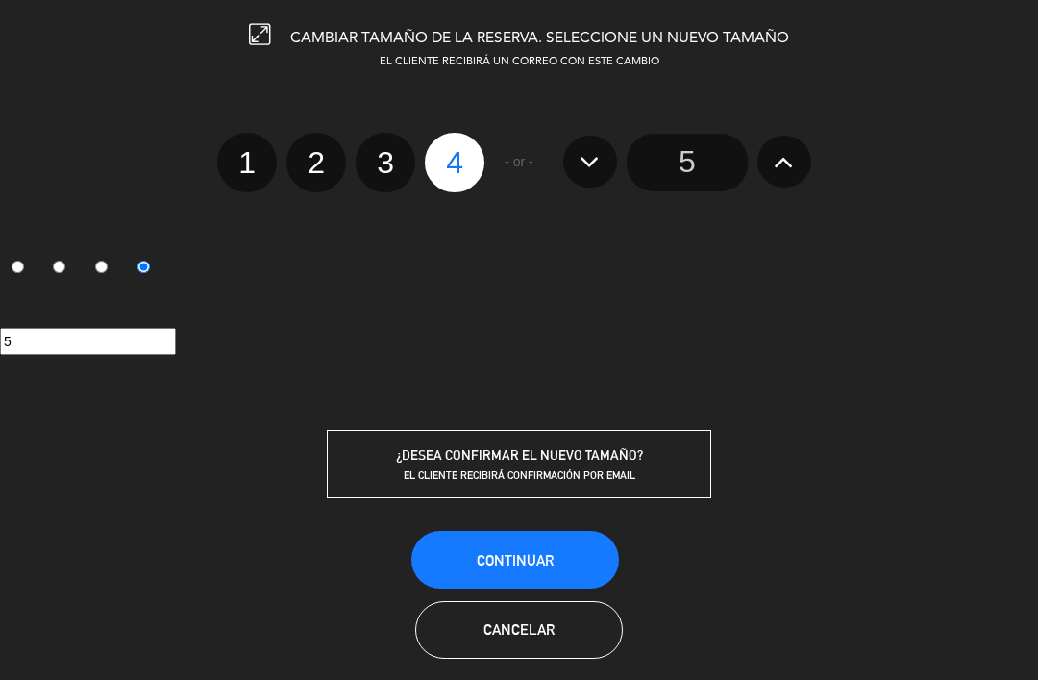
click at [497, 555] on span "Continuar" at bounding box center [515, 560] width 77 height 16
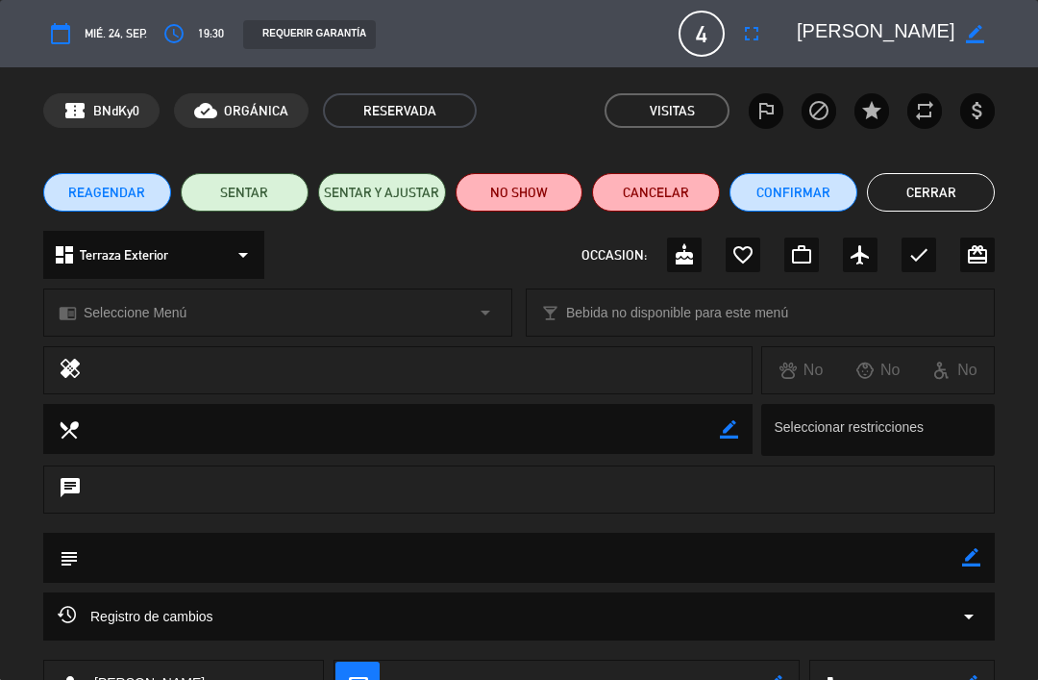
click at [914, 190] on button "Cerrar" at bounding box center [931, 192] width 128 height 38
